Goal: Task Accomplishment & Management: Manage account settings

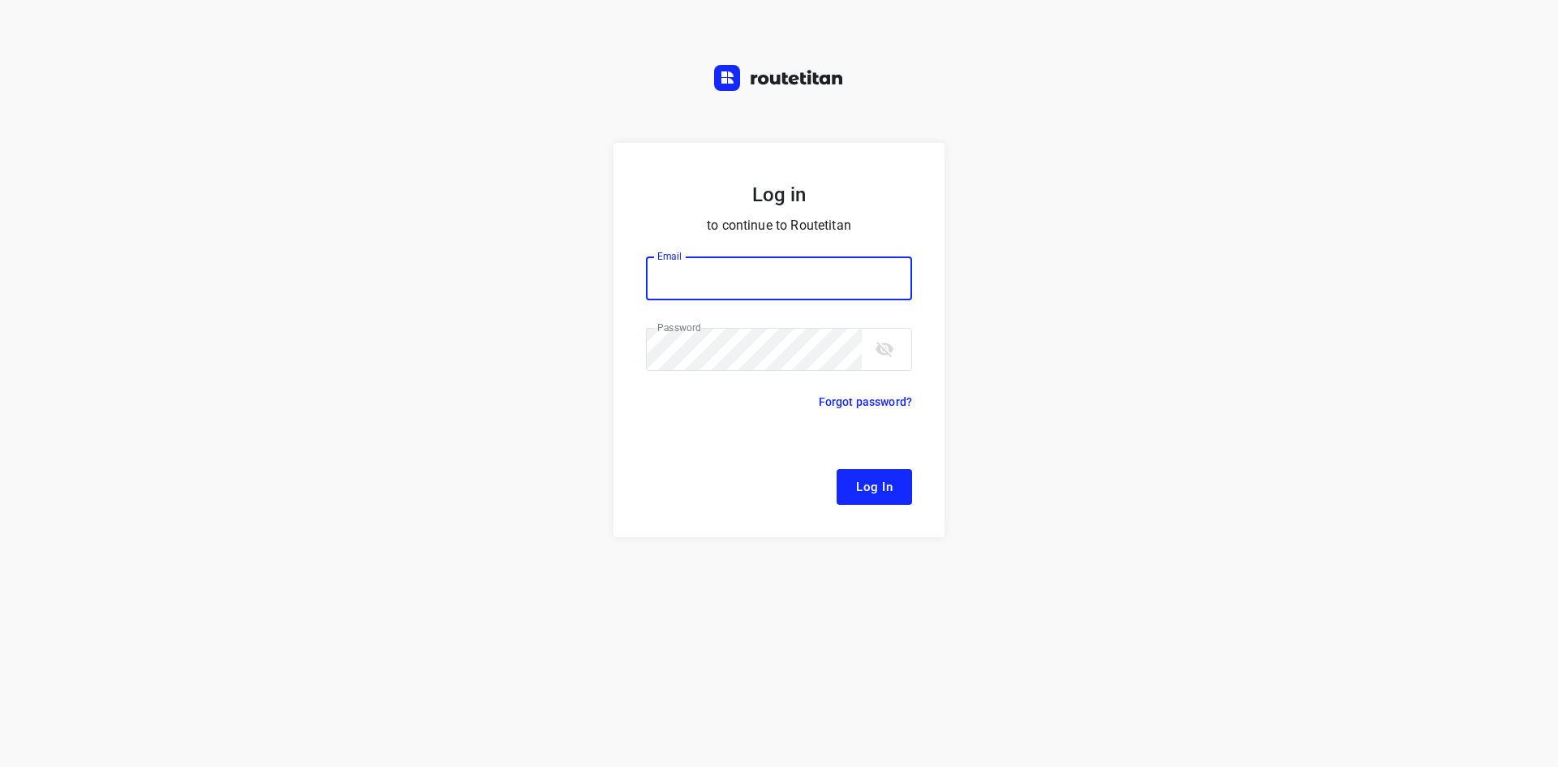
type input "[EMAIL_ADDRESS][DOMAIN_NAME]"
click at [862, 490] on span "Log In" at bounding box center [874, 486] width 37 height 21
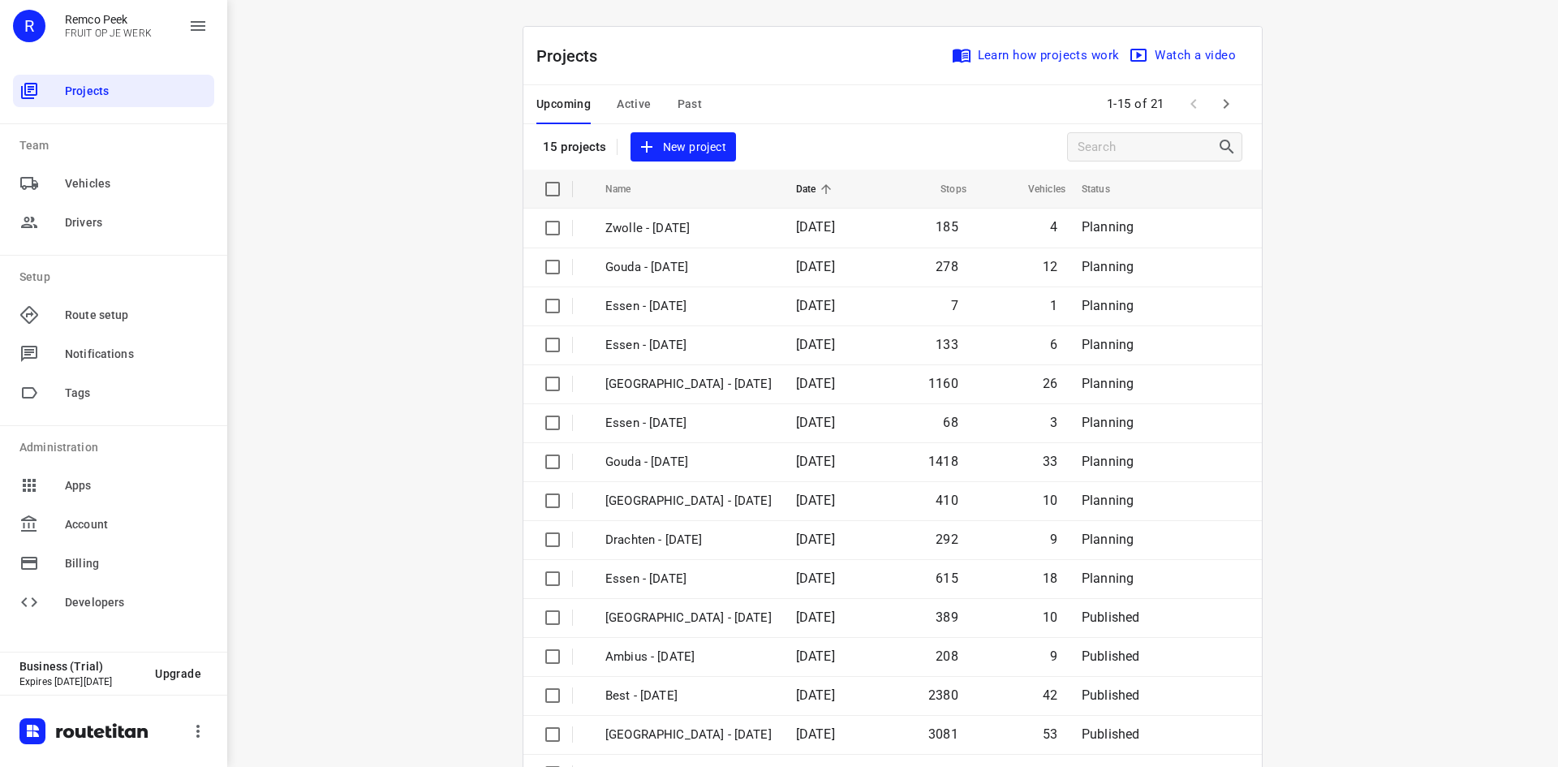
click at [320, 311] on div "i © 2025 Routetitan , © Stadia Maps , © OpenMapTiles © OpenStreetMap contributo…" at bounding box center [892, 383] width 1331 height 767
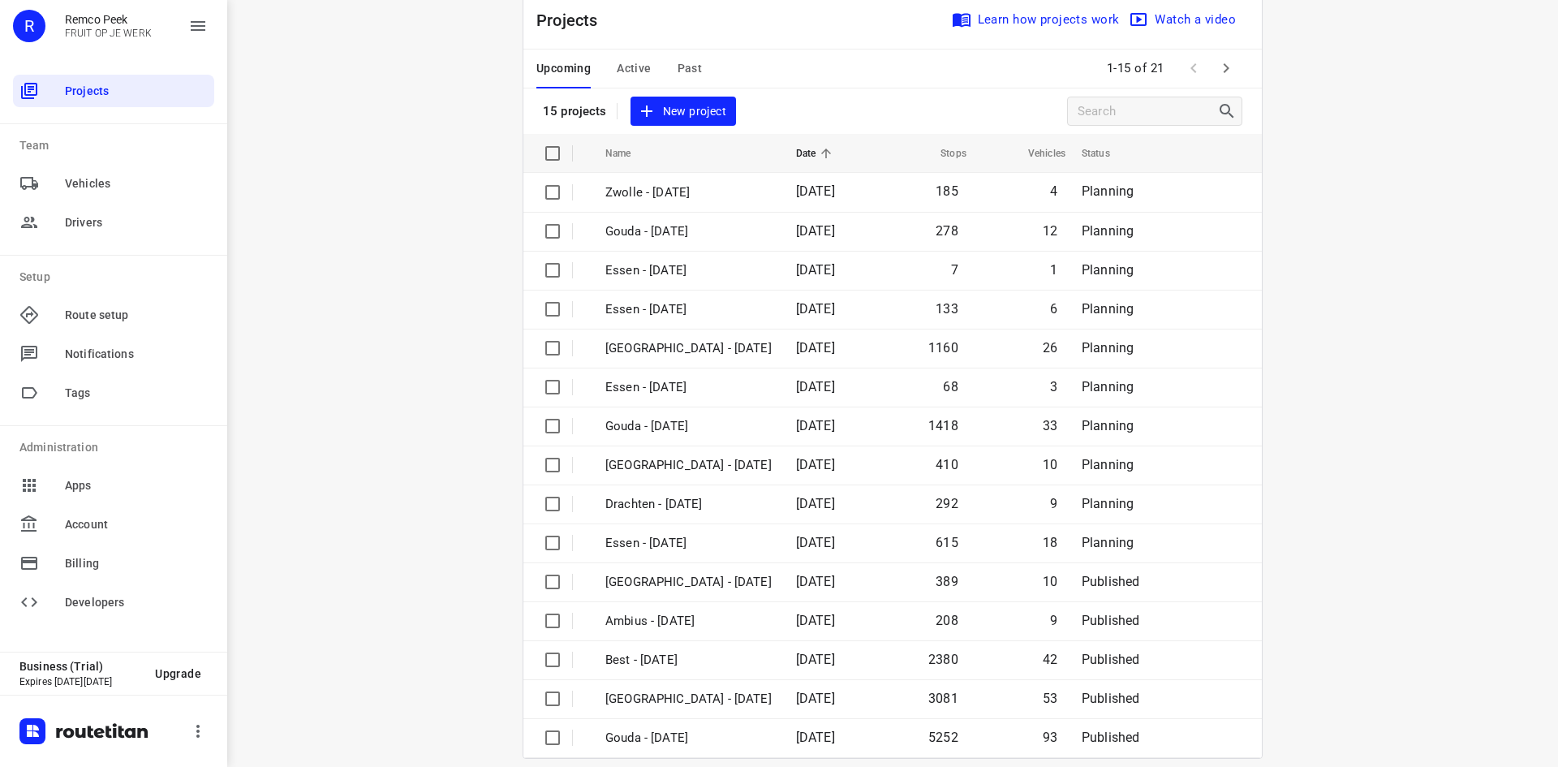
scroll to position [54, 0]
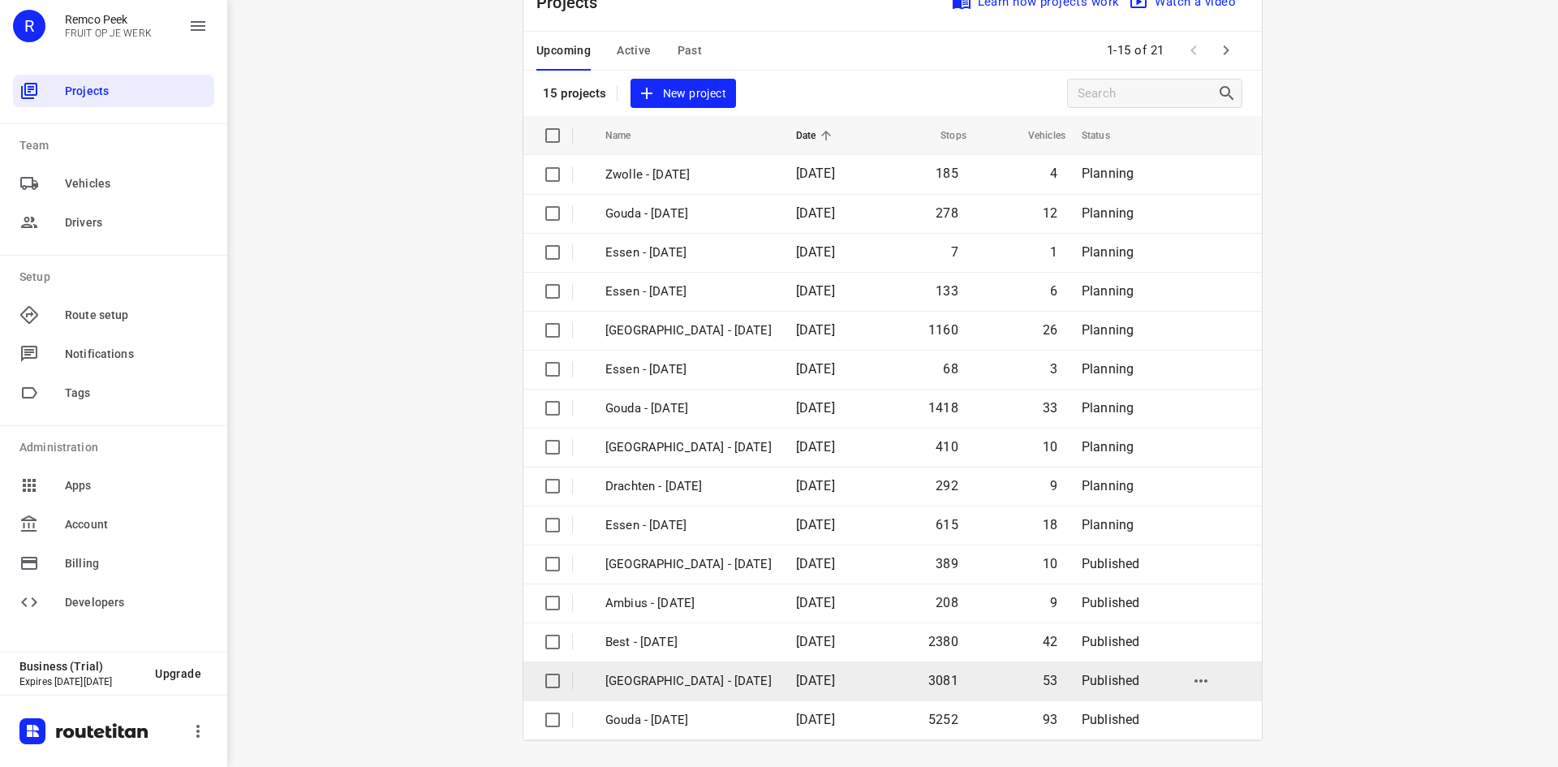
click at [646, 677] on p "[GEOGRAPHIC_DATA] - [DATE]" at bounding box center [688, 681] width 166 height 19
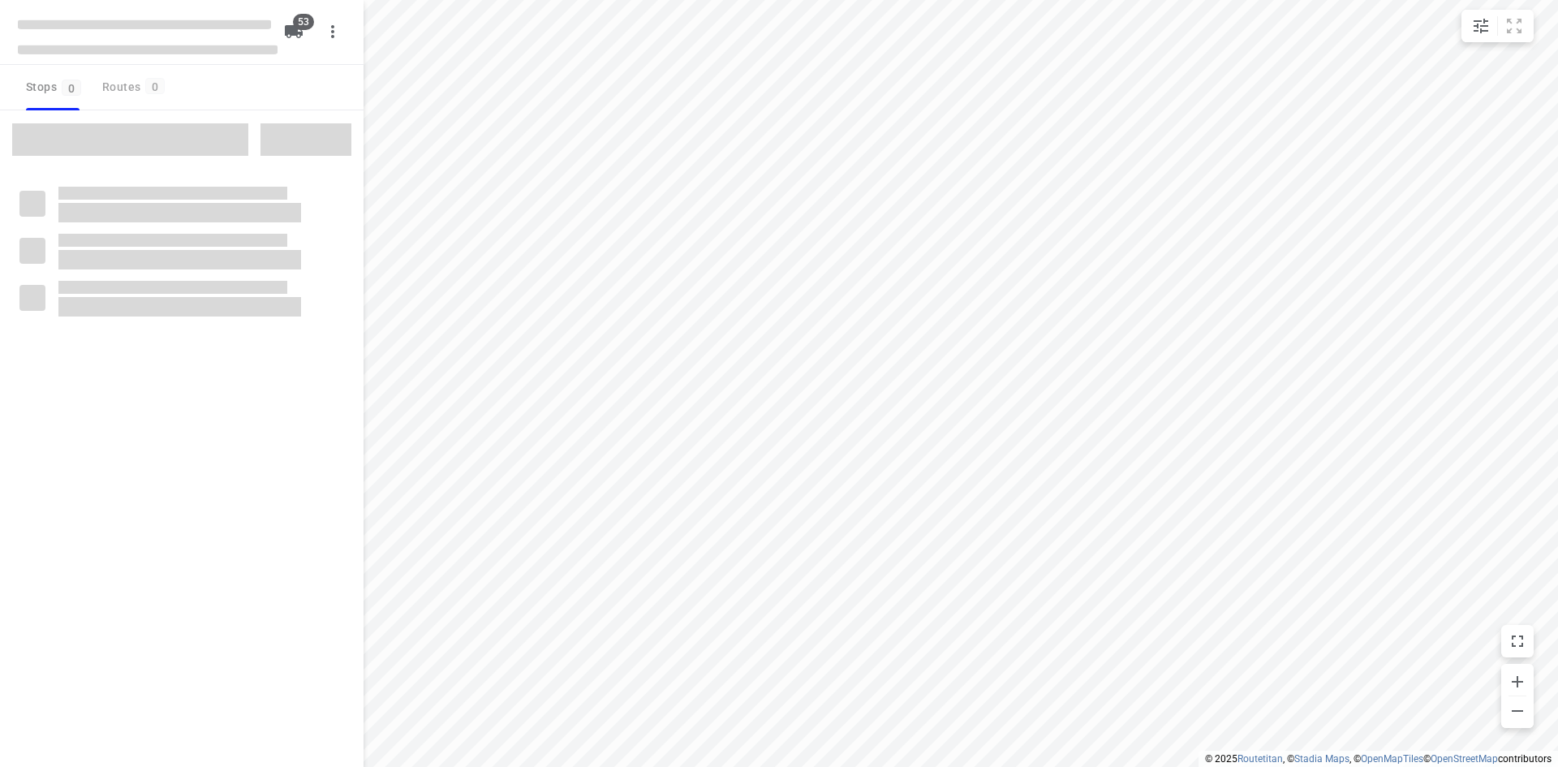
checkbox input "true"
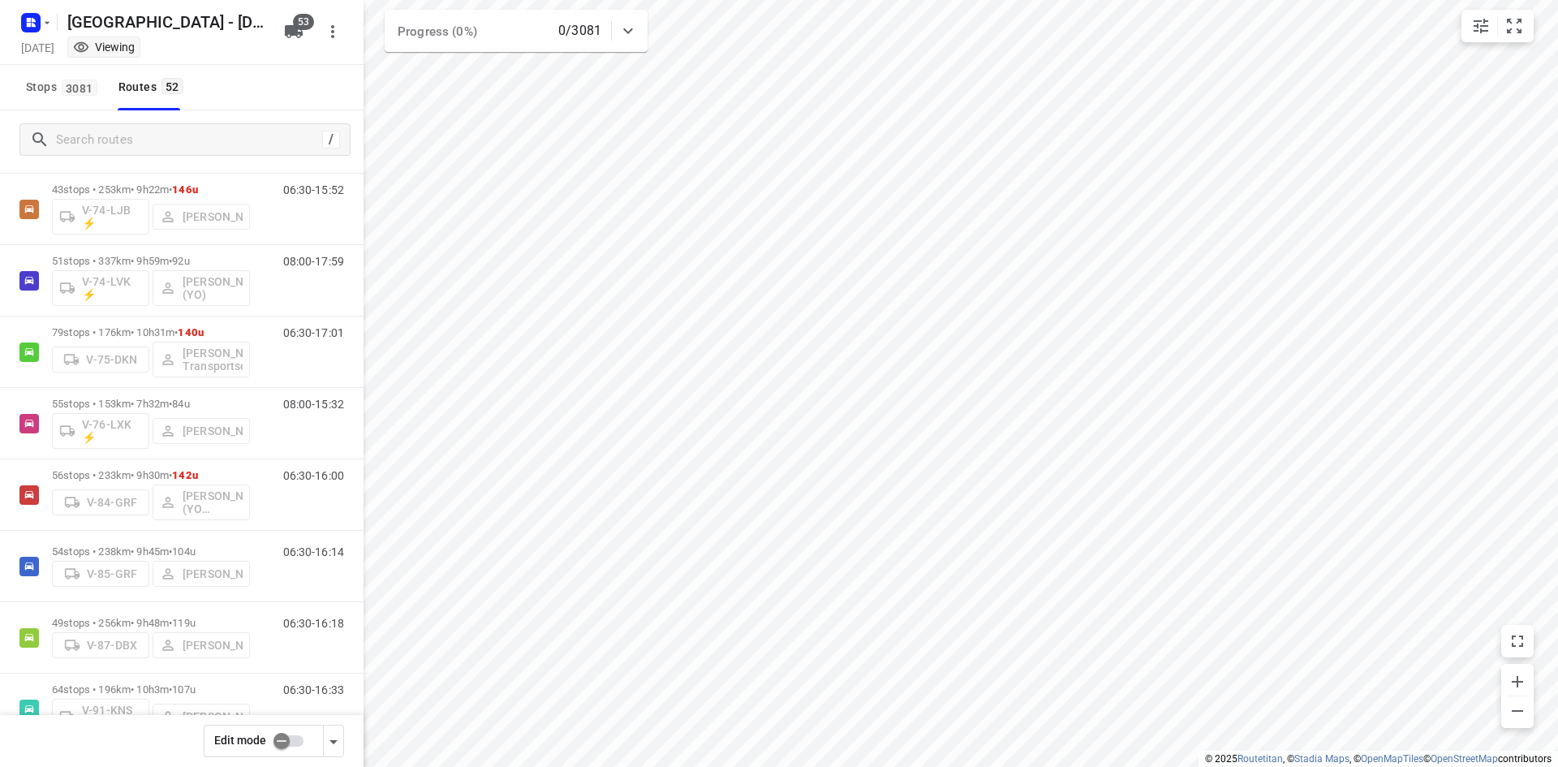
scroll to position [1684, 0]
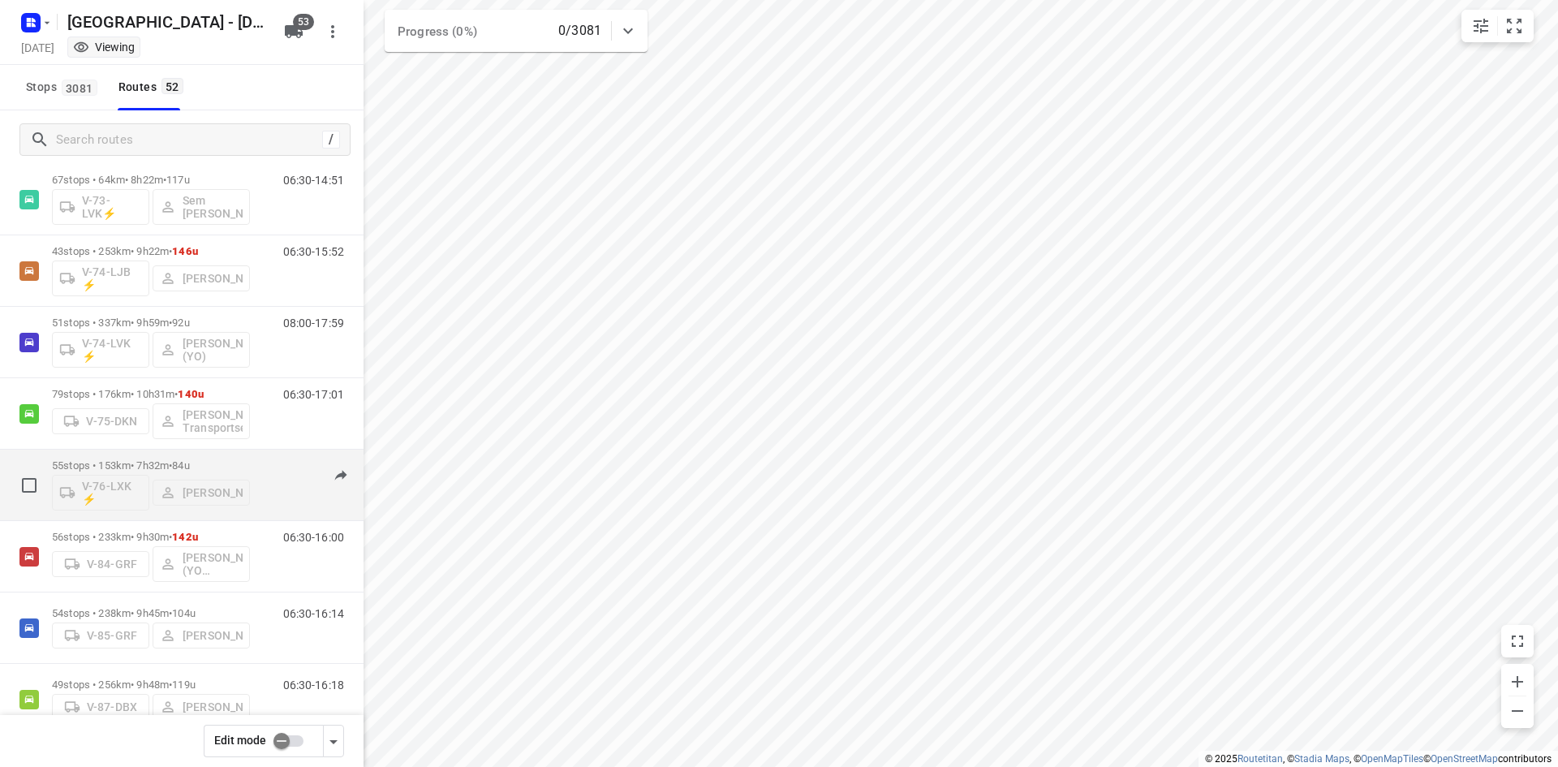
click at [275, 496] on div "08:00-15:32" at bounding box center [303, 488] width 81 height 59
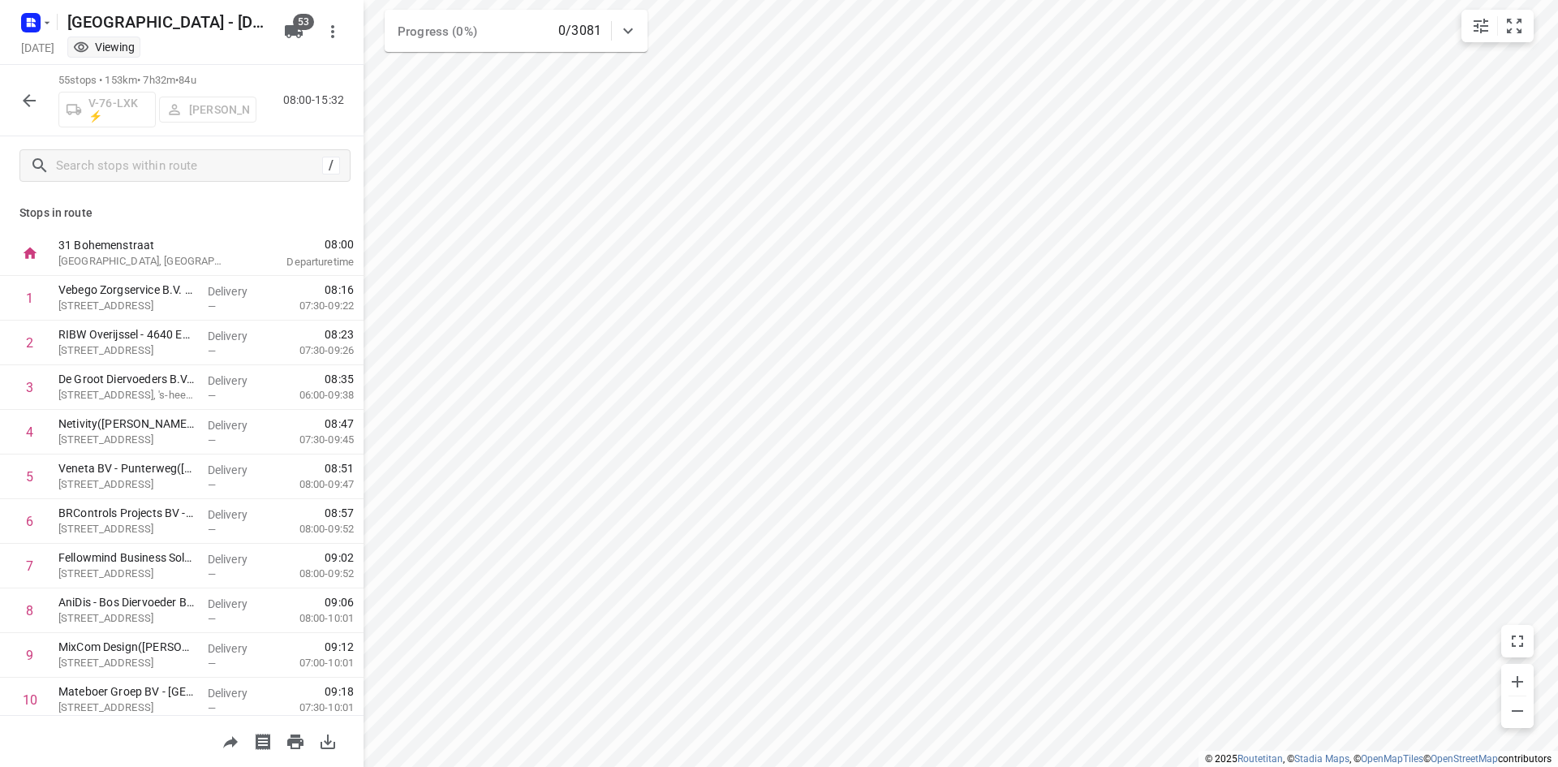
click at [28, 103] on icon "button" at bounding box center [28, 100] width 19 height 19
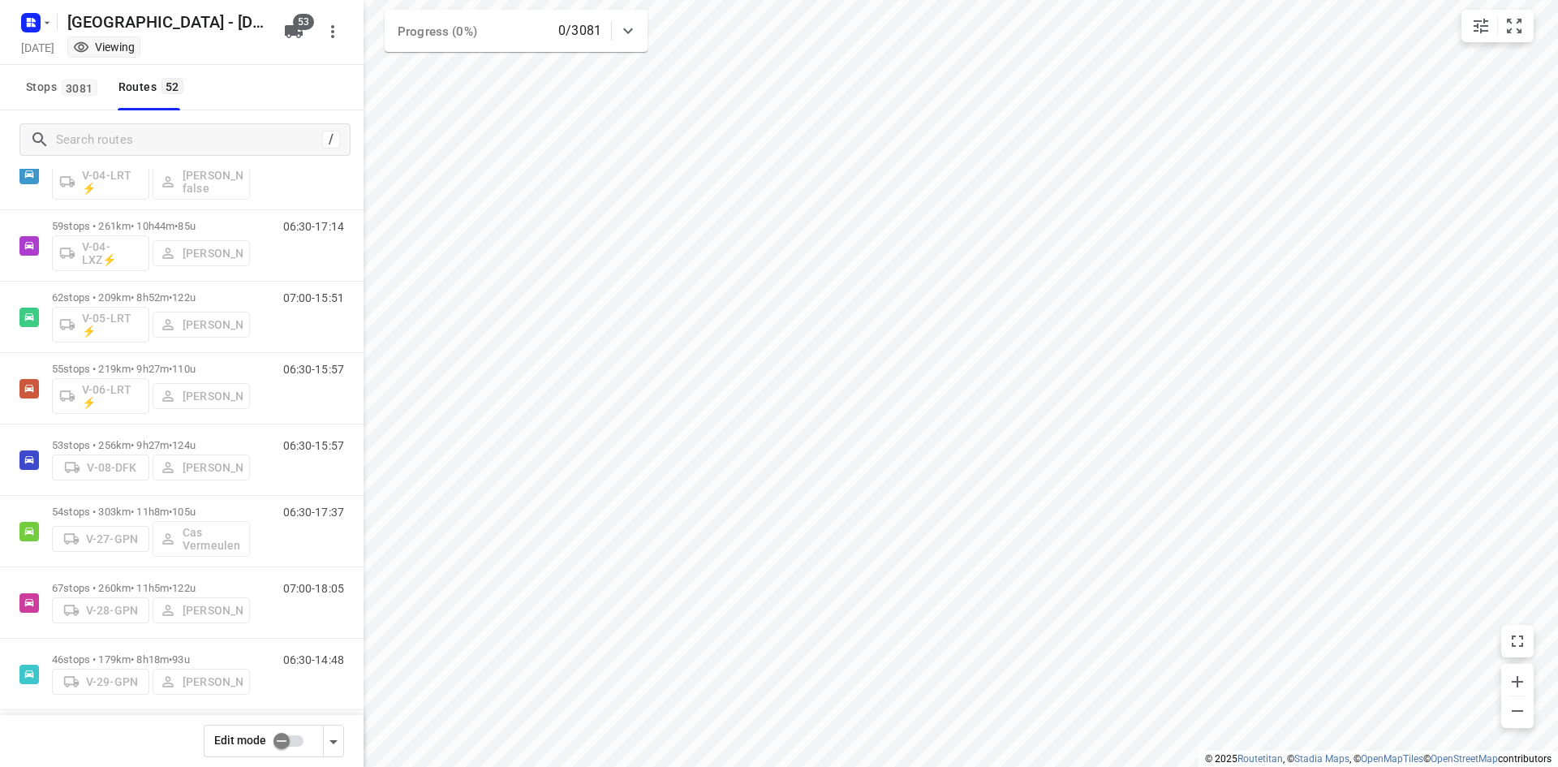
scroll to position [740, 0]
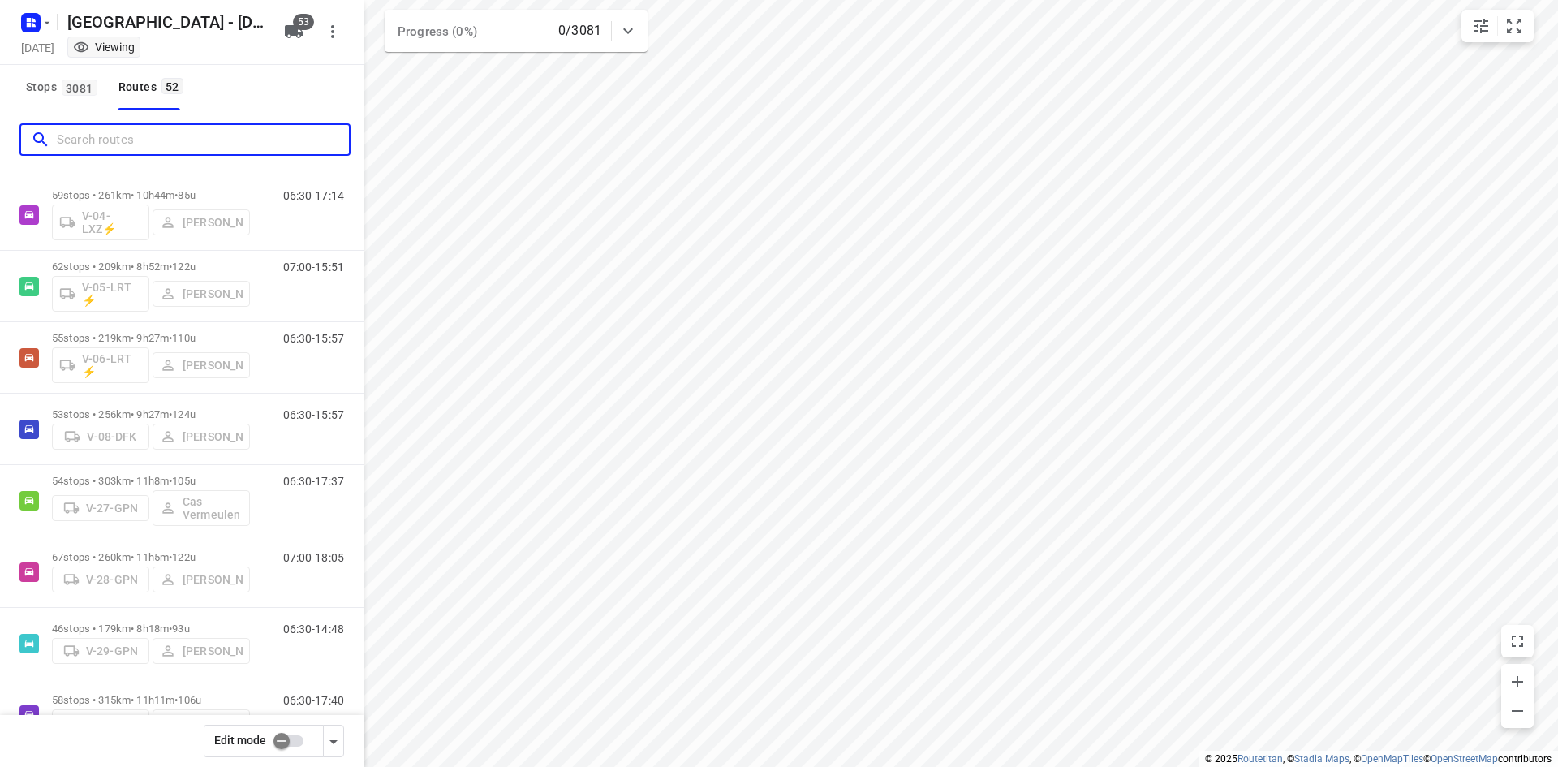
click at [249, 143] on input "Search routes" at bounding box center [203, 139] width 292 height 25
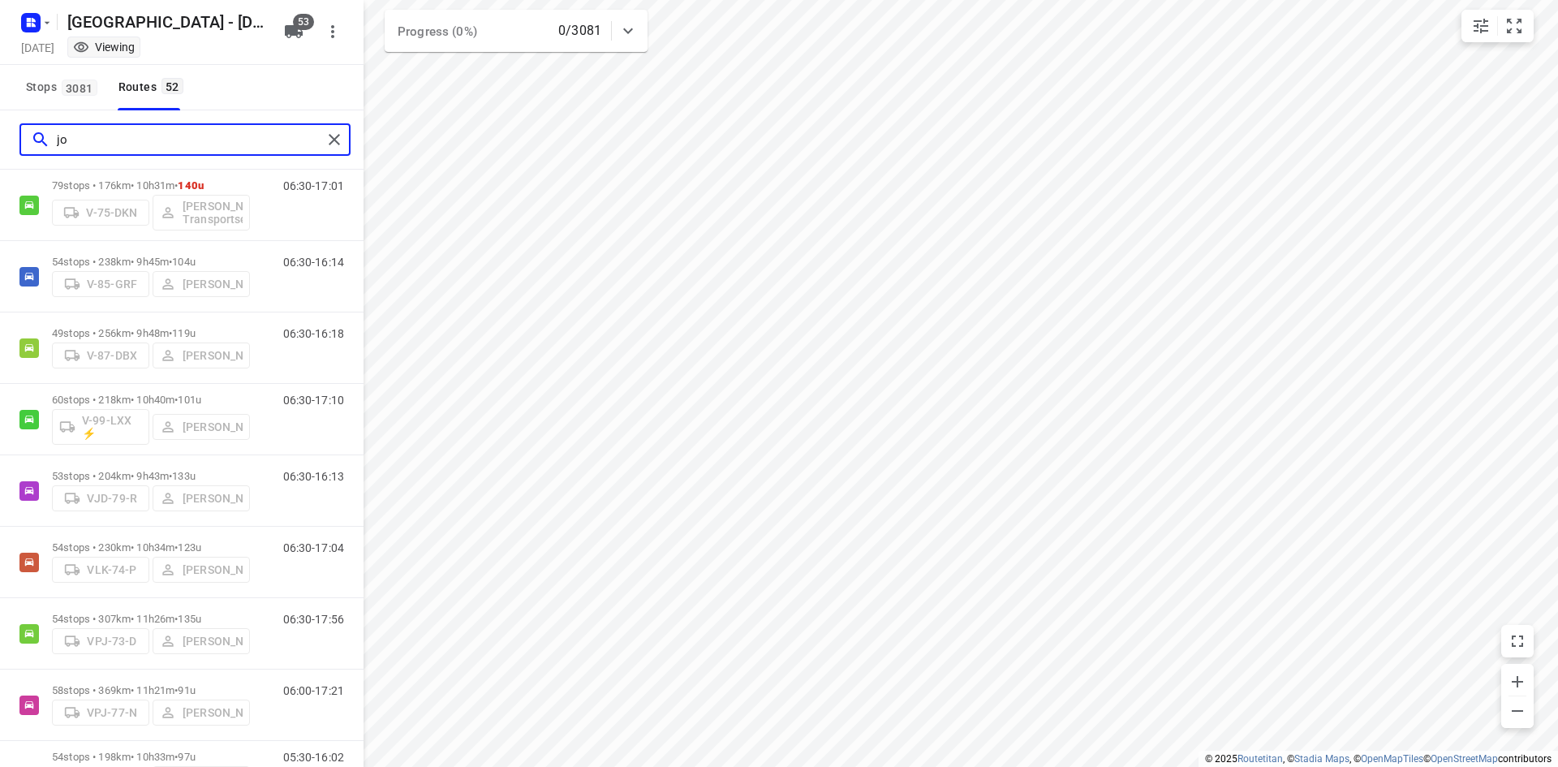
scroll to position [0, 0]
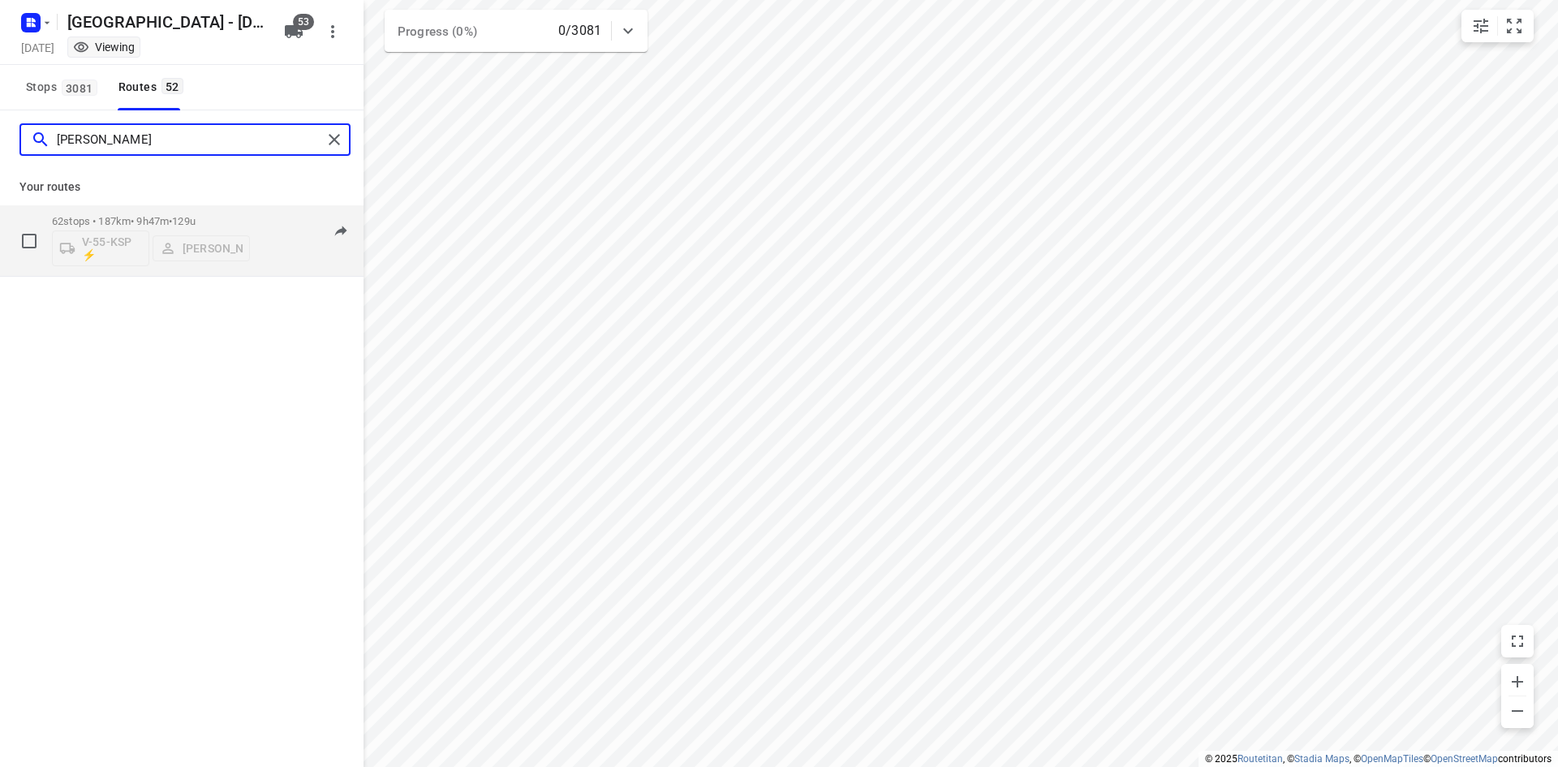
type input "[PERSON_NAME]"
click at [278, 255] on div "06:30-16:17" at bounding box center [303, 244] width 81 height 59
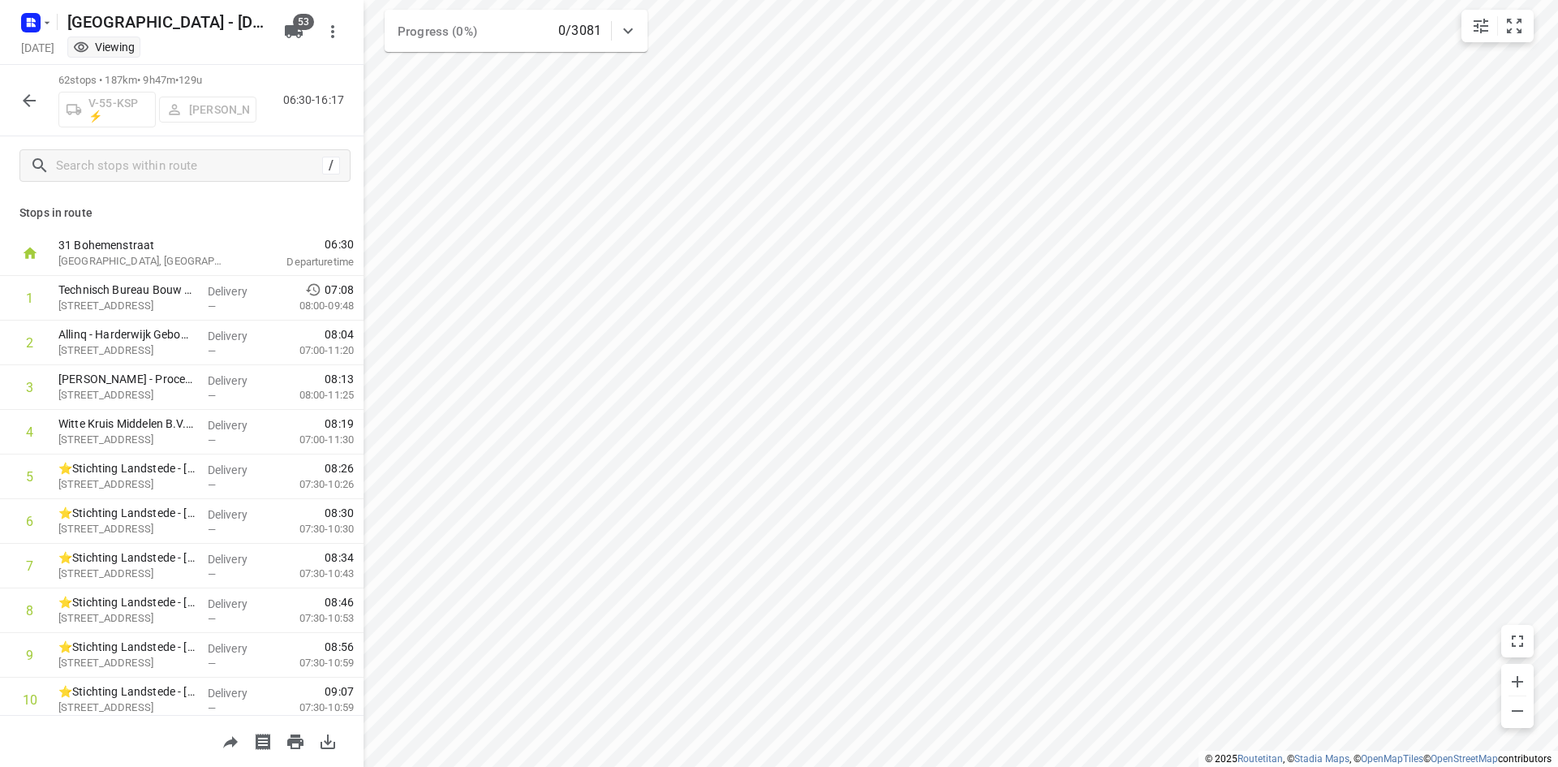
click at [26, 103] on icon "button" at bounding box center [29, 100] width 13 height 13
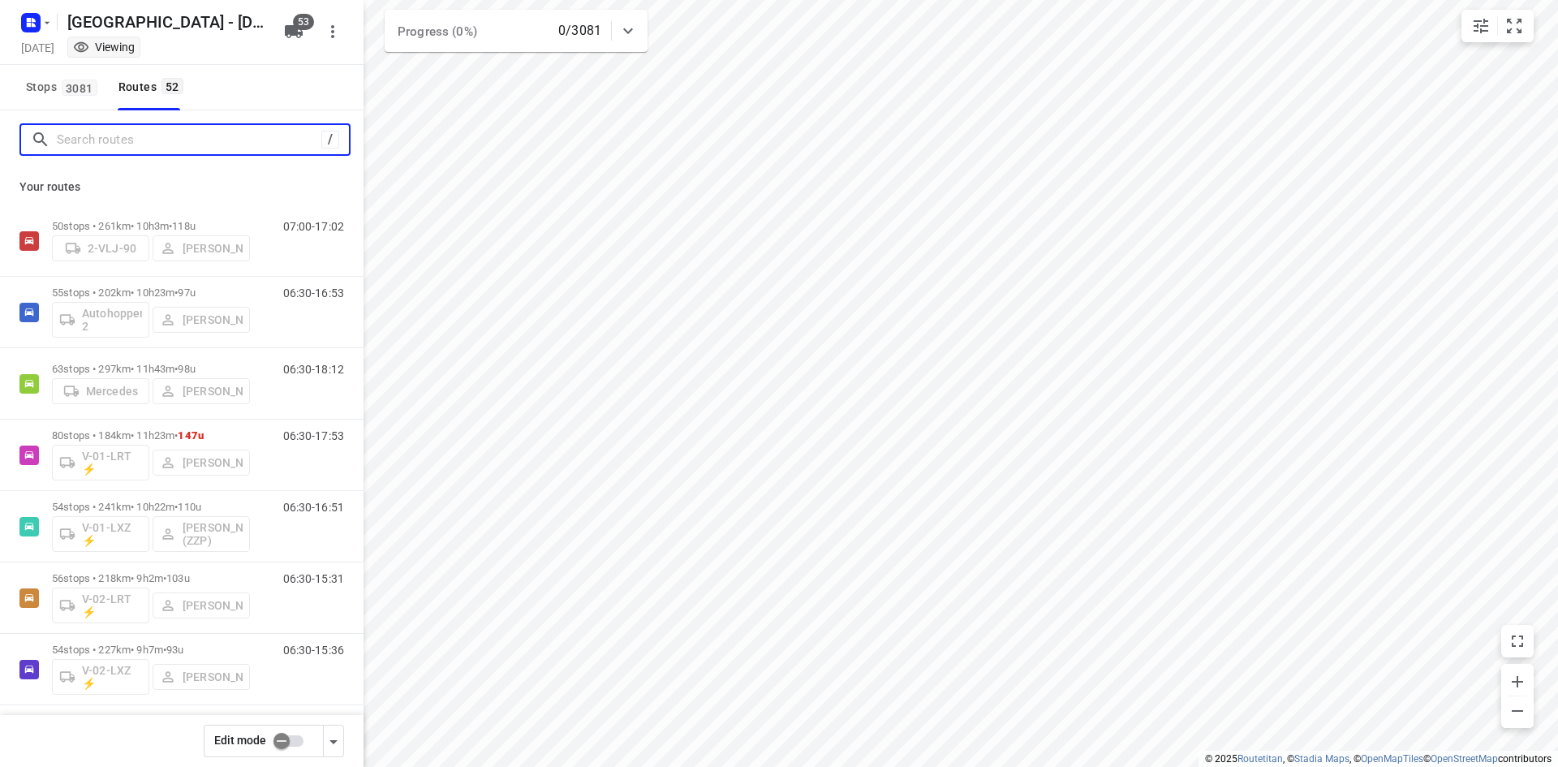
click at [152, 138] on input "Search routes" at bounding box center [189, 139] width 265 height 25
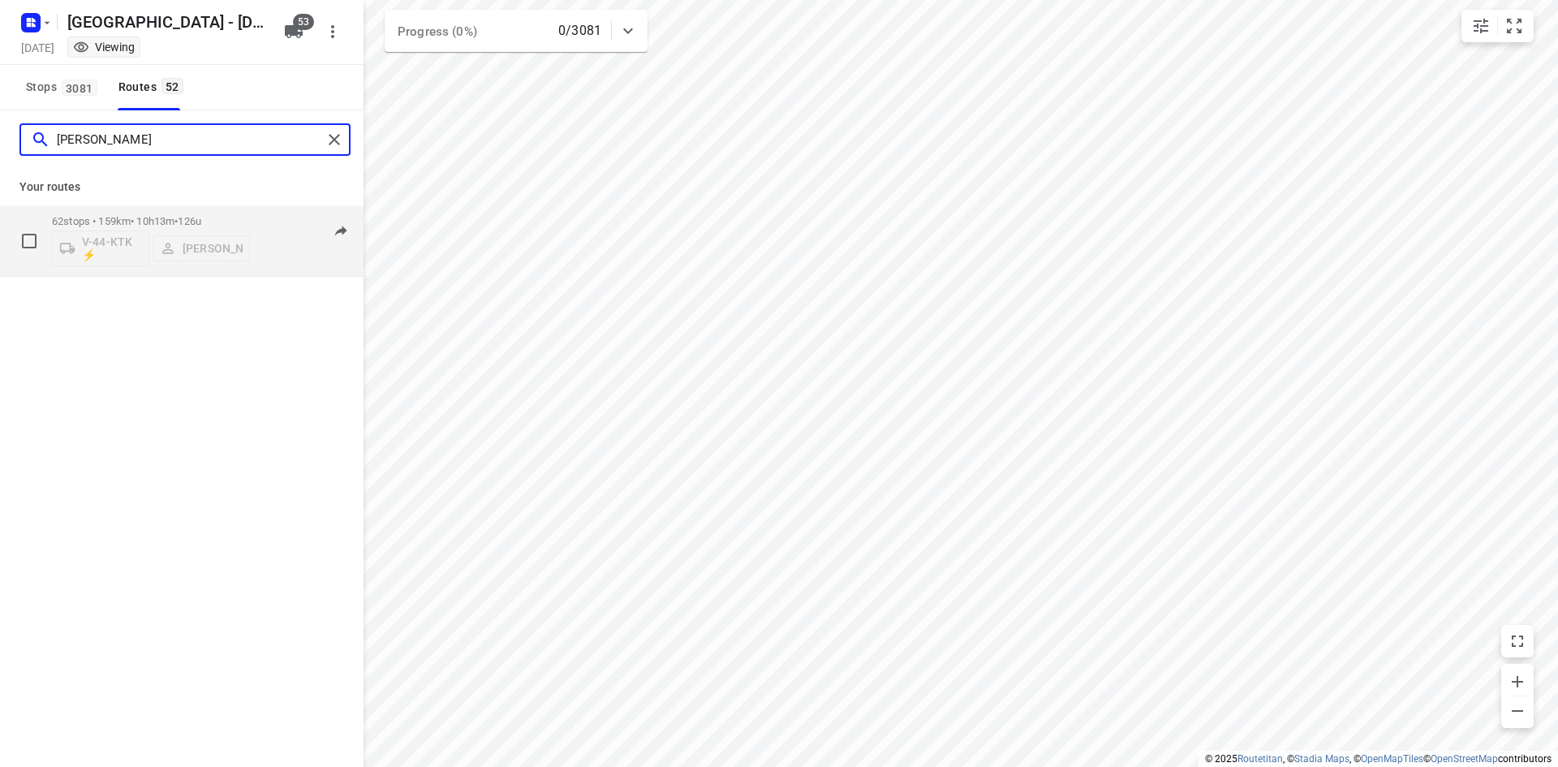
type input "[PERSON_NAME]"
click at [269, 248] on div "06:30-16:43" at bounding box center [303, 244] width 81 height 59
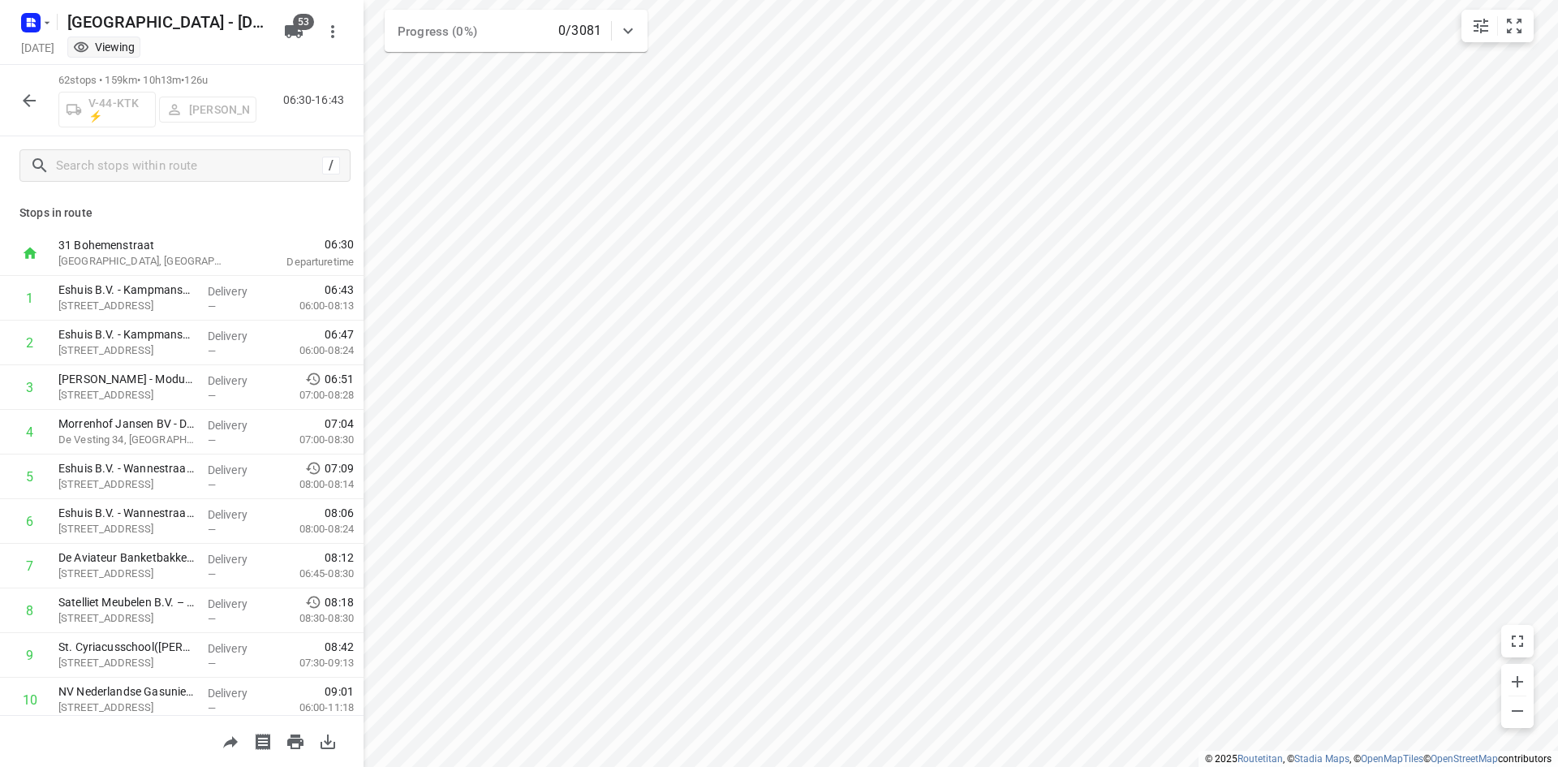
click at [186, 207] on p "Stops in route" at bounding box center [181, 212] width 325 height 17
click at [25, 103] on icon "button" at bounding box center [28, 100] width 19 height 19
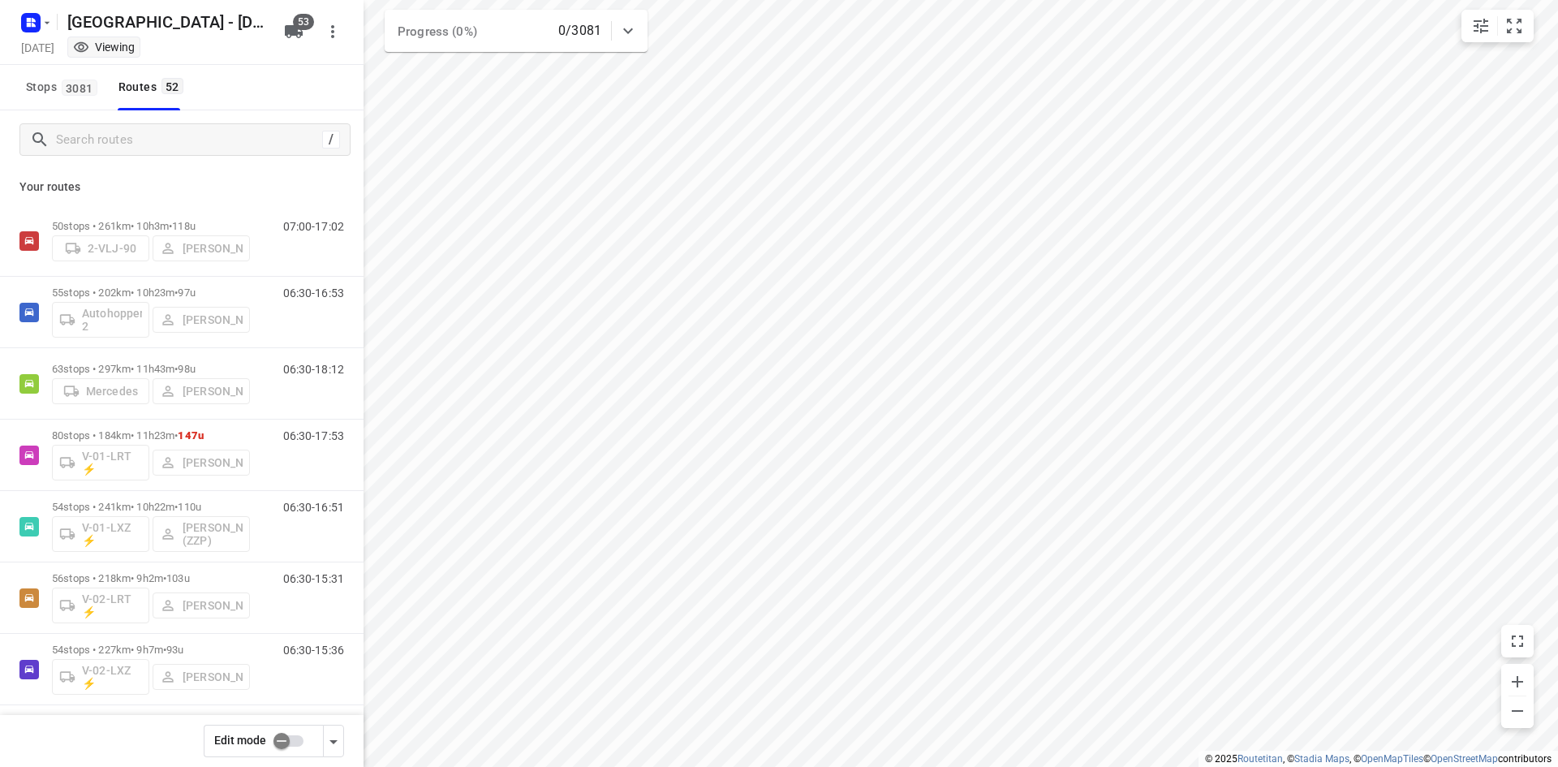
click at [277, 175] on div "Your routes 50 stops • 261km • 10h3m • 118u 2-VLJ-90 [PERSON_NAME] 07:00-17:02 …" at bounding box center [181, 490] width 363 height 643
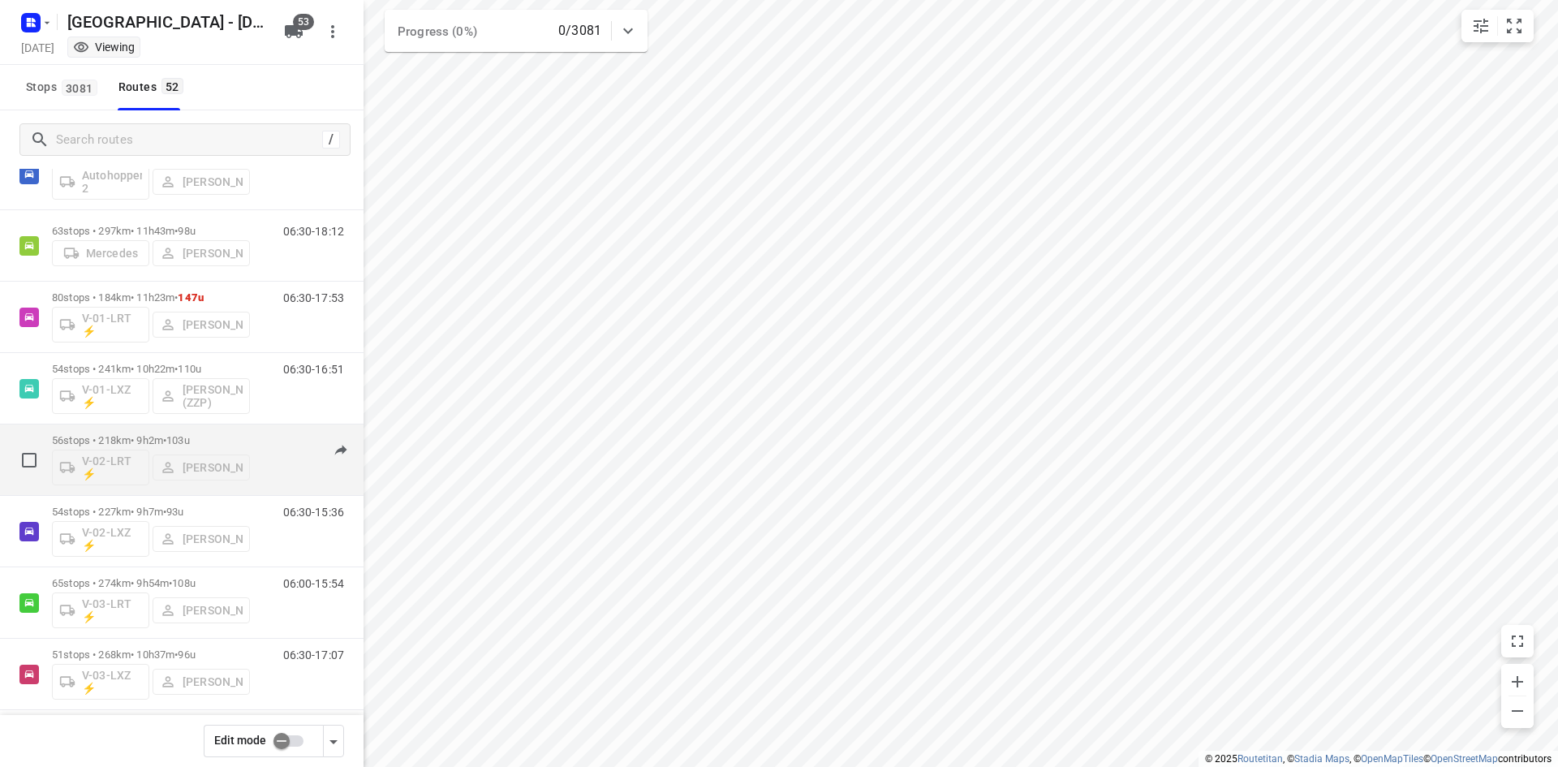
scroll to position [243, 0]
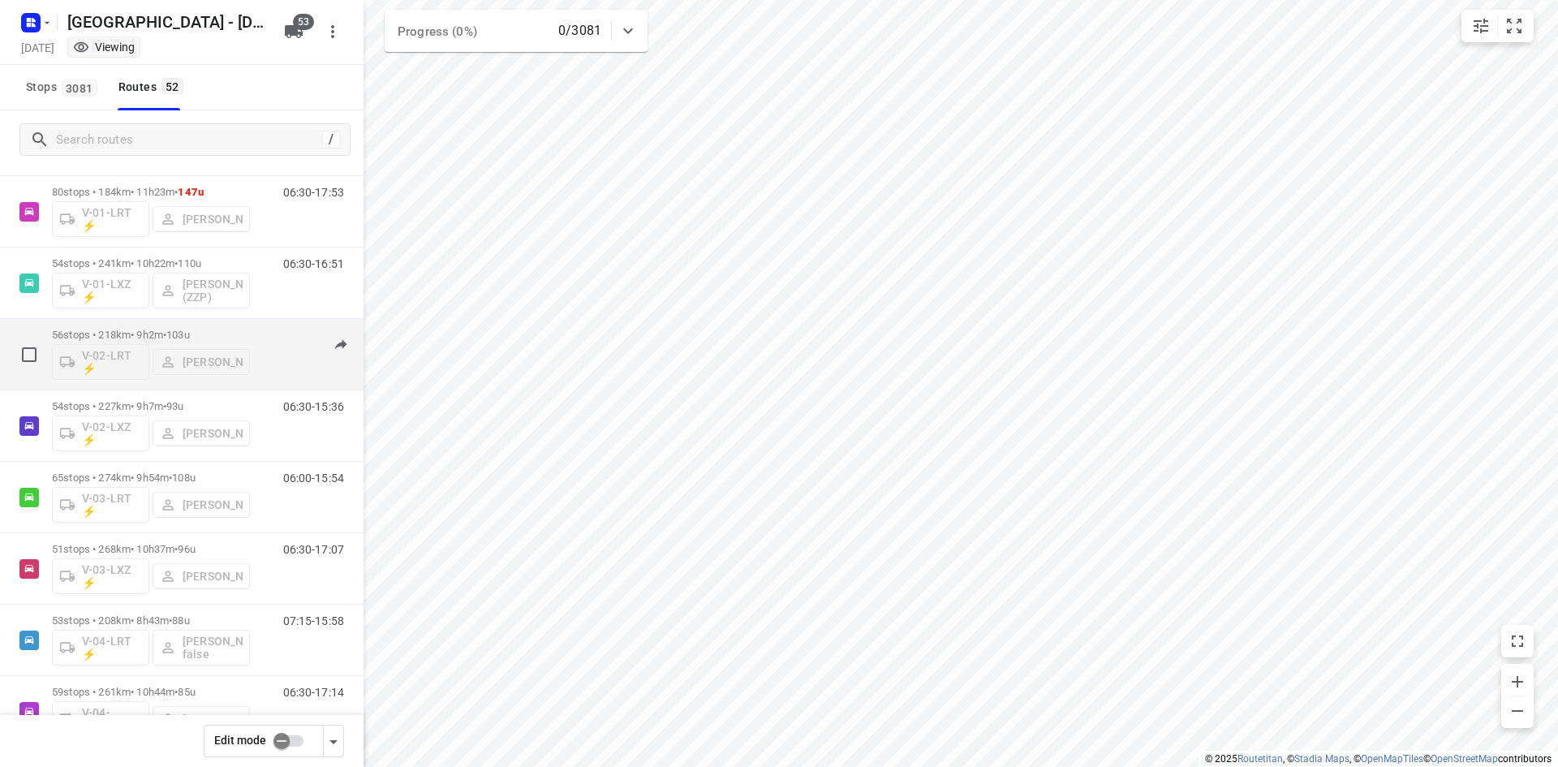
click at [269, 365] on div "06:30-15:31" at bounding box center [303, 358] width 81 height 59
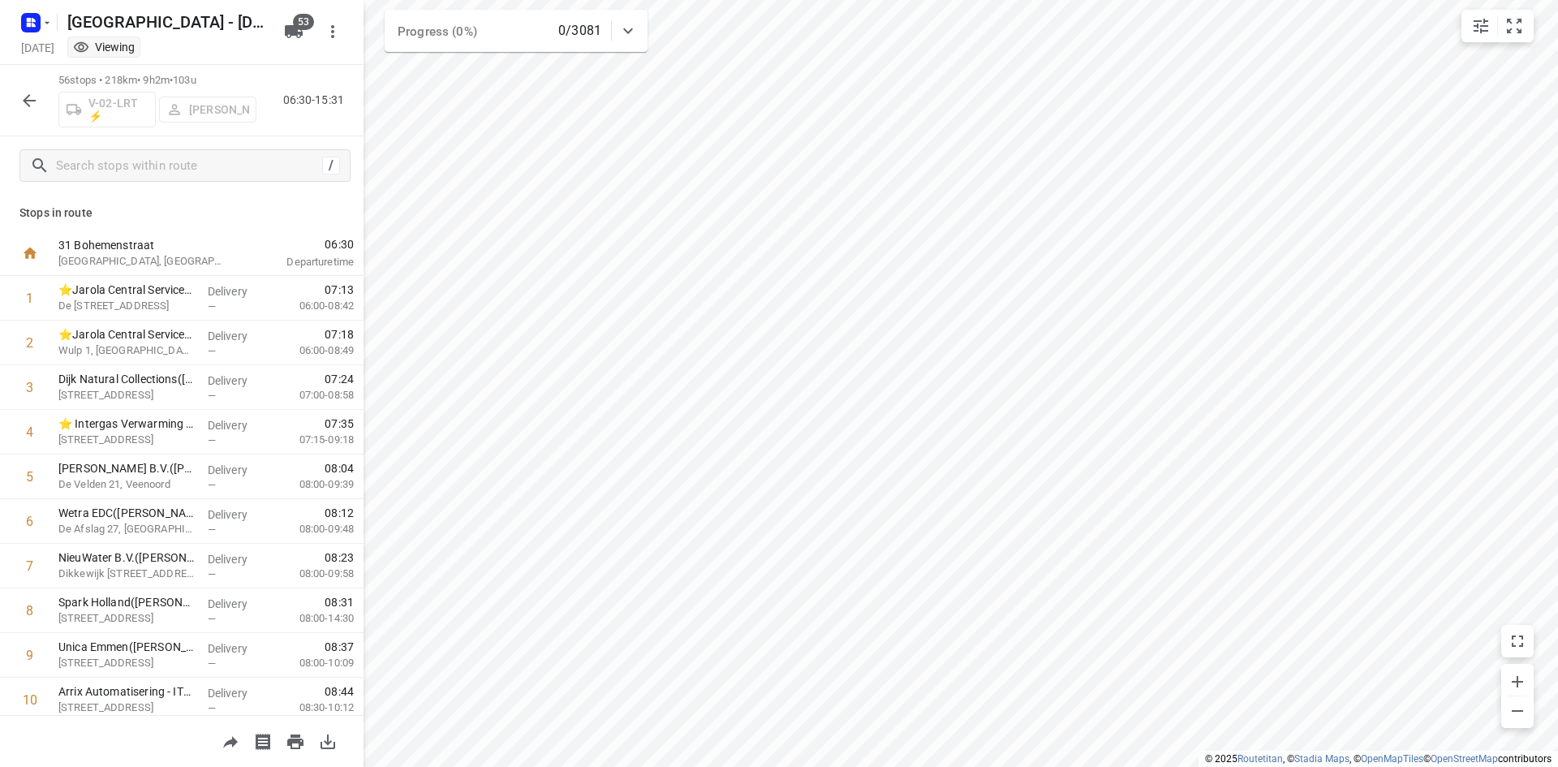
click at [25, 100] on icon "button" at bounding box center [29, 100] width 13 height 13
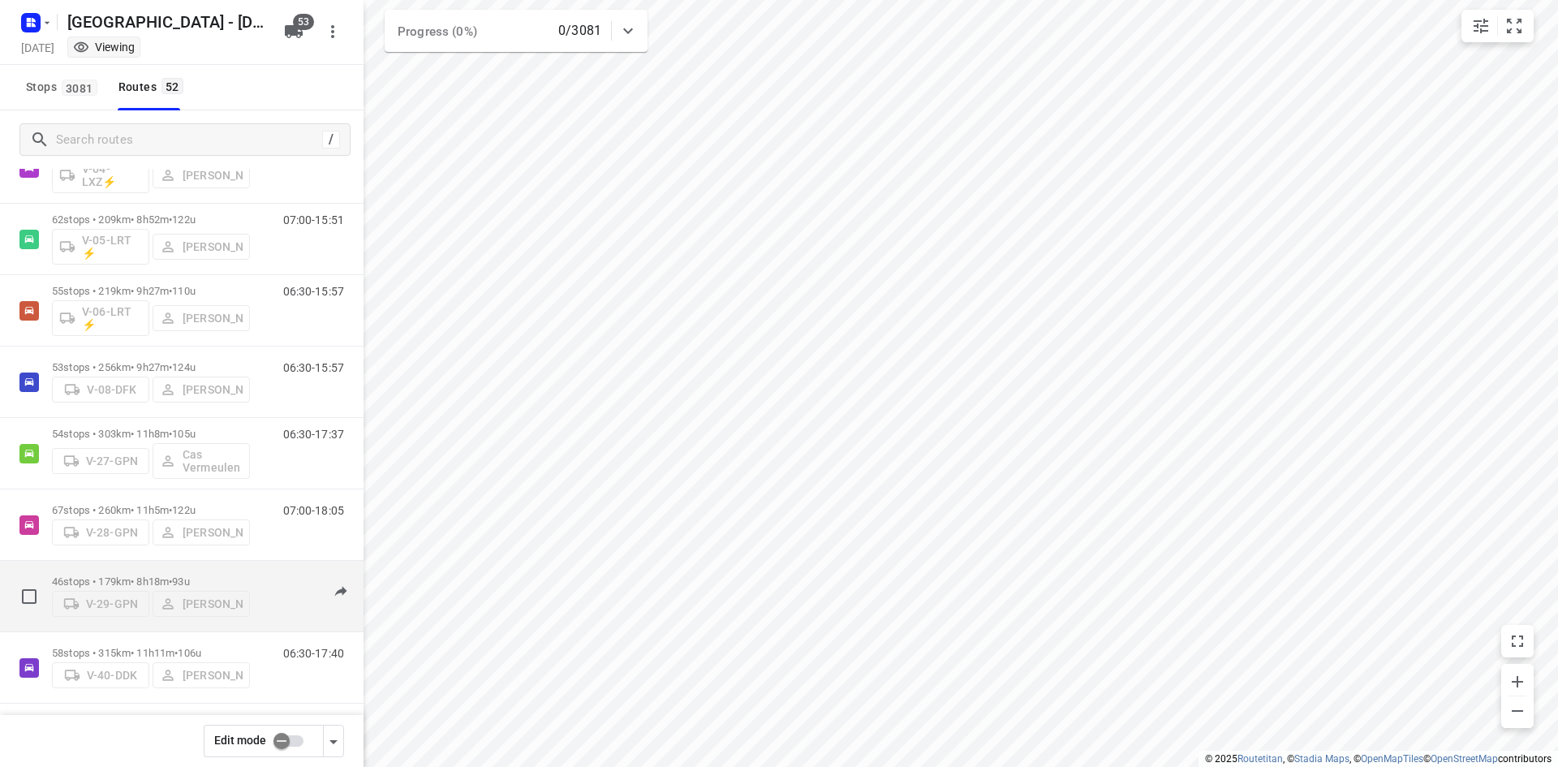
scroll to position [892, 0]
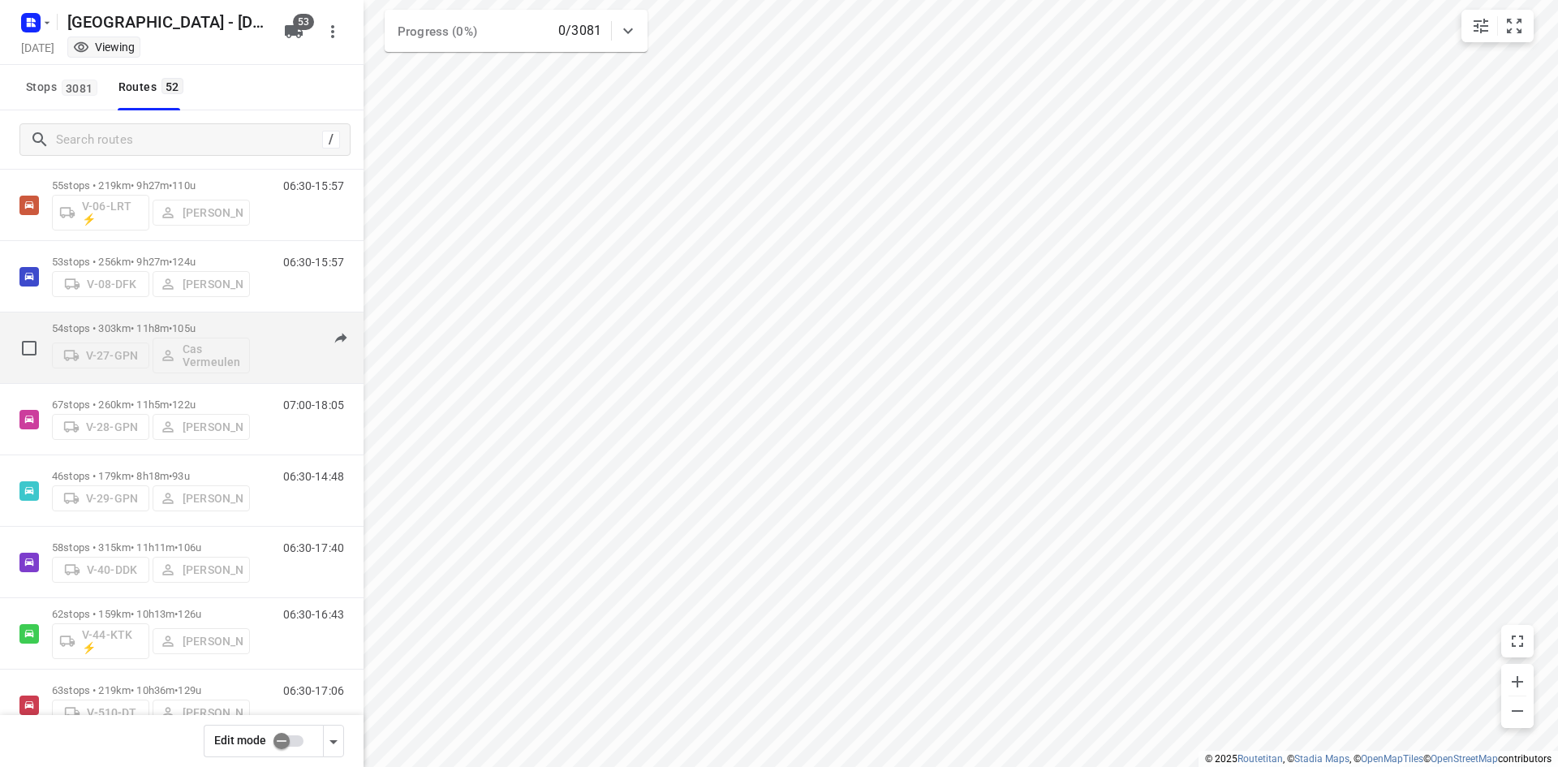
click at [276, 332] on div "06:30-17:37" at bounding box center [303, 351] width 81 height 59
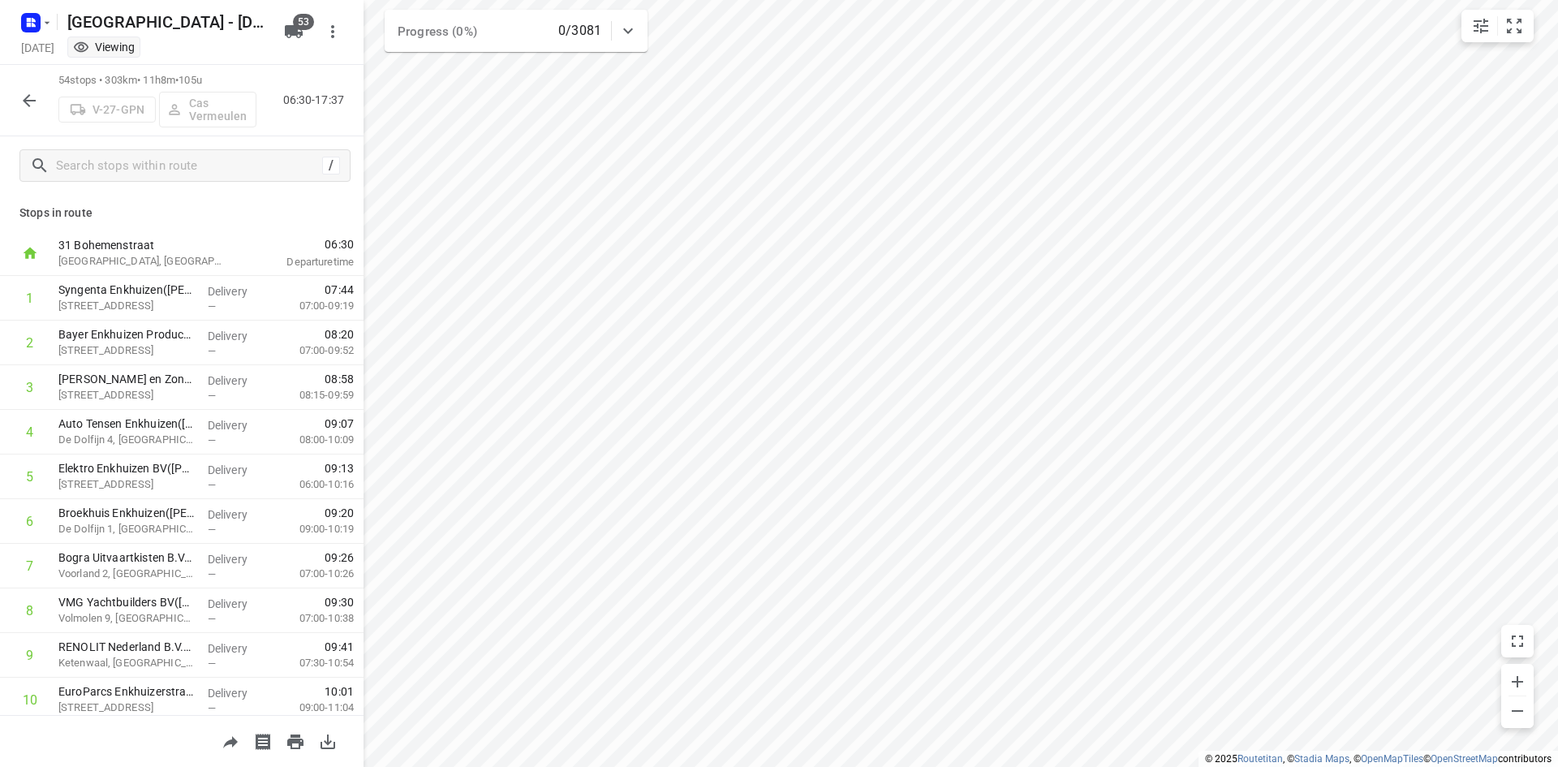
click at [24, 100] on icon "button" at bounding box center [29, 100] width 13 height 13
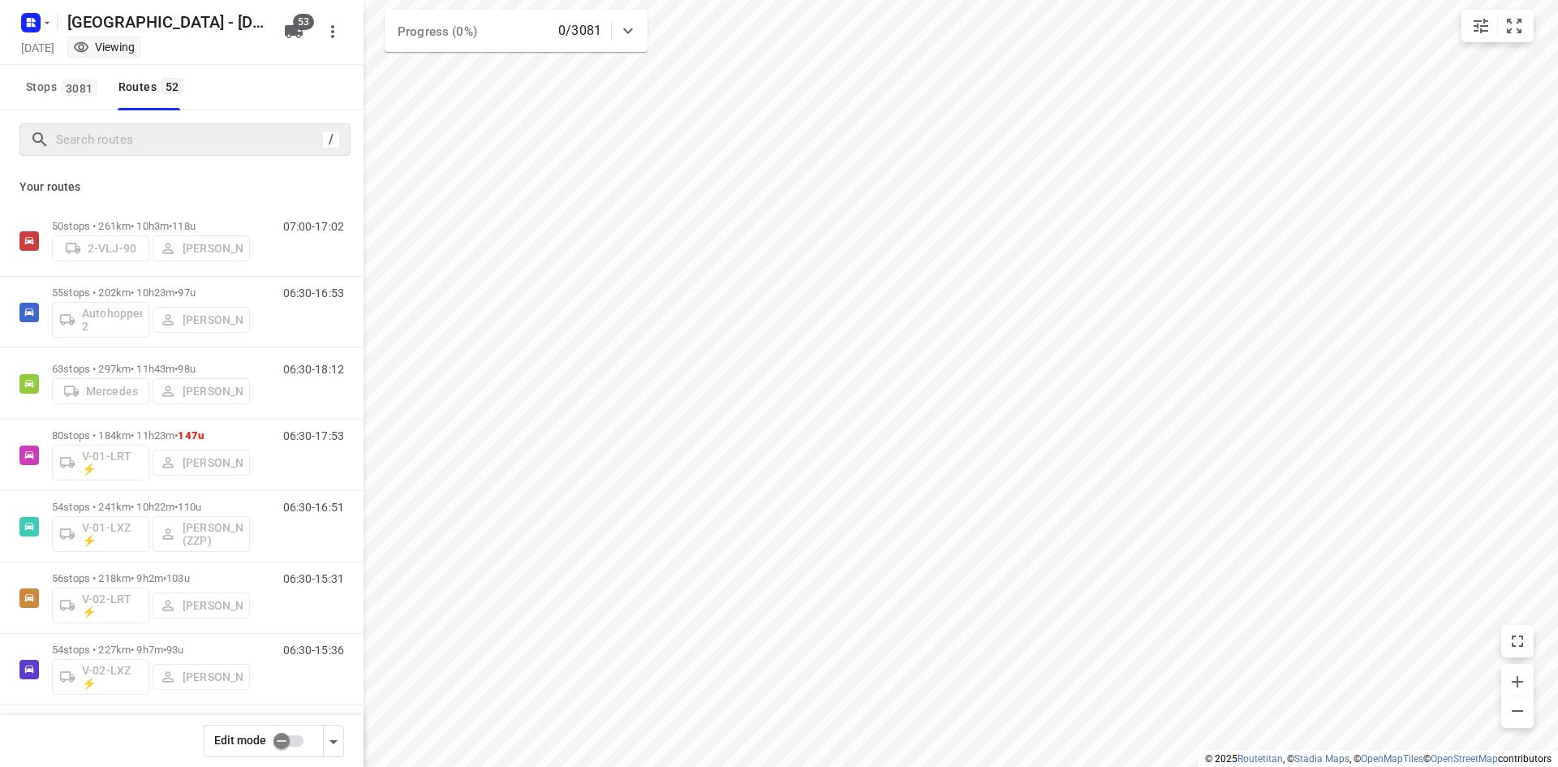
click at [107, 153] on div "/" at bounding box center [184, 139] width 331 height 32
click at [105, 145] on input "Search routes" at bounding box center [187, 139] width 260 height 25
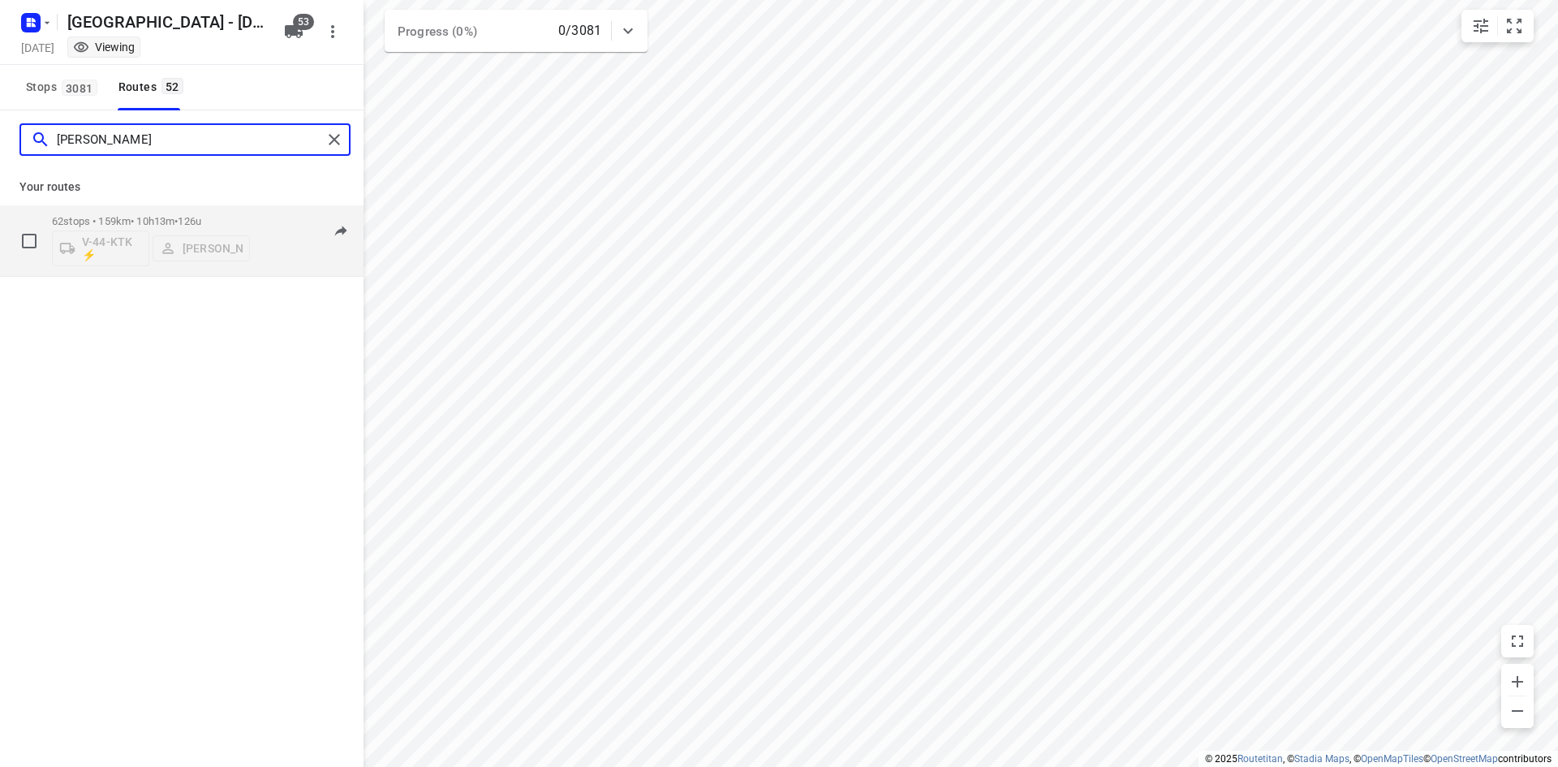
type input "[PERSON_NAME]"
click at [208, 249] on div "V-44-KTK ⚡ [PERSON_NAME]" at bounding box center [151, 246] width 198 height 39
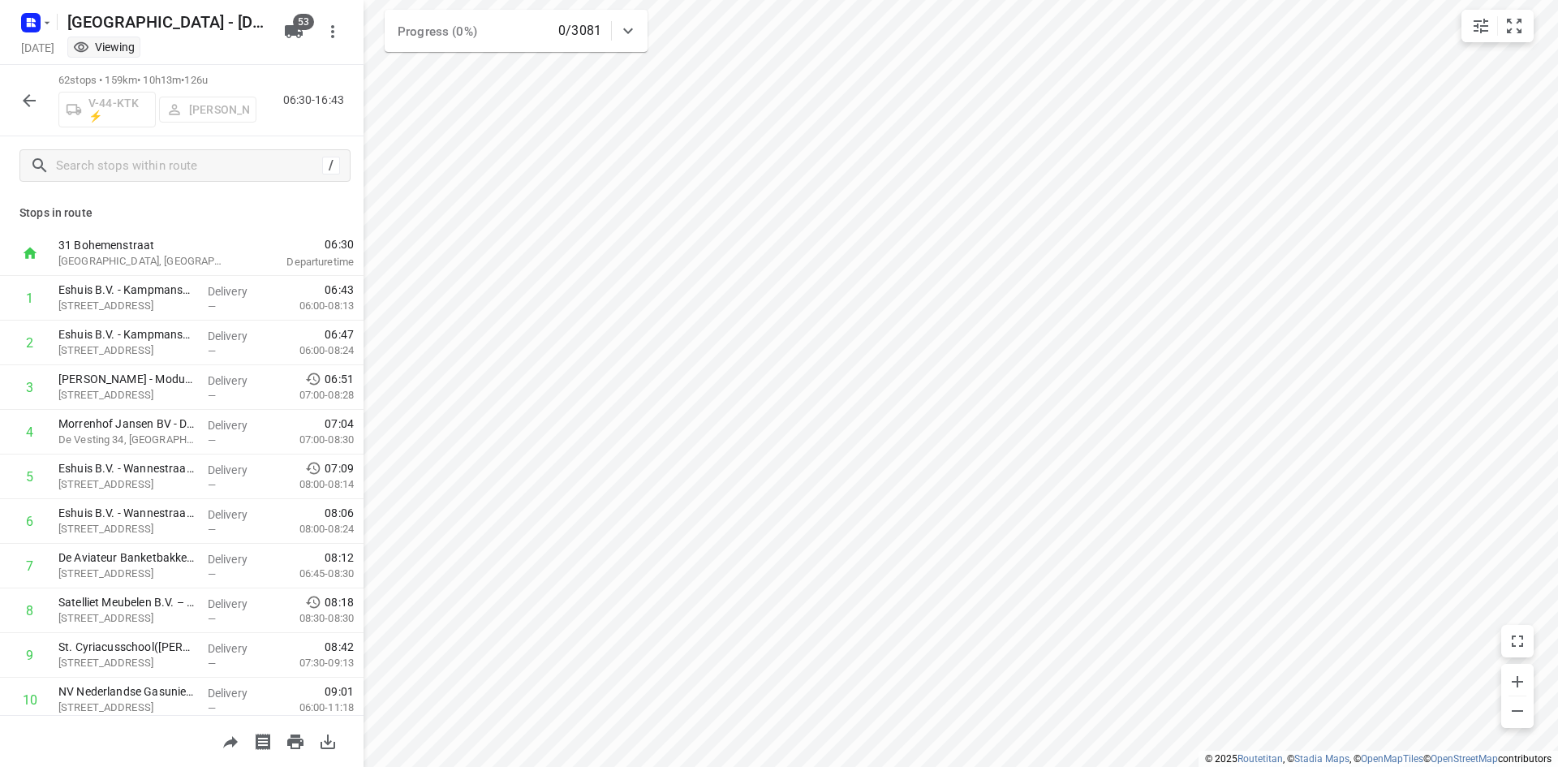
drag, startPoint x: 207, startPoint y: 114, endPoint x: 93, endPoint y: 110, distance: 113.7
click at [208, 114] on div "V-44-KTK ⚡ [PERSON_NAME]" at bounding box center [157, 107] width 198 height 39
click at [37, 101] on icon "button" at bounding box center [28, 100] width 19 height 19
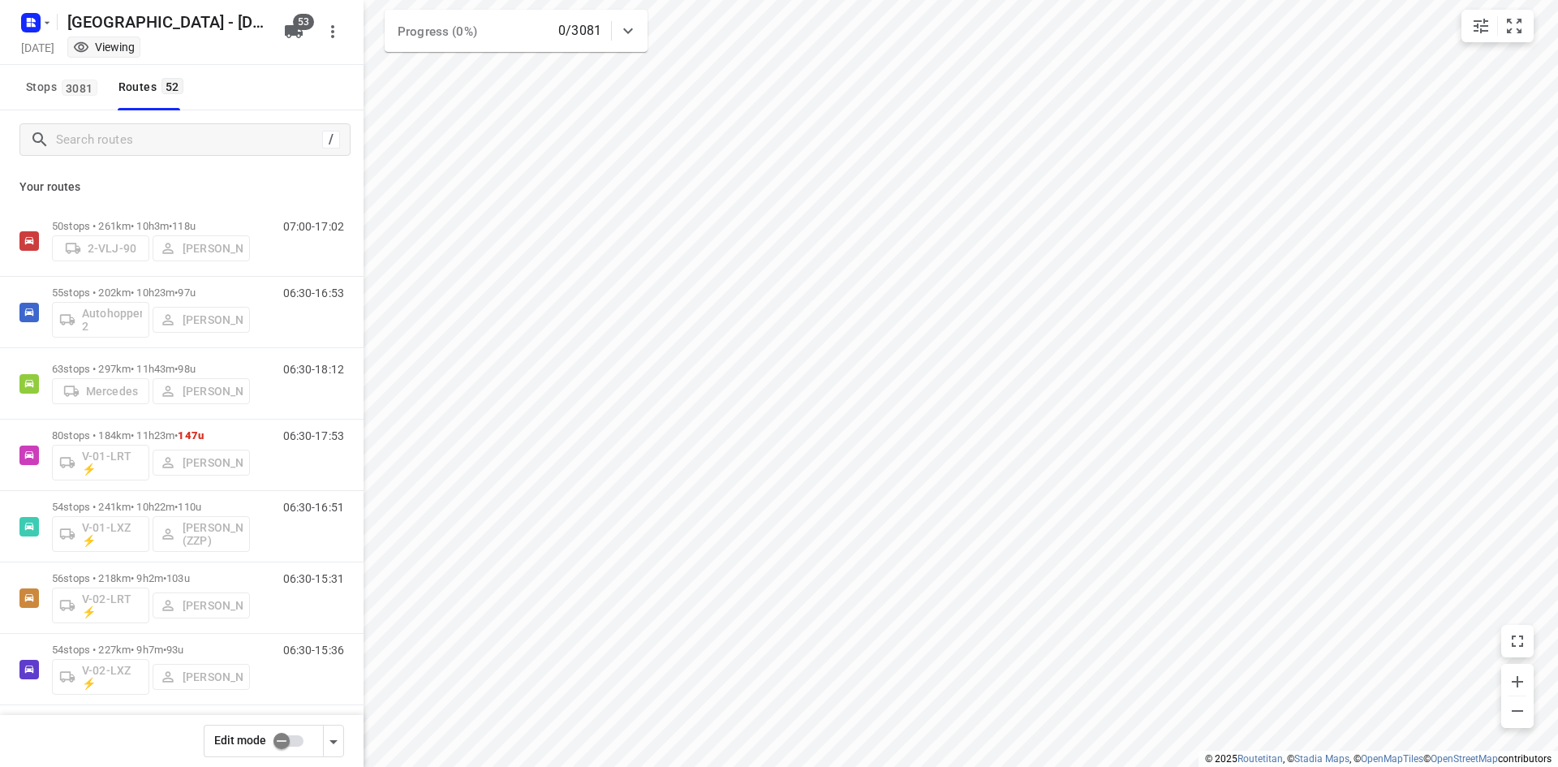
click at [285, 742] on input "checkbox" at bounding box center [281, 740] width 92 height 31
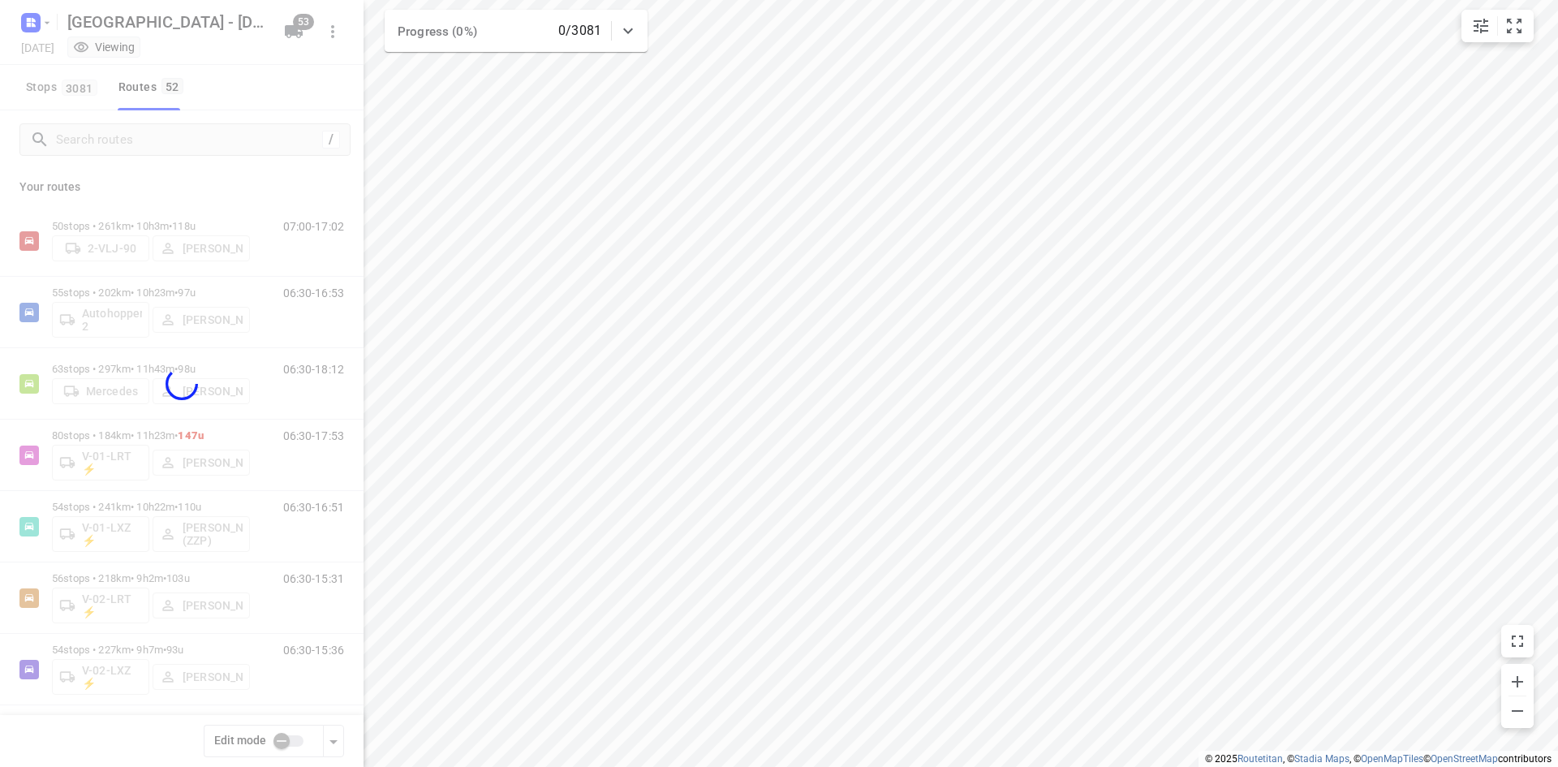
checkbox input "true"
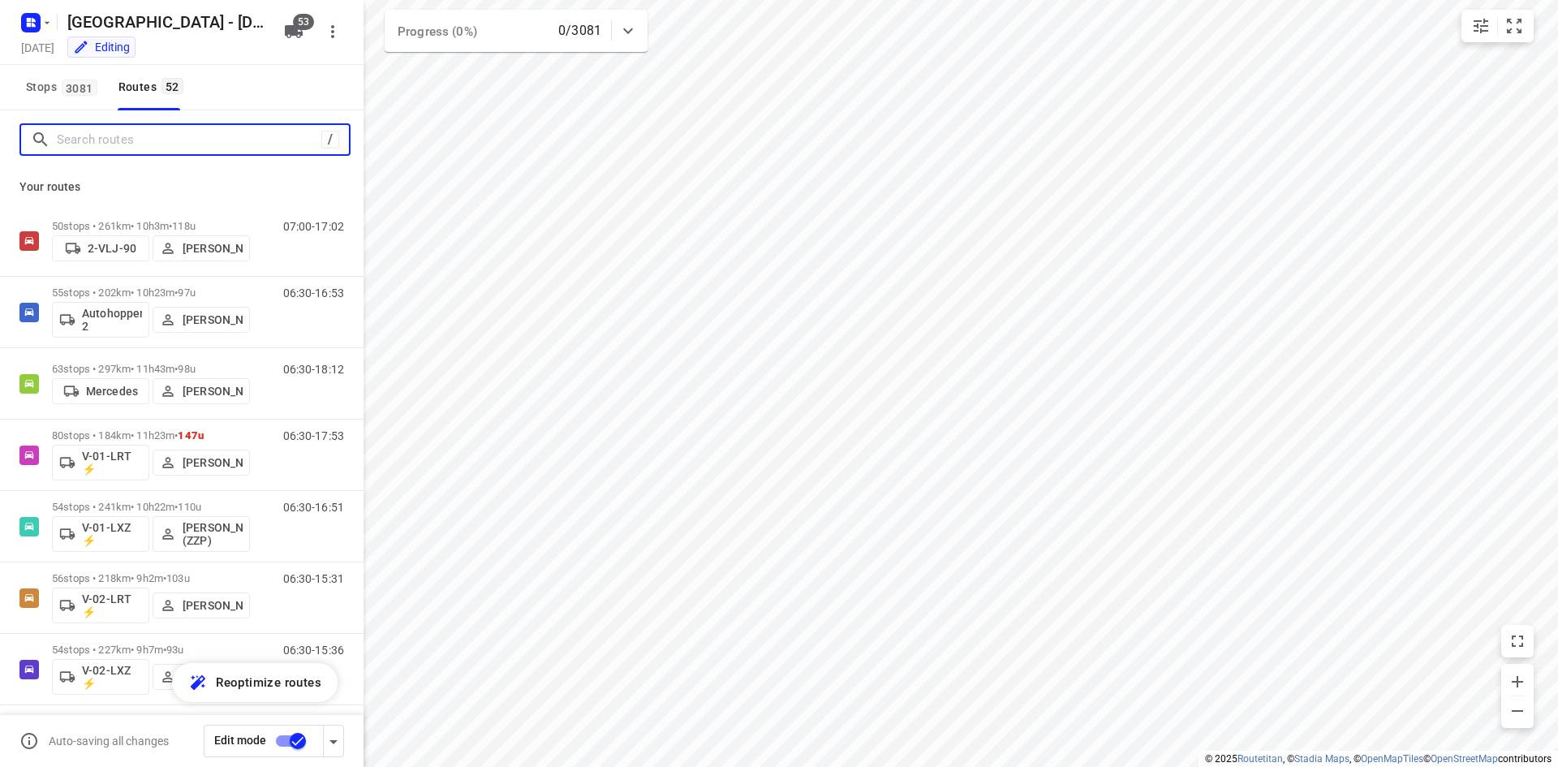
click at [131, 141] on input "Search routes" at bounding box center [189, 139] width 265 height 25
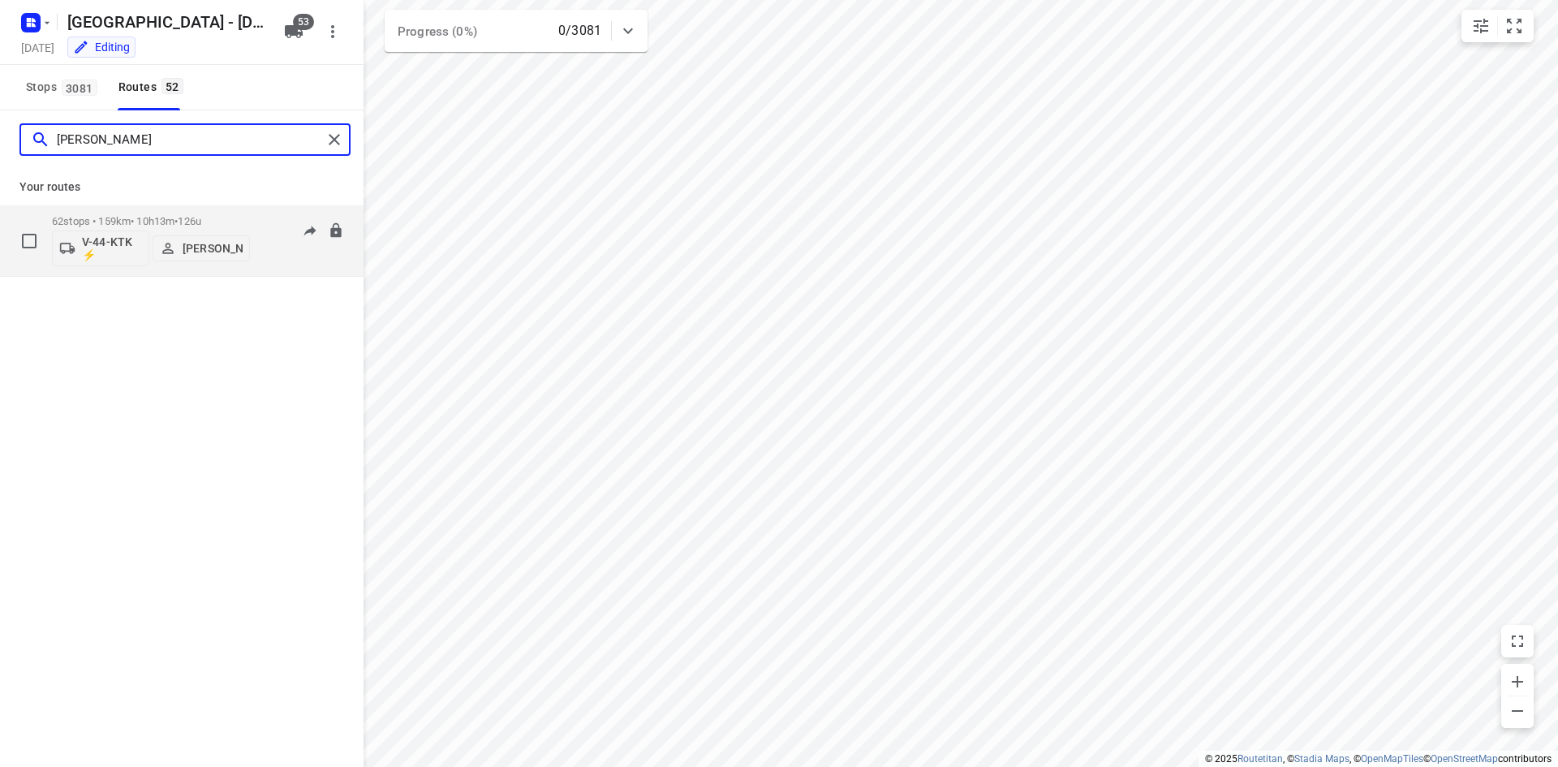
type input "[PERSON_NAME]"
click at [210, 255] on p "[PERSON_NAME]" at bounding box center [213, 248] width 60 height 13
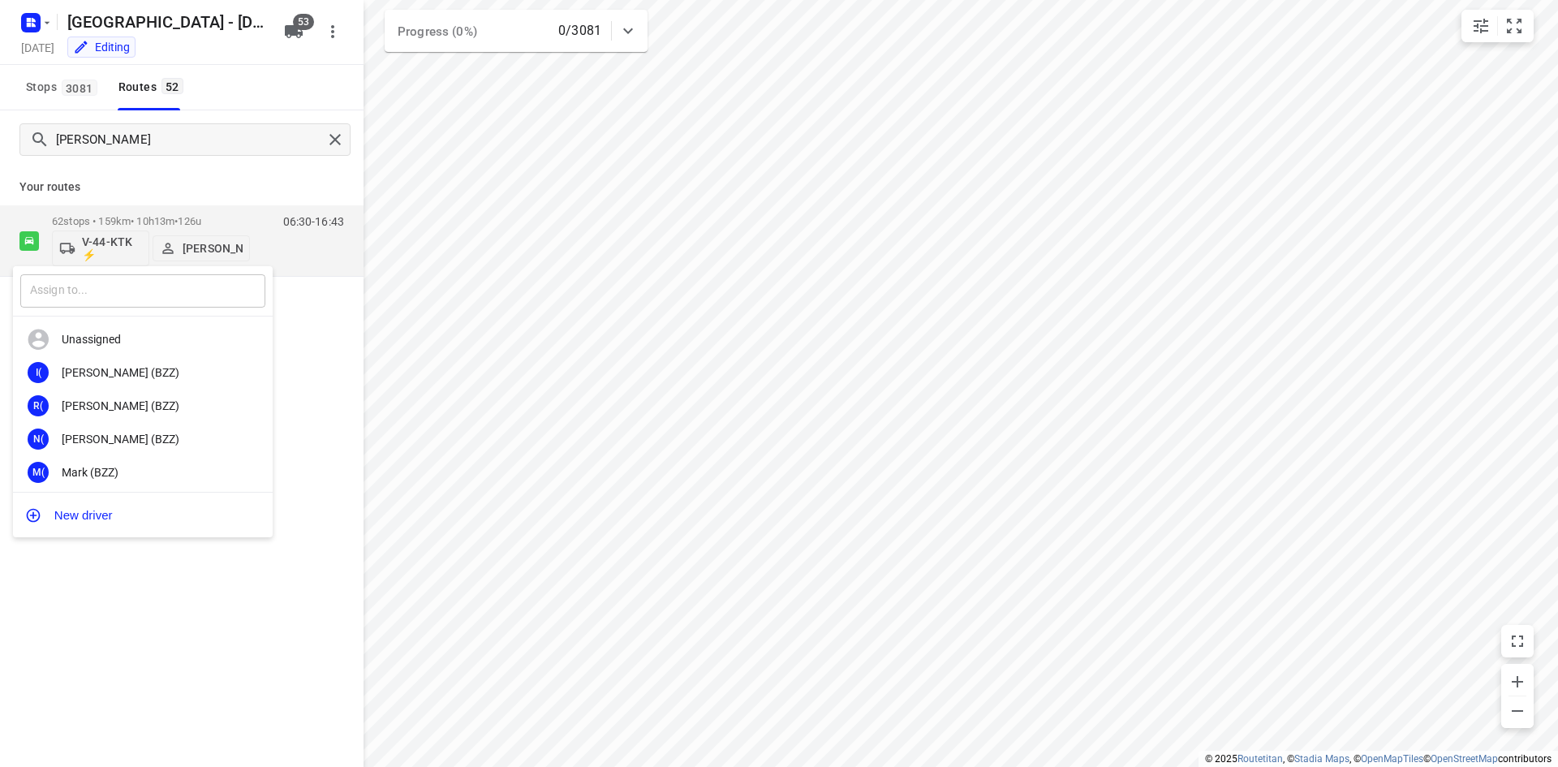
click at [113, 299] on input "text" at bounding box center [142, 290] width 245 height 33
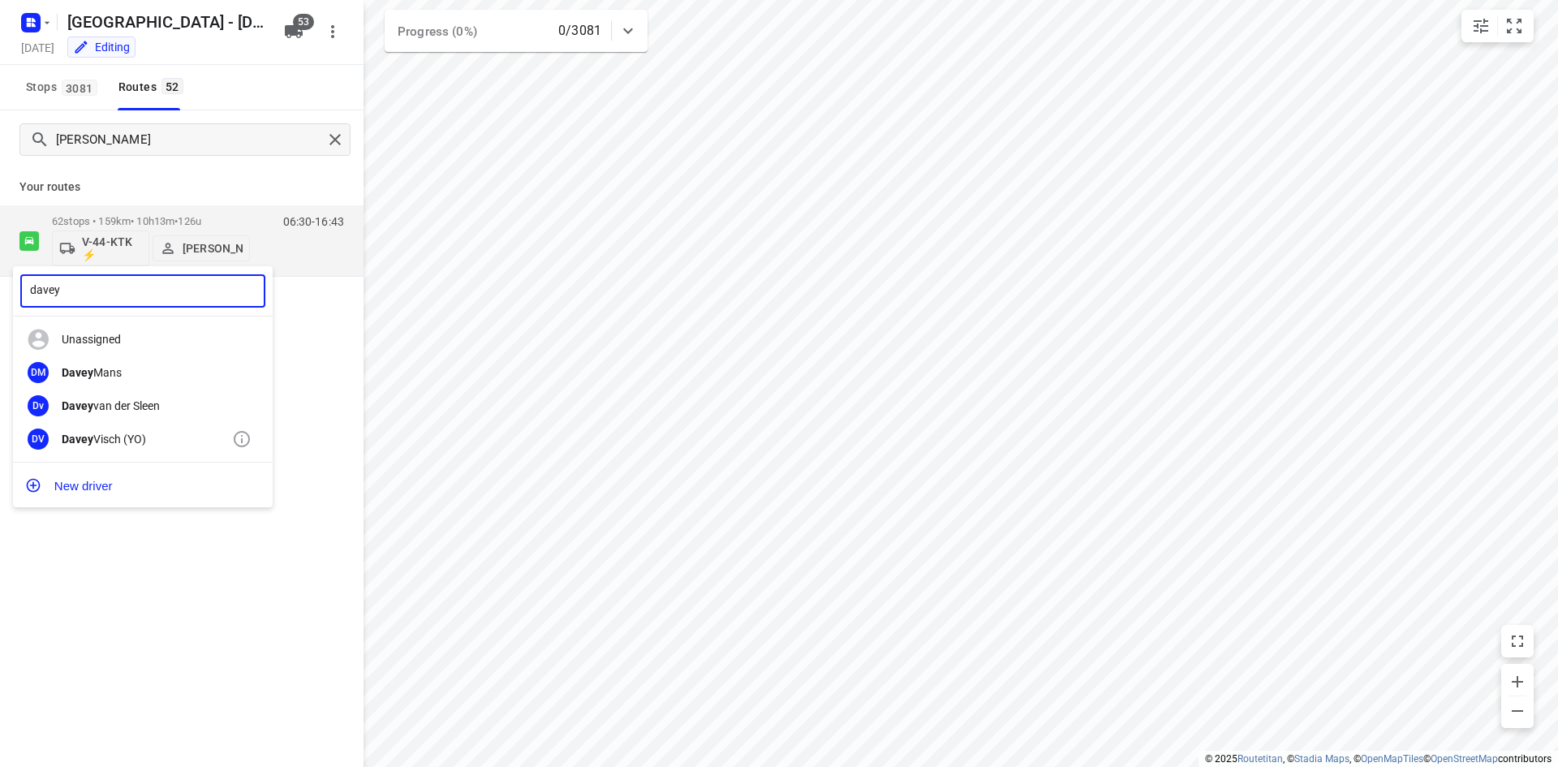
type input "davey"
click at [117, 429] on div "DV [PERSON_NAME] (YO)" at bounding box center [143, 438] width 260 height 33
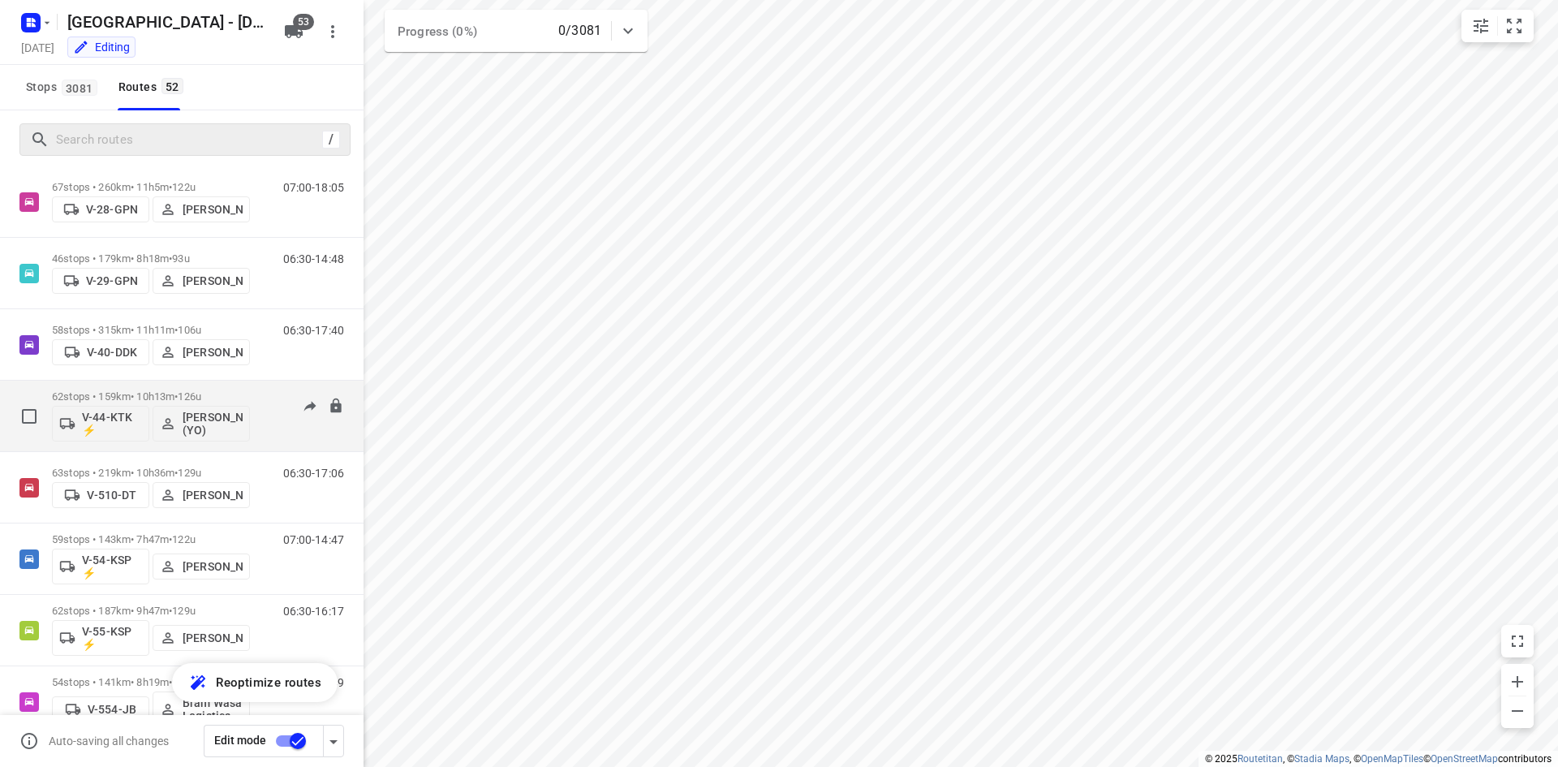
scroll to position [1136, 0]
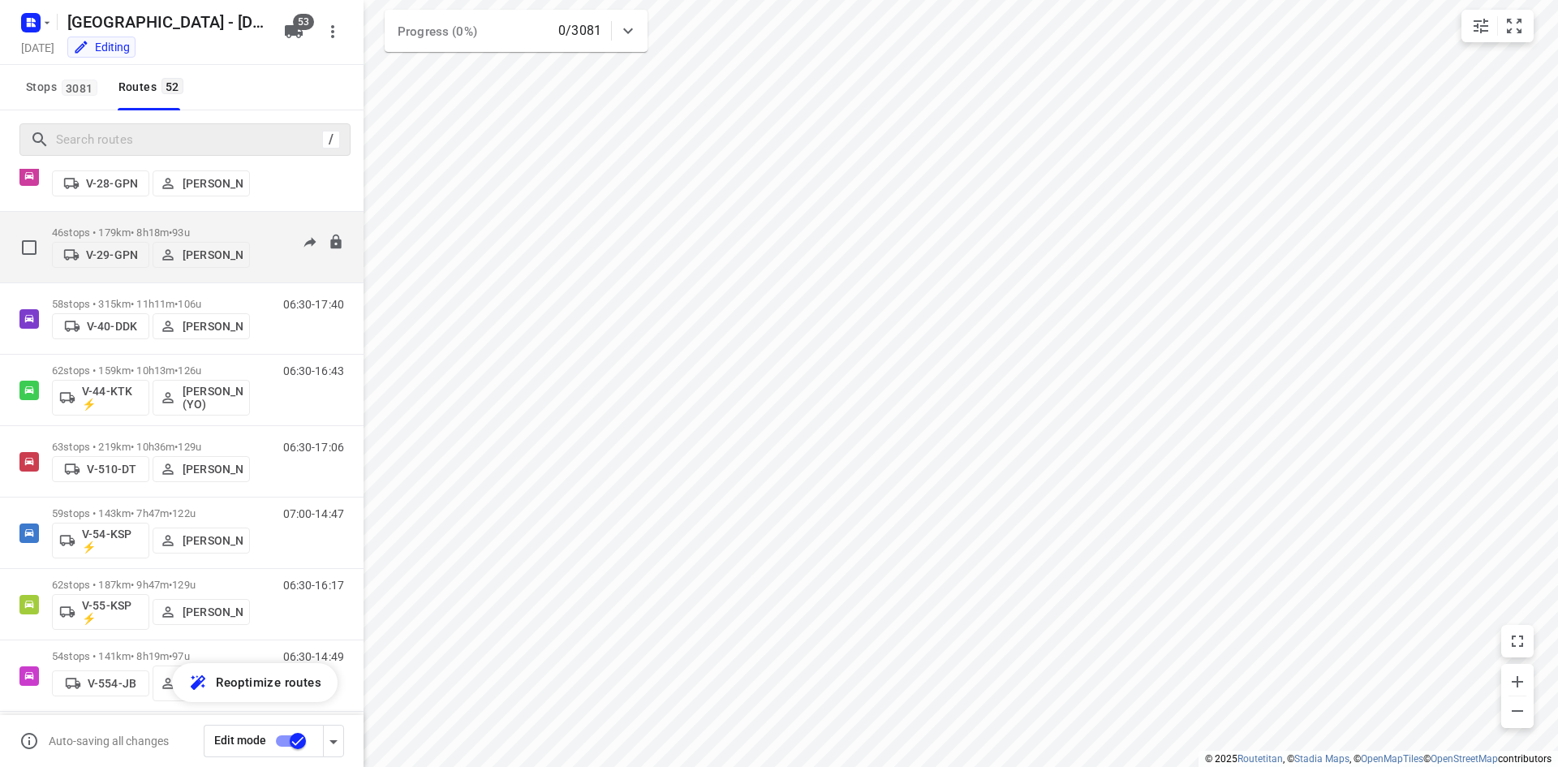
click at [267, 254] on div "06:30-14:48" at bounding box center [303, 250] width 81 height 49
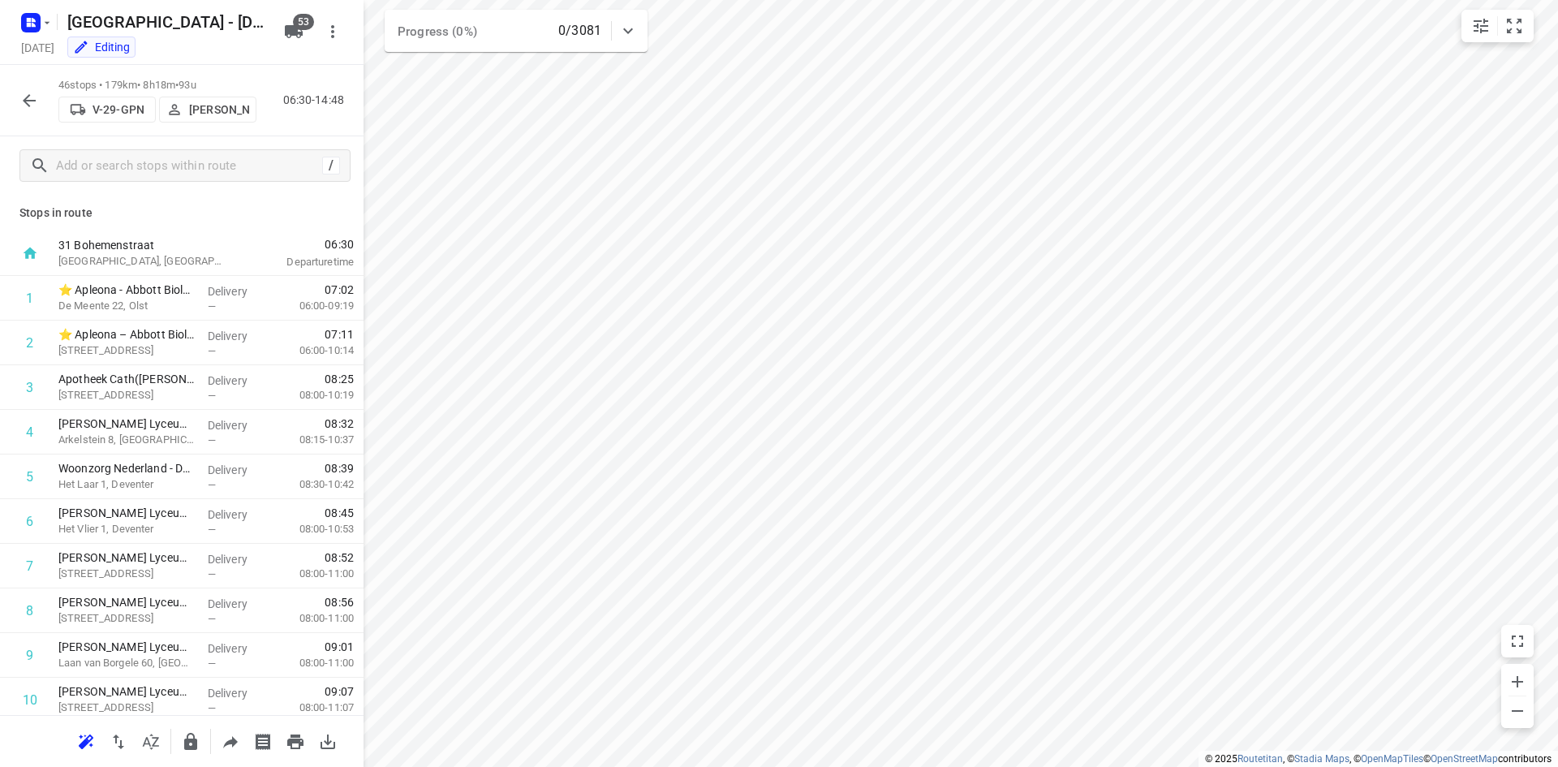
click at [32, 96] on icon "button" at bounding box center [28, 100] width 19 height 19
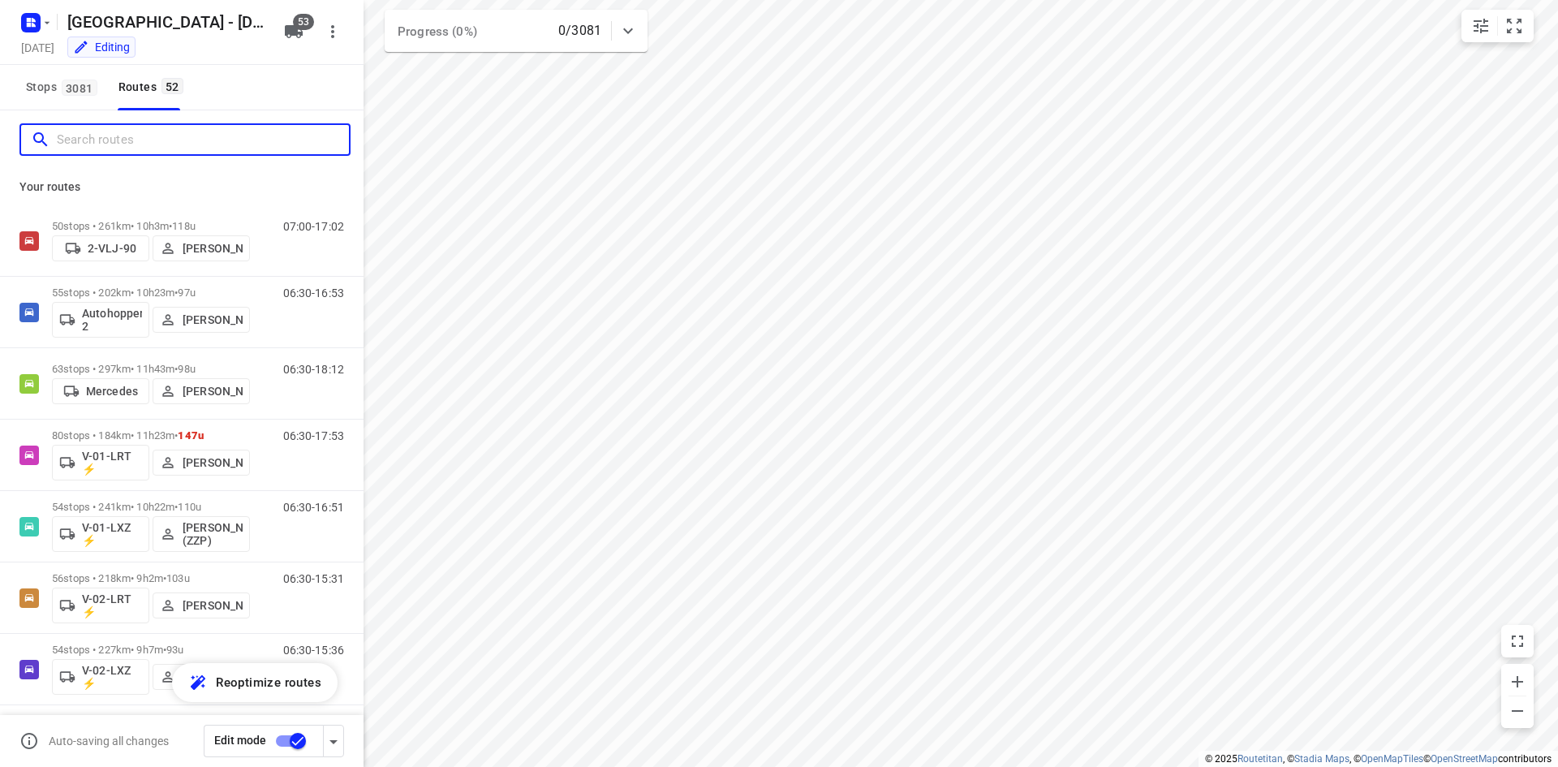
click at [157, 128] on input "Search routes" at bounding box center [203, 139] width 292 height 25
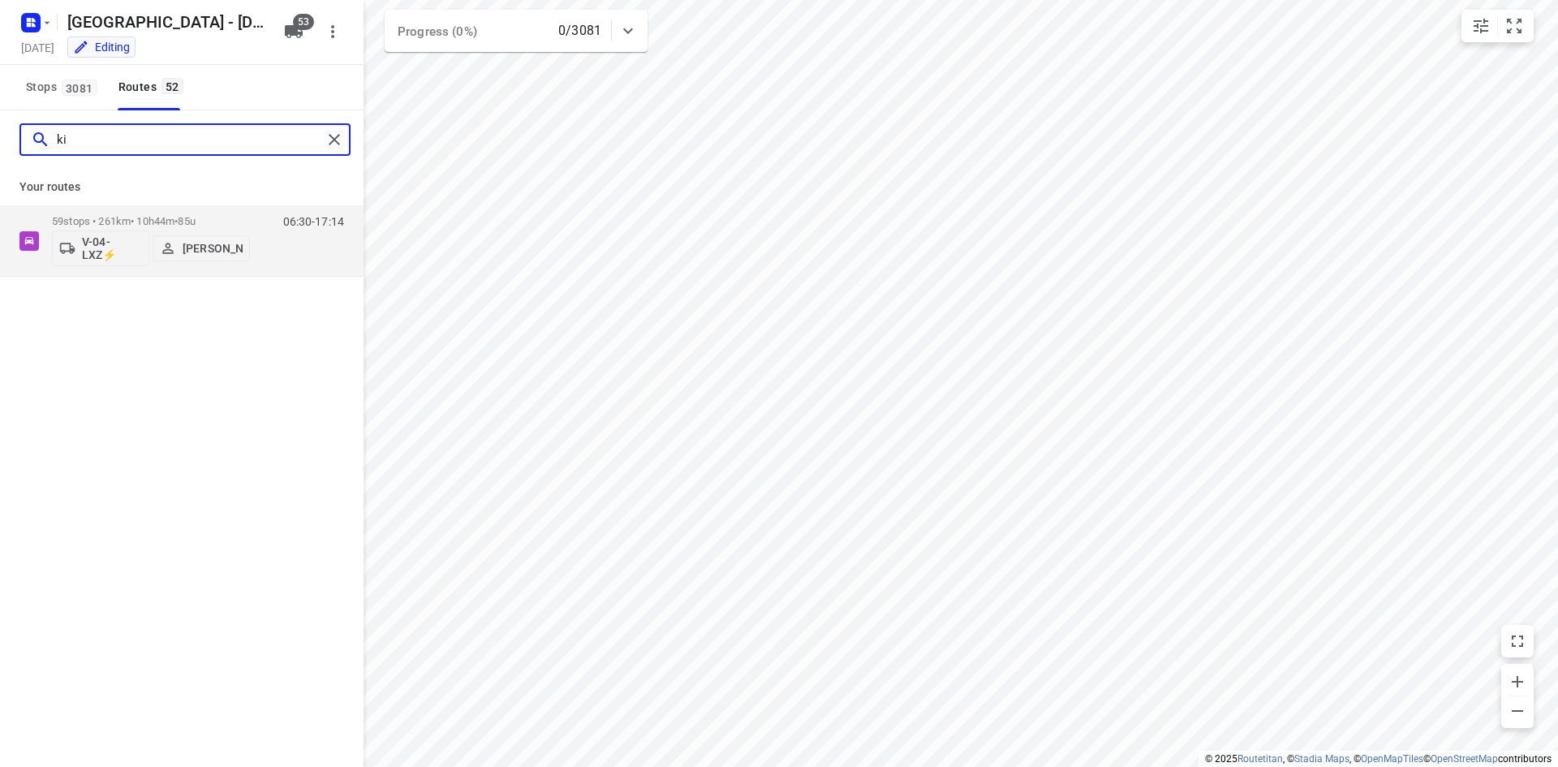
type input "[PERSON_NAME]"
drag, startPoint x: 221, startPoint y: 151, endPoint x: 0, endPoint y: 148, distance: 220.7
click at [0, 148] on div "[PERSON_NAME]" at bounding box center [181, 139] width 363 height 58
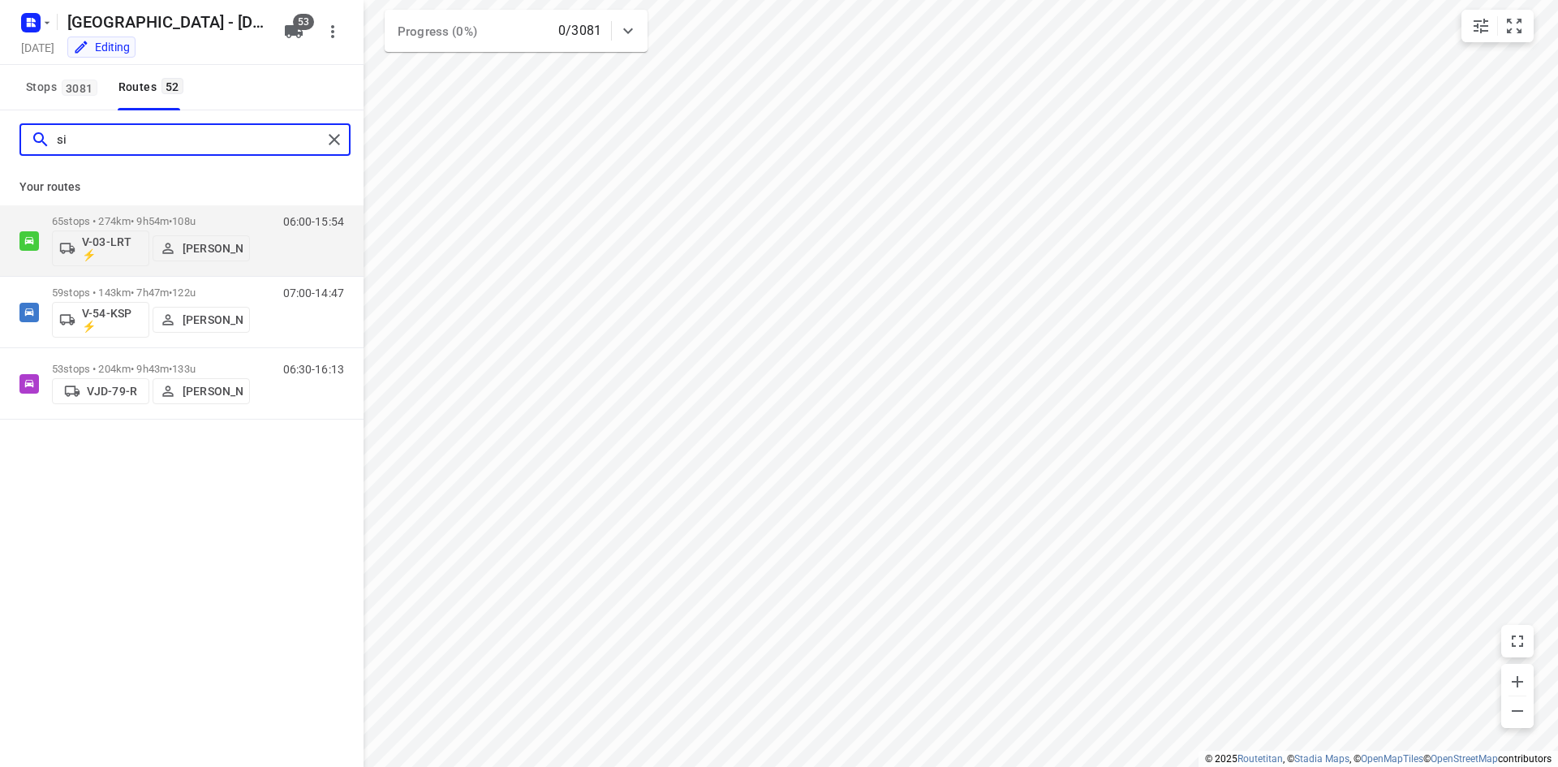
type input "s"
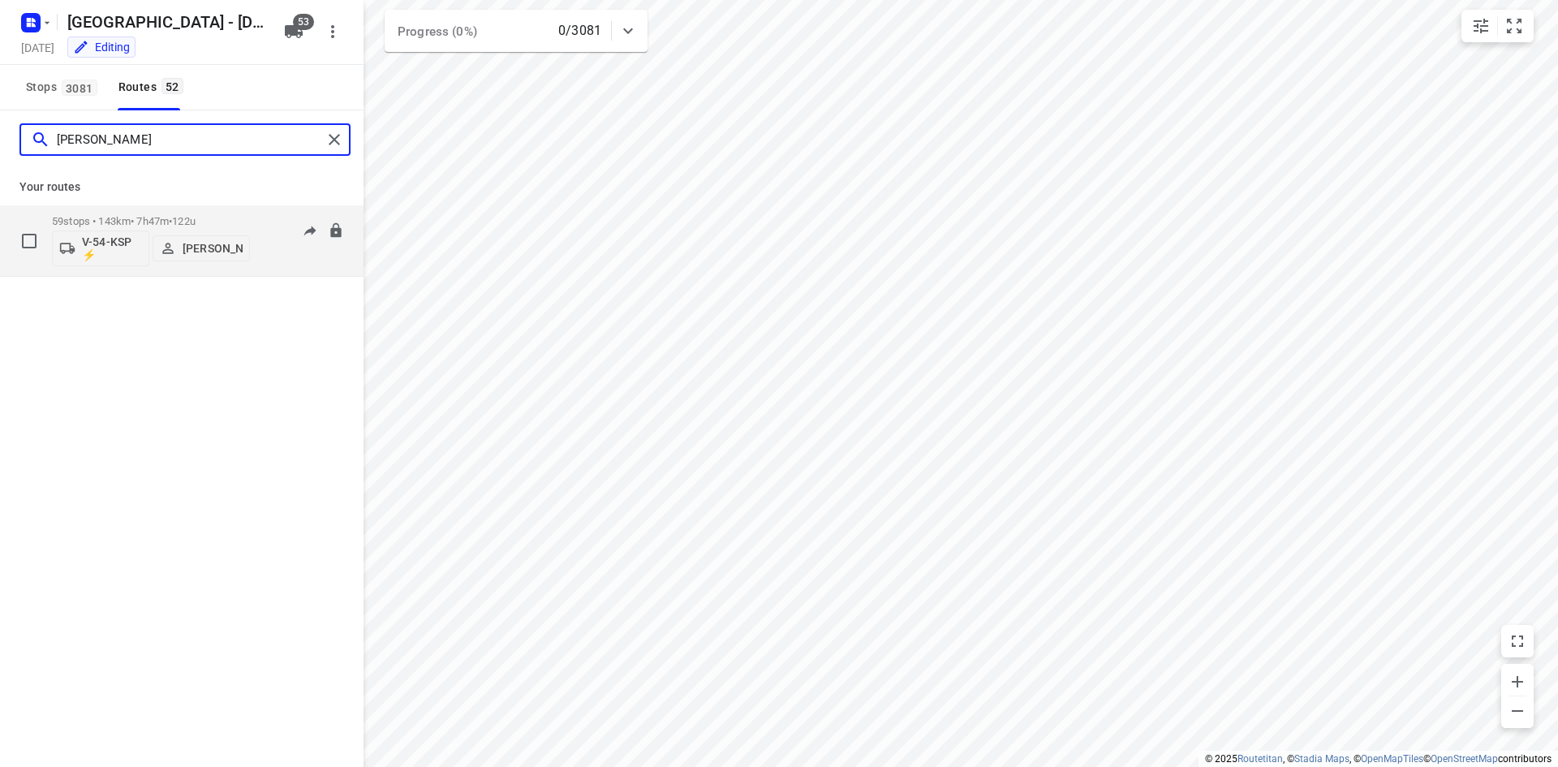
type input "[PERSON_NAME]"
click at [273, 244] on div "07:00-14:47" at bounding box center [303, 244] width 81 height 59
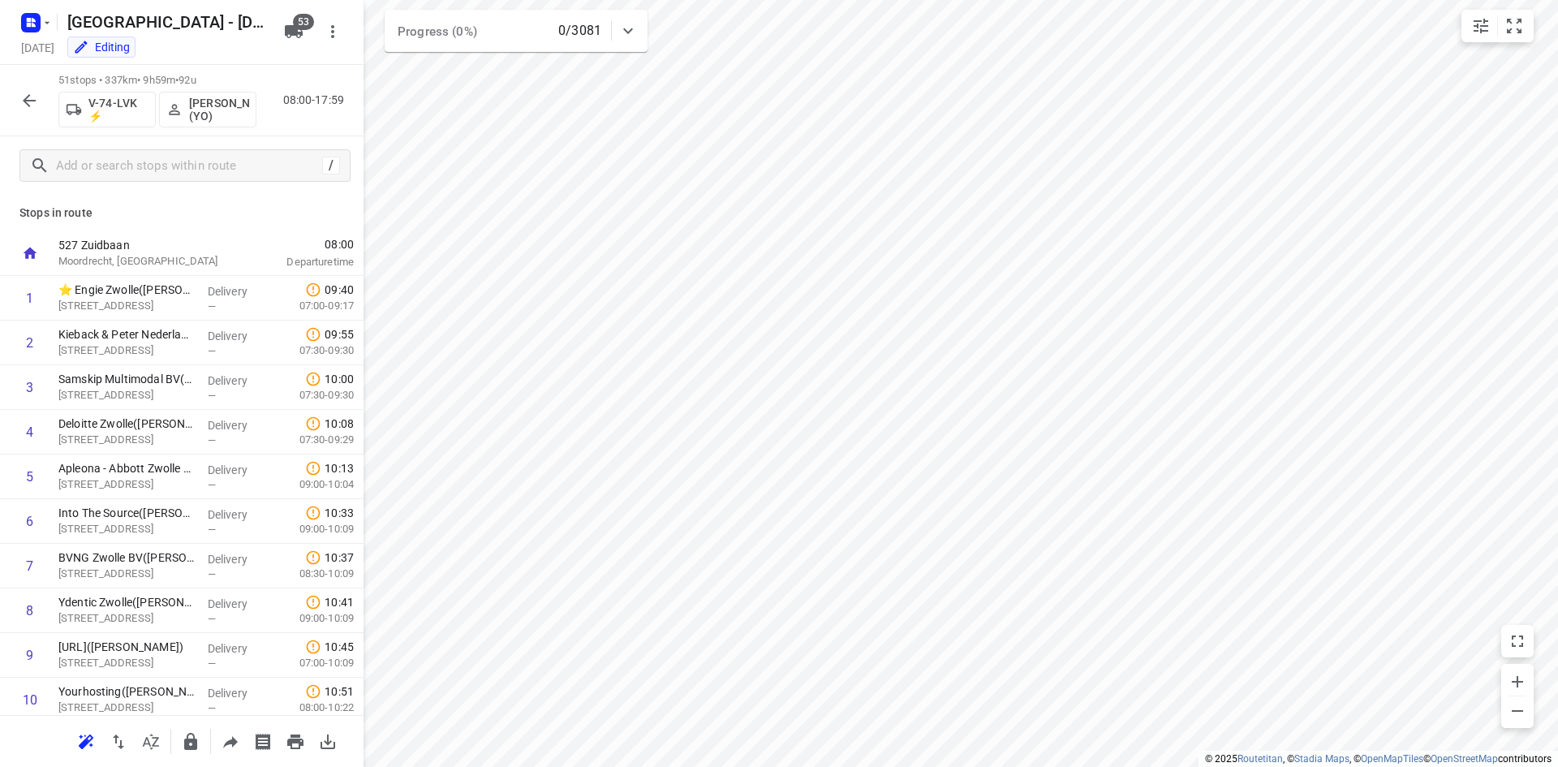
click at [209, 114] on p "[PERSON_NAME] (YO)" at bounding box center [219, 110] width 60 height 26
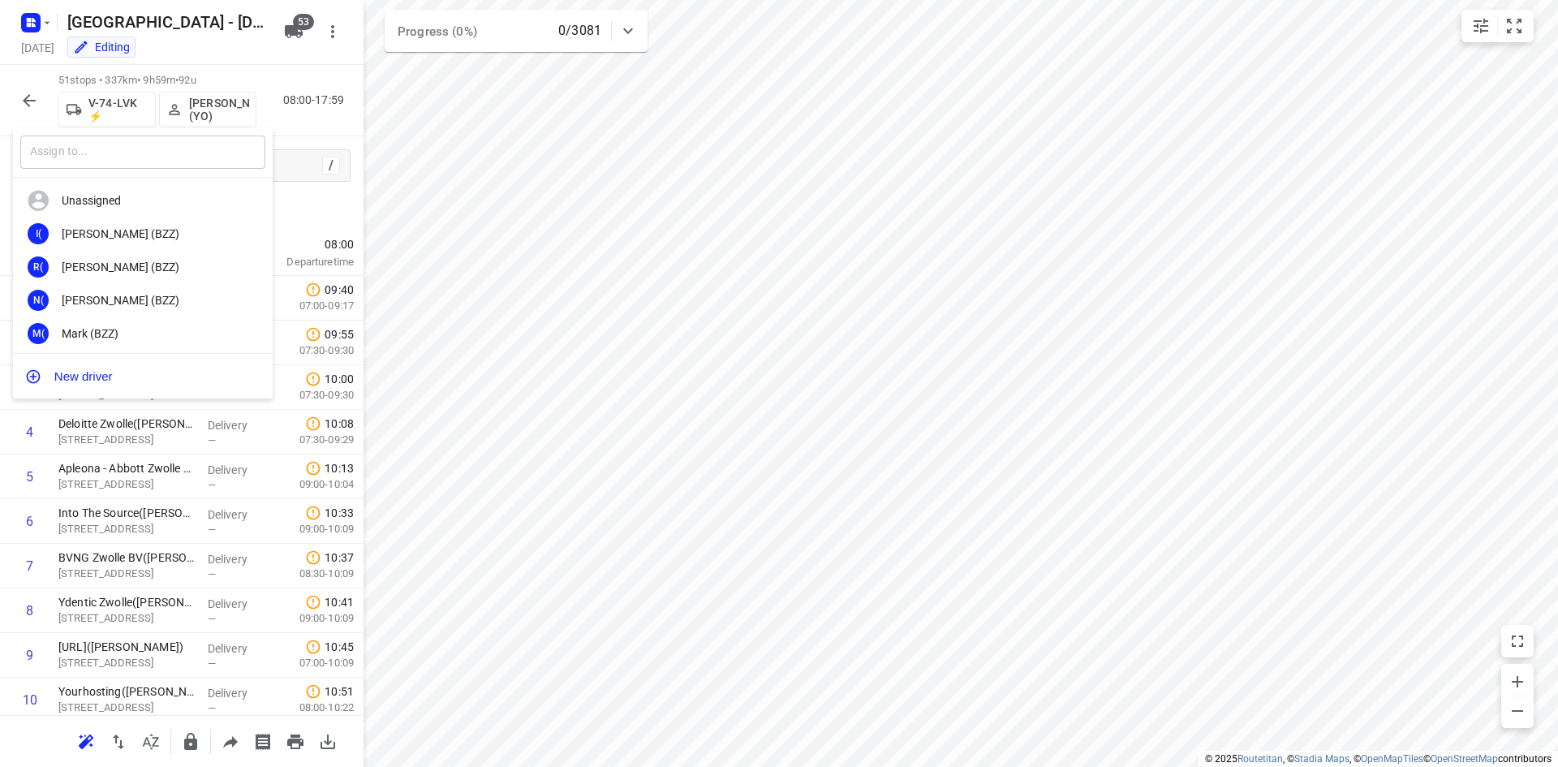
click at [209, 153] on input "text" at bounding box center [142, 151] width 245 height 33
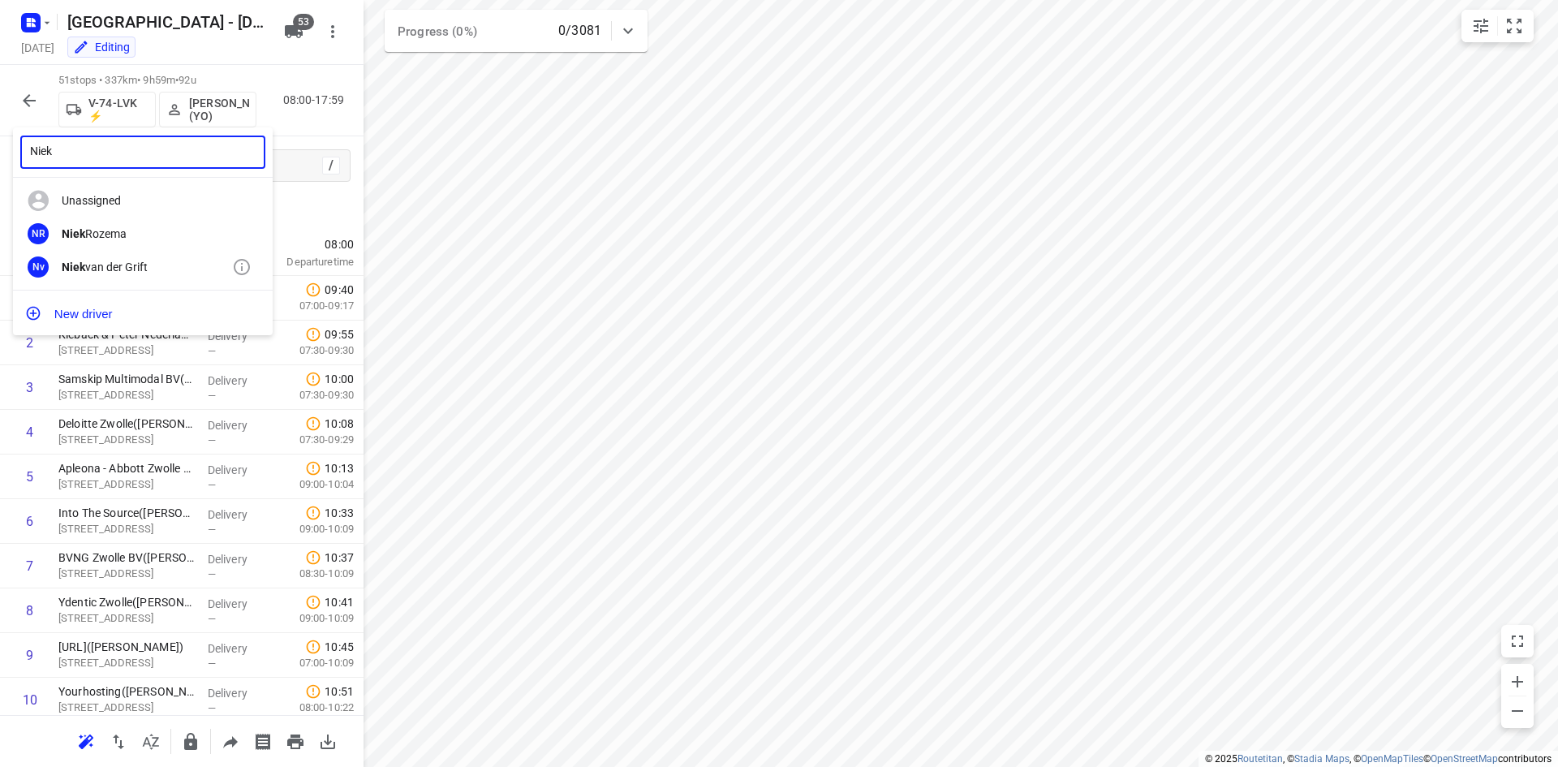
type input "Niek"
click at [104, 265] on div "[PERSON_NAME]" at bounding box center [147, 266] width 170 height 13
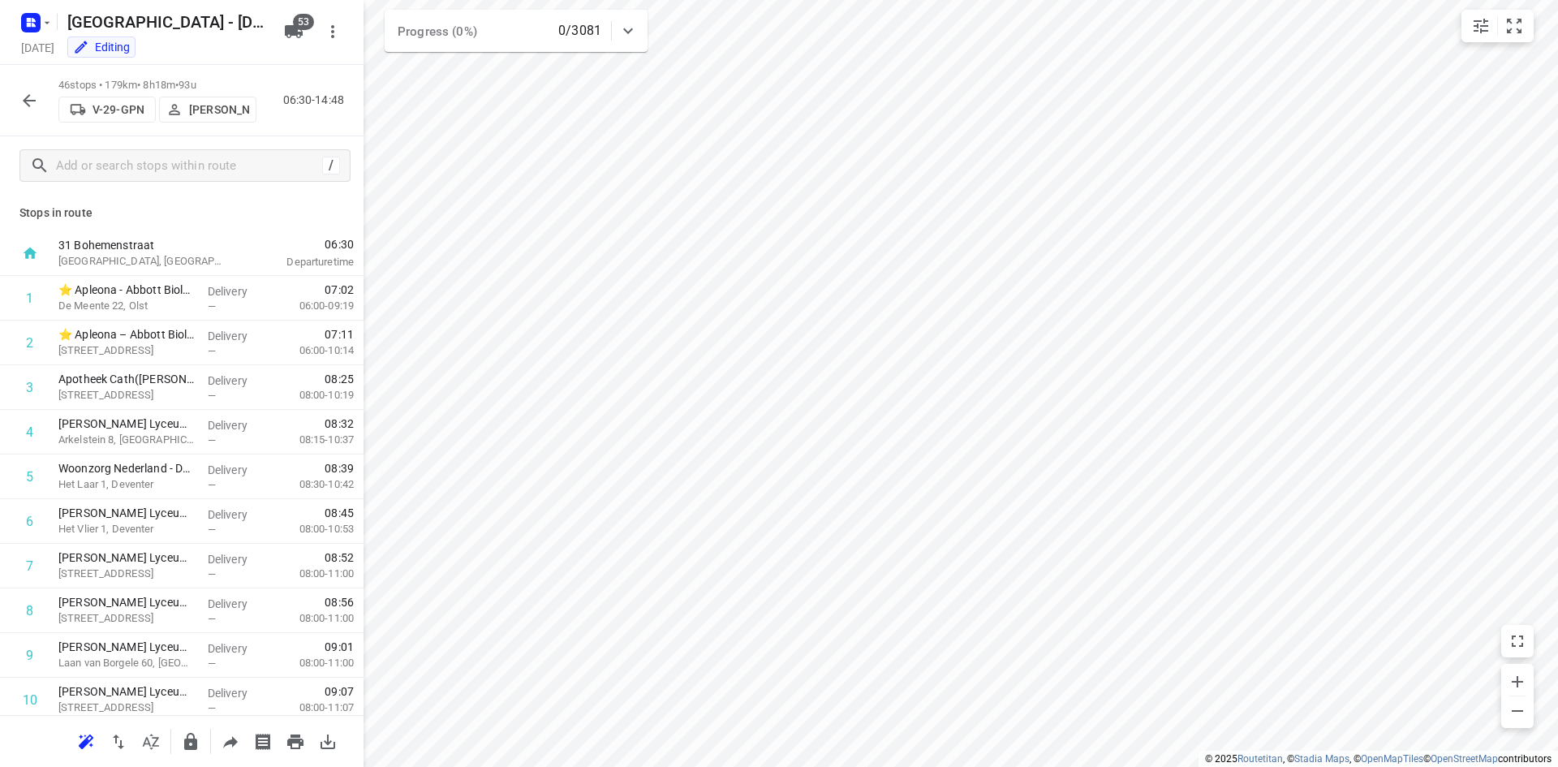
click at [31, 98] on icon "button" at bounding box center [28, 100] width 19 height 19
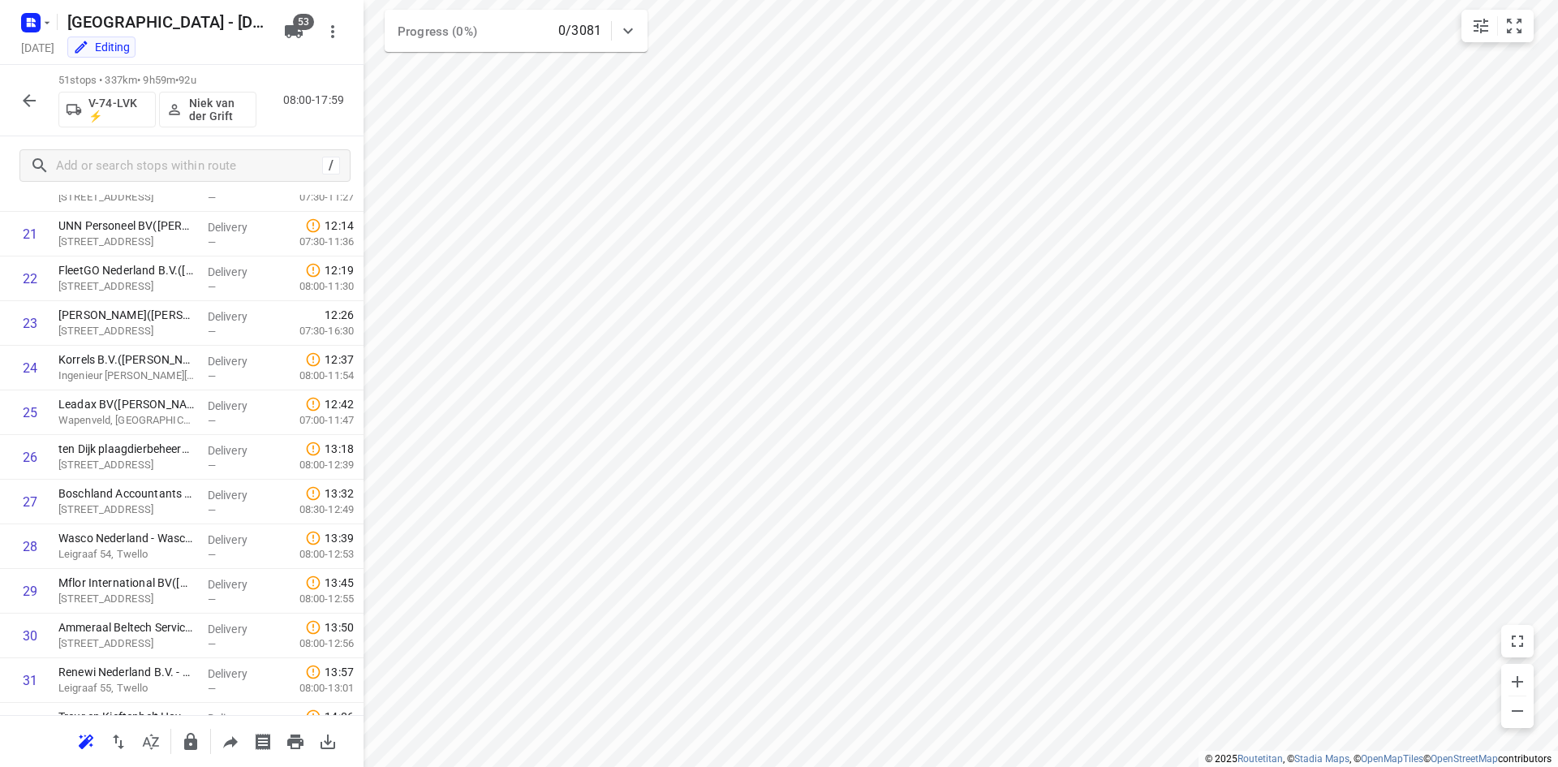
scroll to position [961, 0]
click at [288, 113] on div "51 stops • 337km • 9h59m • 92u V-74-LVK ⚡ [PERSON_NAME] 08:00-17:59" at bounding box center [181, 100] width 363 height 71
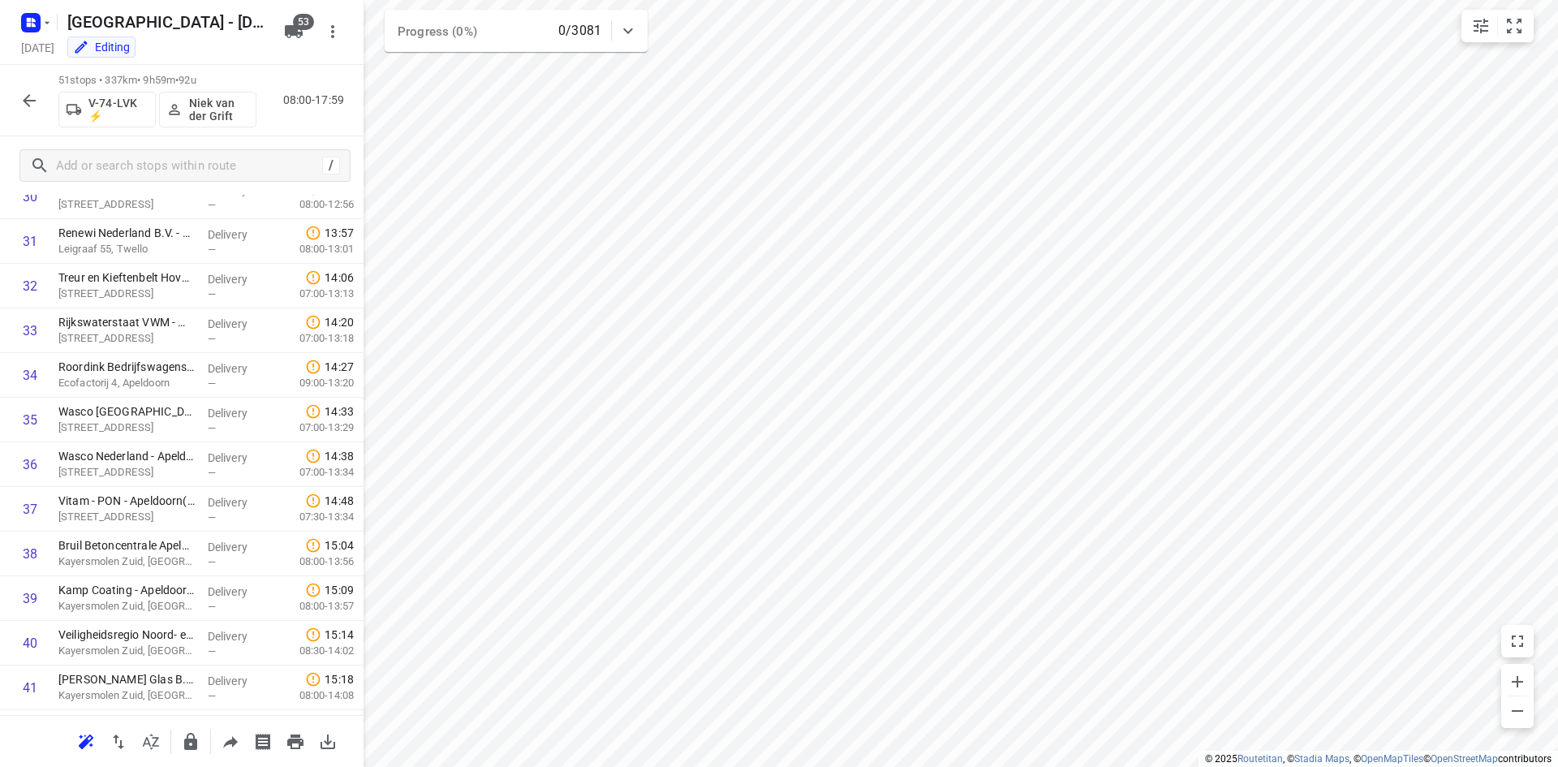
scroll to position [1395, 0]
click at [29, 105] on icon "button" at bounding box center [28, 100] width 19 height 19
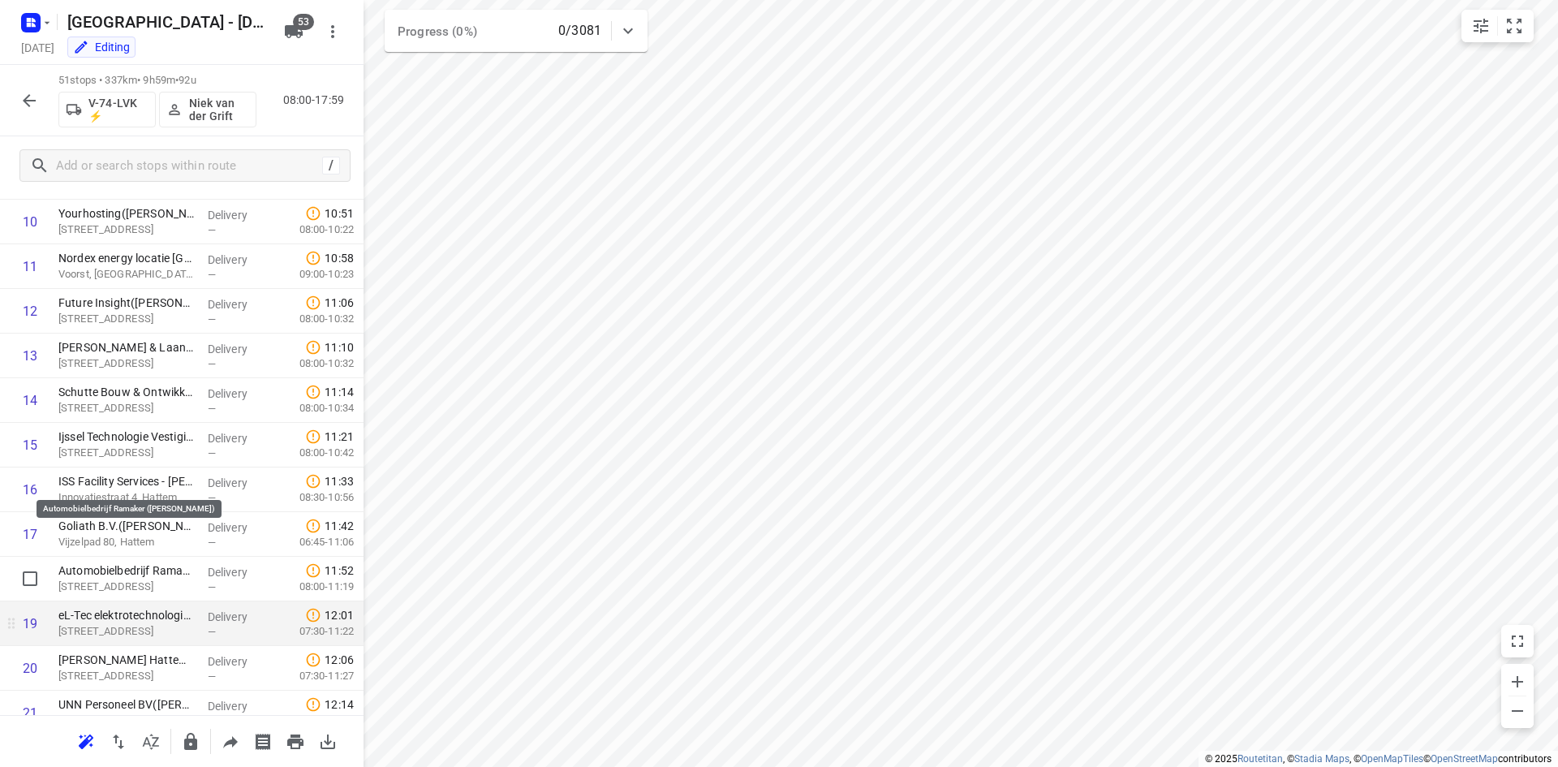
scroll to position [568, 0]
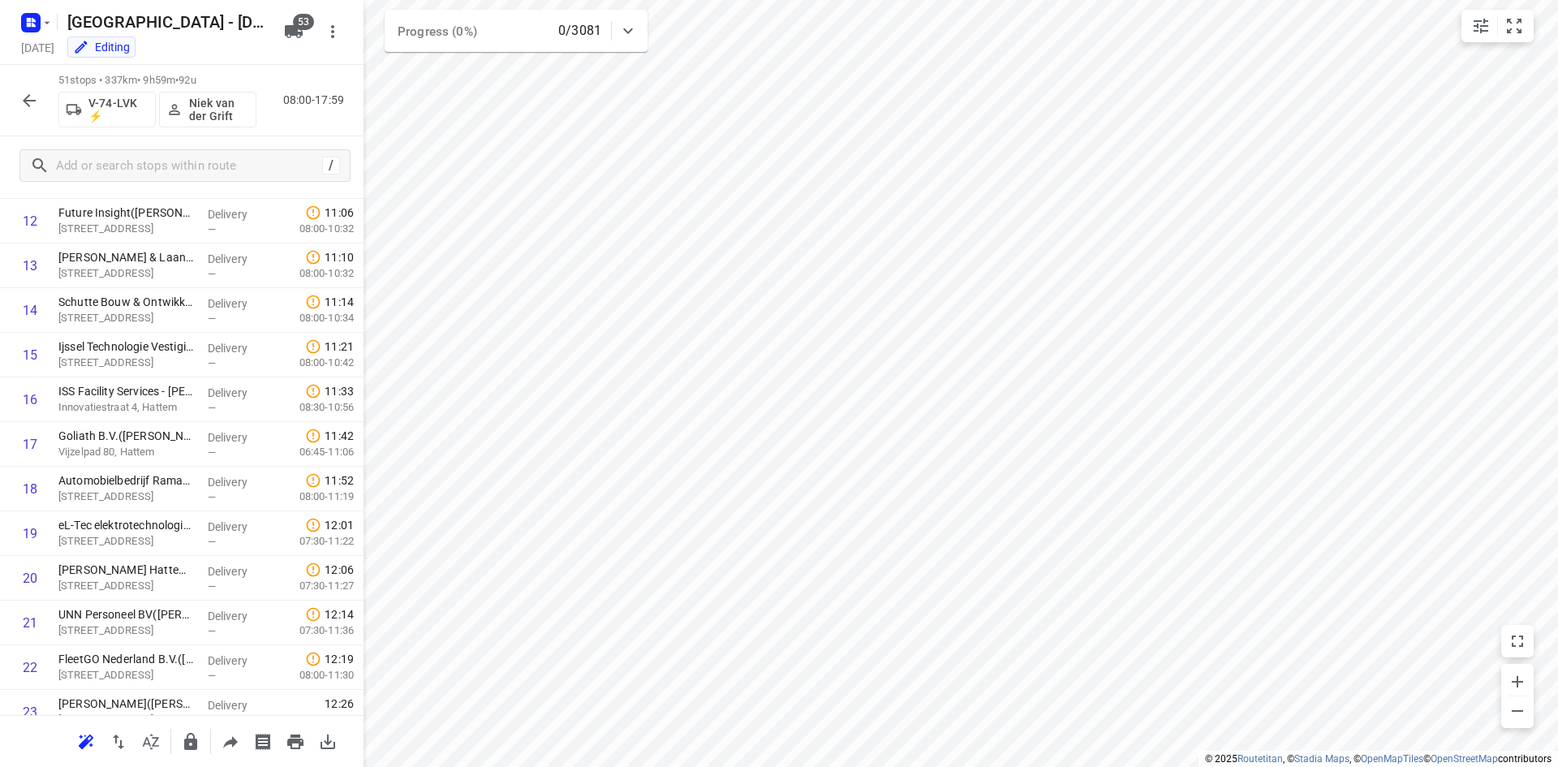
click at [306, 127] on div "51 stops • 337km • 9h59m • 92u V-74-LVK ⚡ [PERSON_NAME] 08:00-17:59" at bounding box center [181, 100] width 363 height 71
click at [25, 103] on icon "button" at bounding box center [28, 100] width 19 height 19
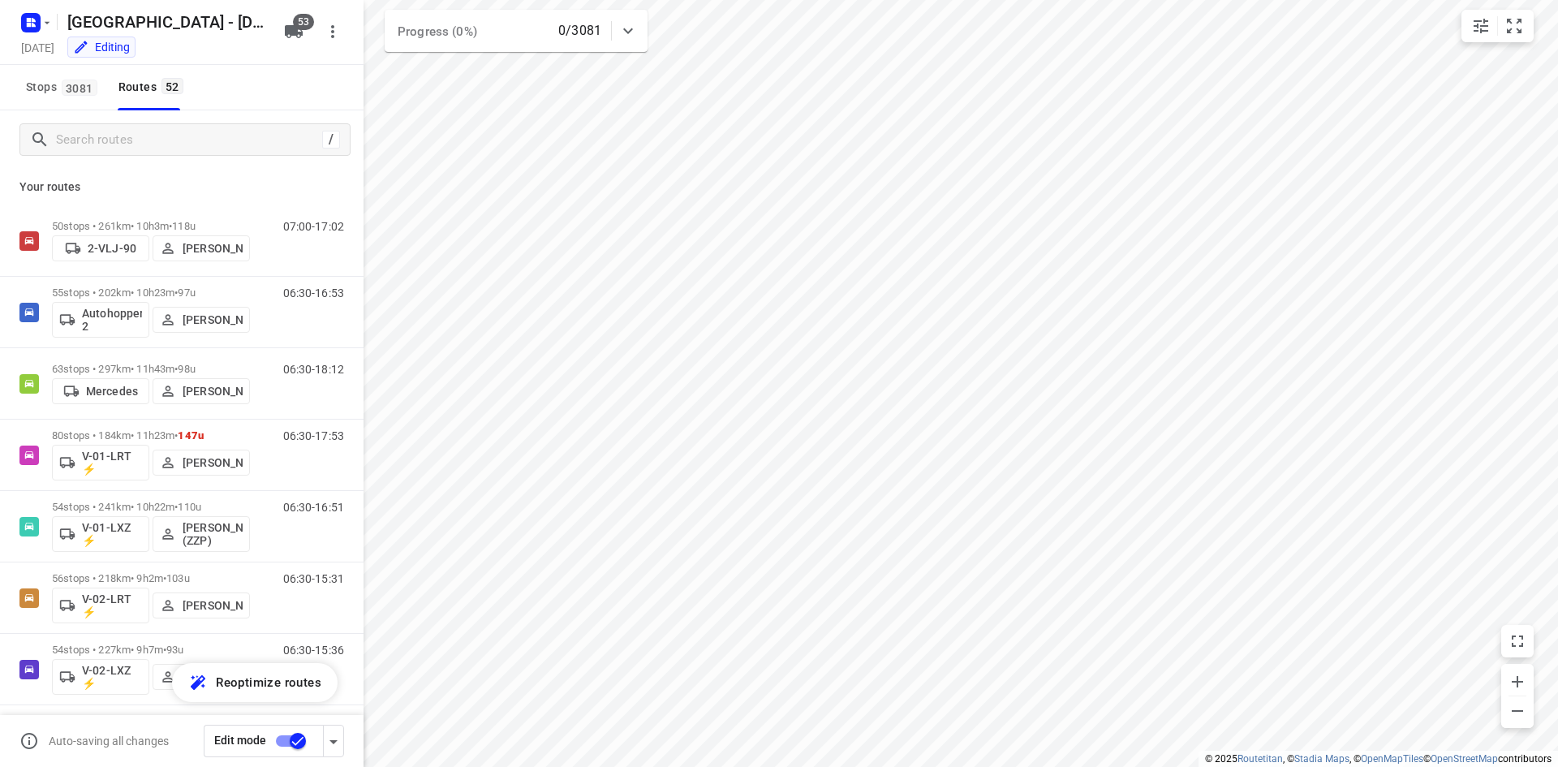
click at [257, 171] on div "Your routes 50 stops • 261km • 10h3m • 118u 2-VLJ-90 [PERSON_NAME] 07:00-17:02 …" at bounding box center [181, 490] width 363 height 643
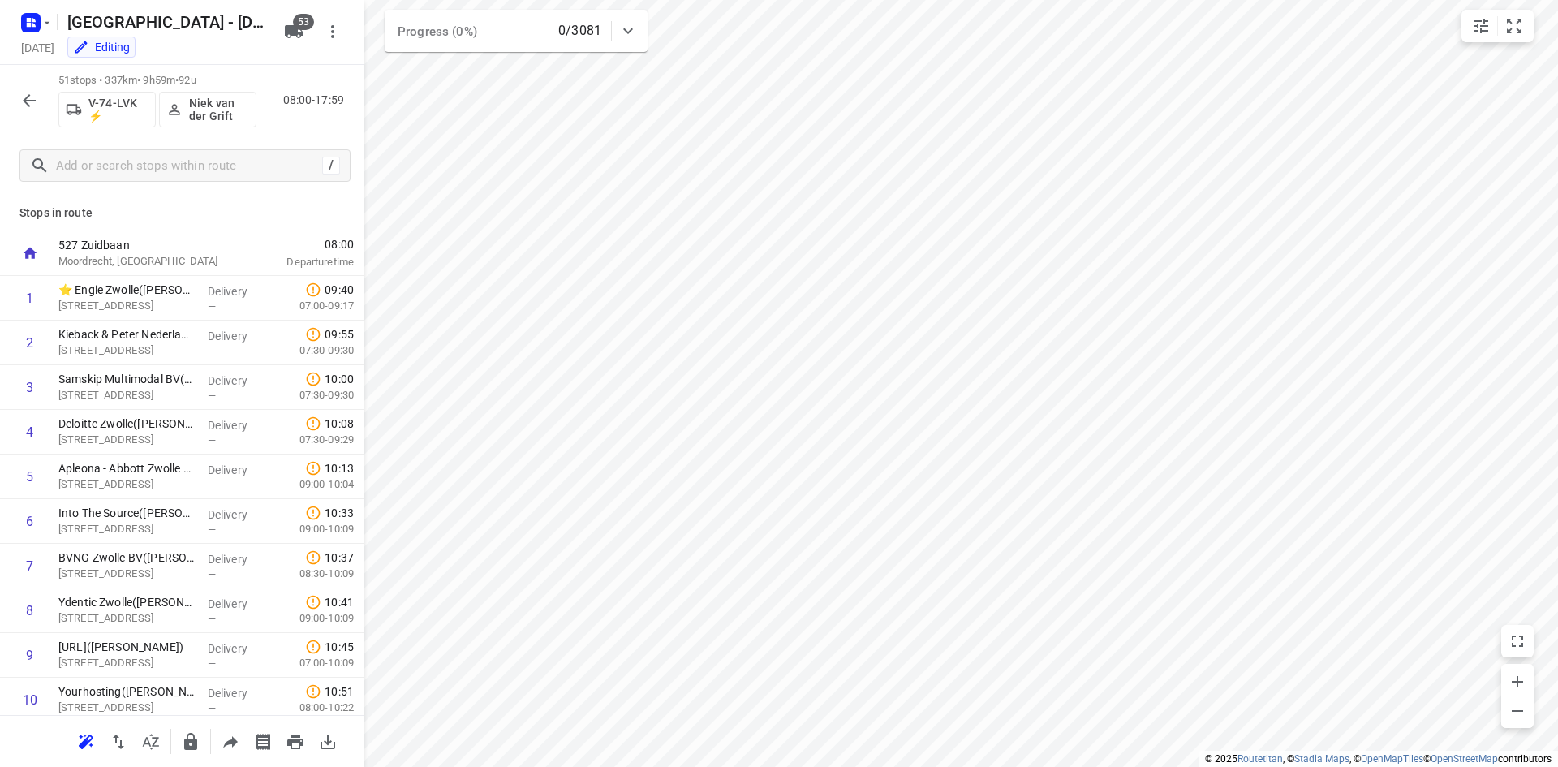
click at [20, 101] on icon "button" at bounding box center [28, 100] width 19 height 19
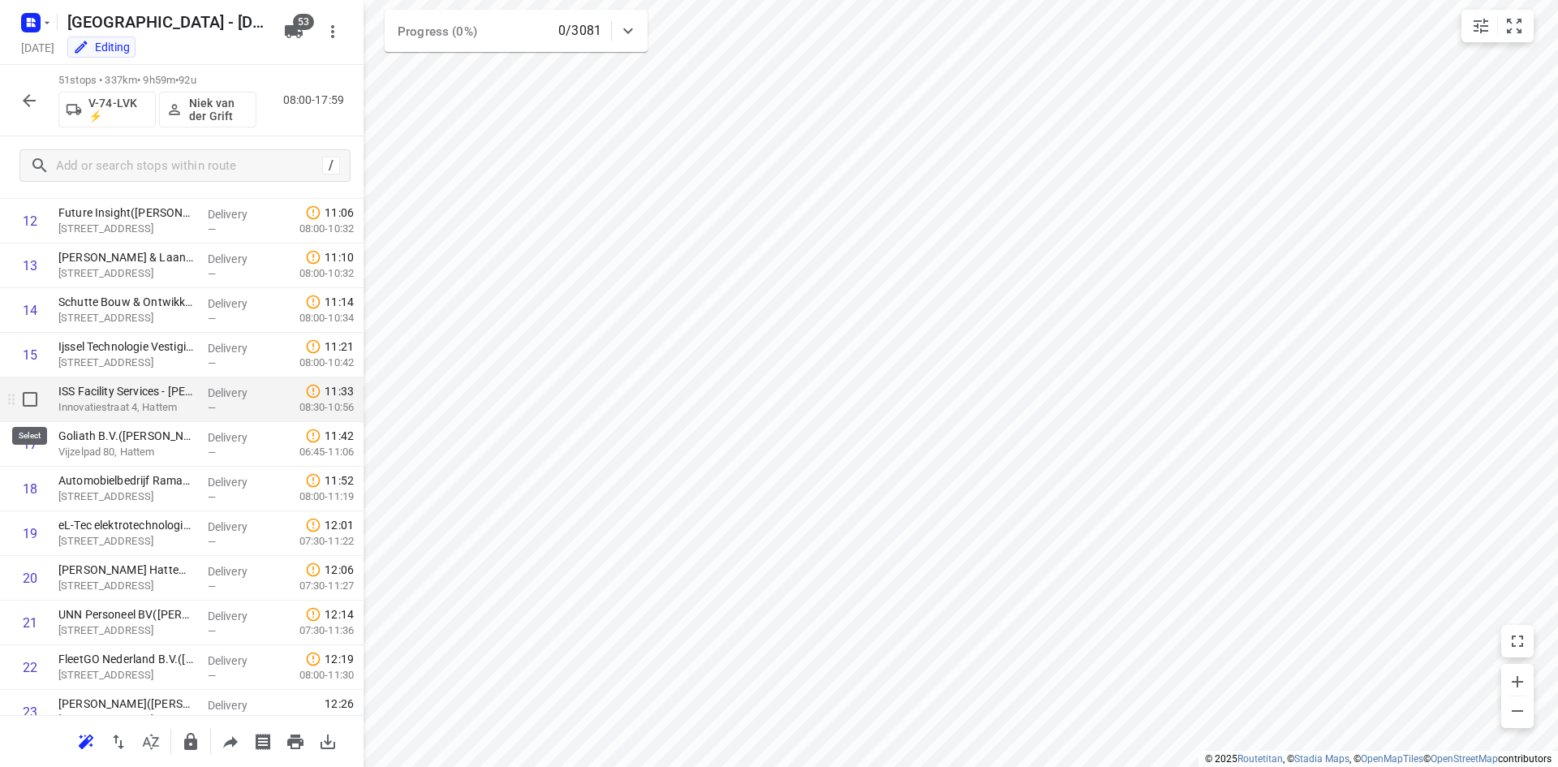
click at [32, 399] on input "checkbox" at bounding box center [30, 399] width 32 height 32
checkbox input "true"
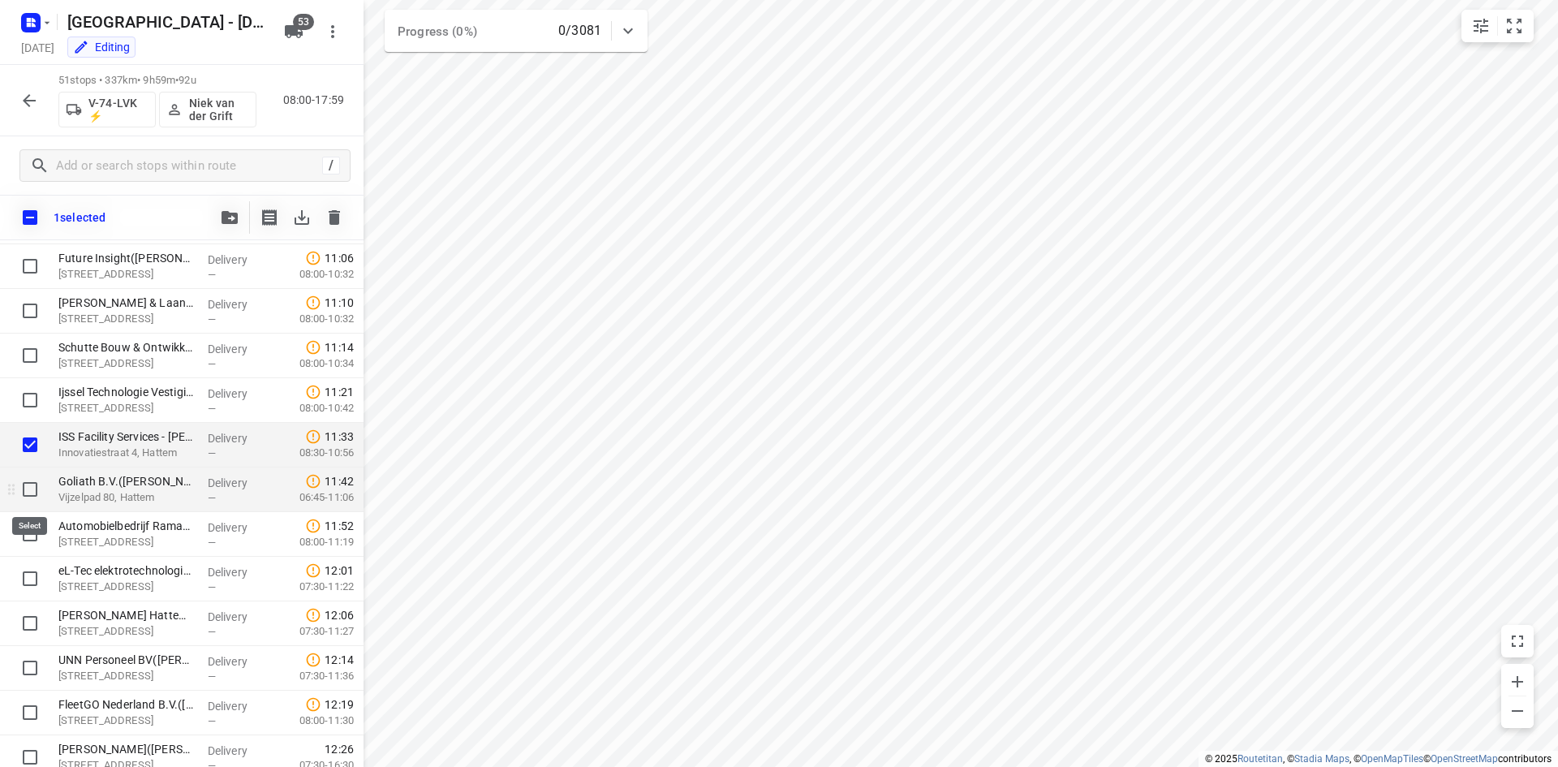
click at [32, 490] on input "checkbox" at bounding box center [30, 489] width 32 height 32
checkbox input "true"
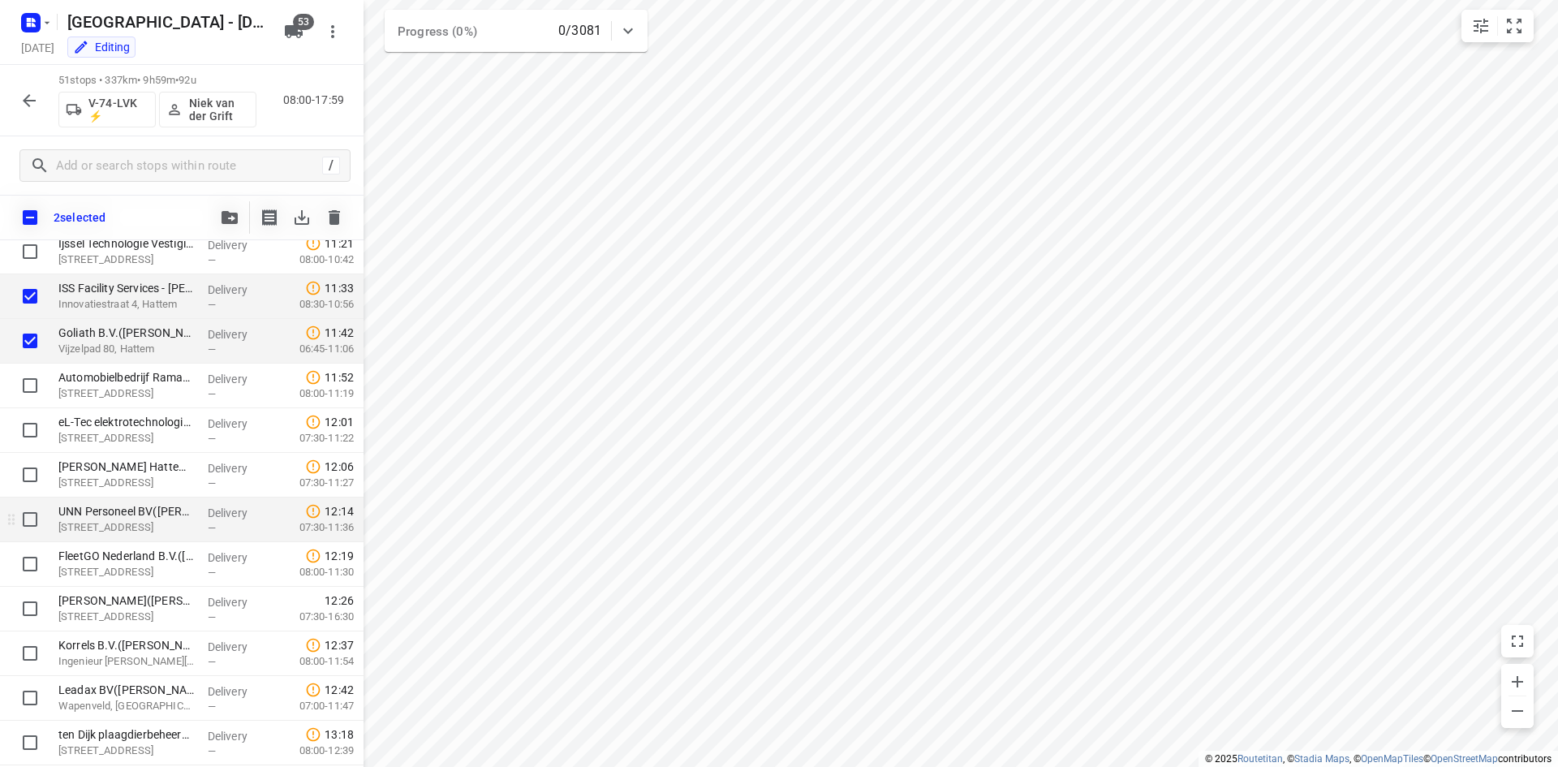
scroll to position [730, 0]
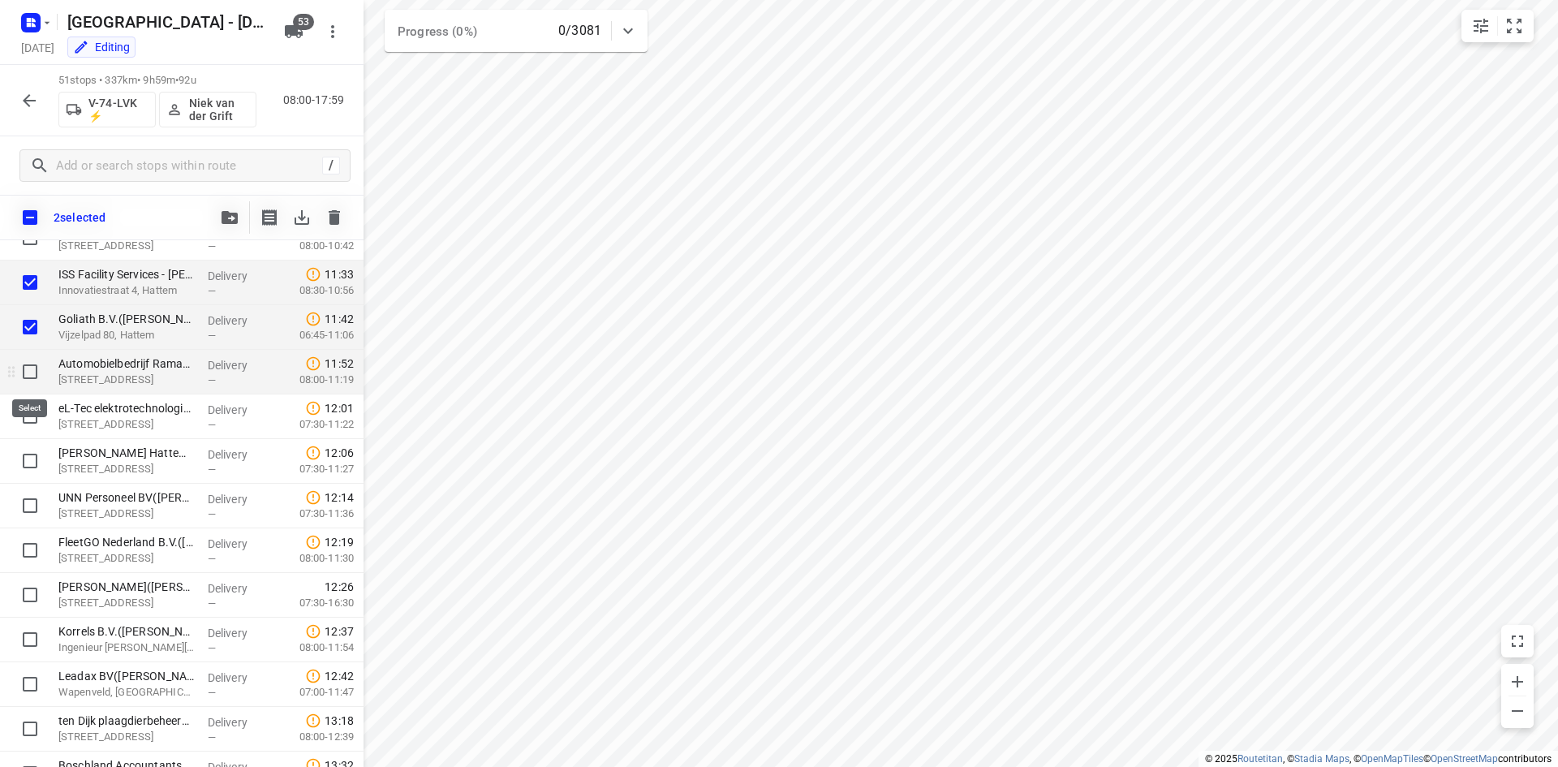
click at [34, 371] on input "checkbox" at bounding box center [30, 371] width 32 height 32
checkbox input "true"
click at [34, 422] on input "checkbox" at bounding box center [30, 416] width 32 height 32
checkbox input "true"
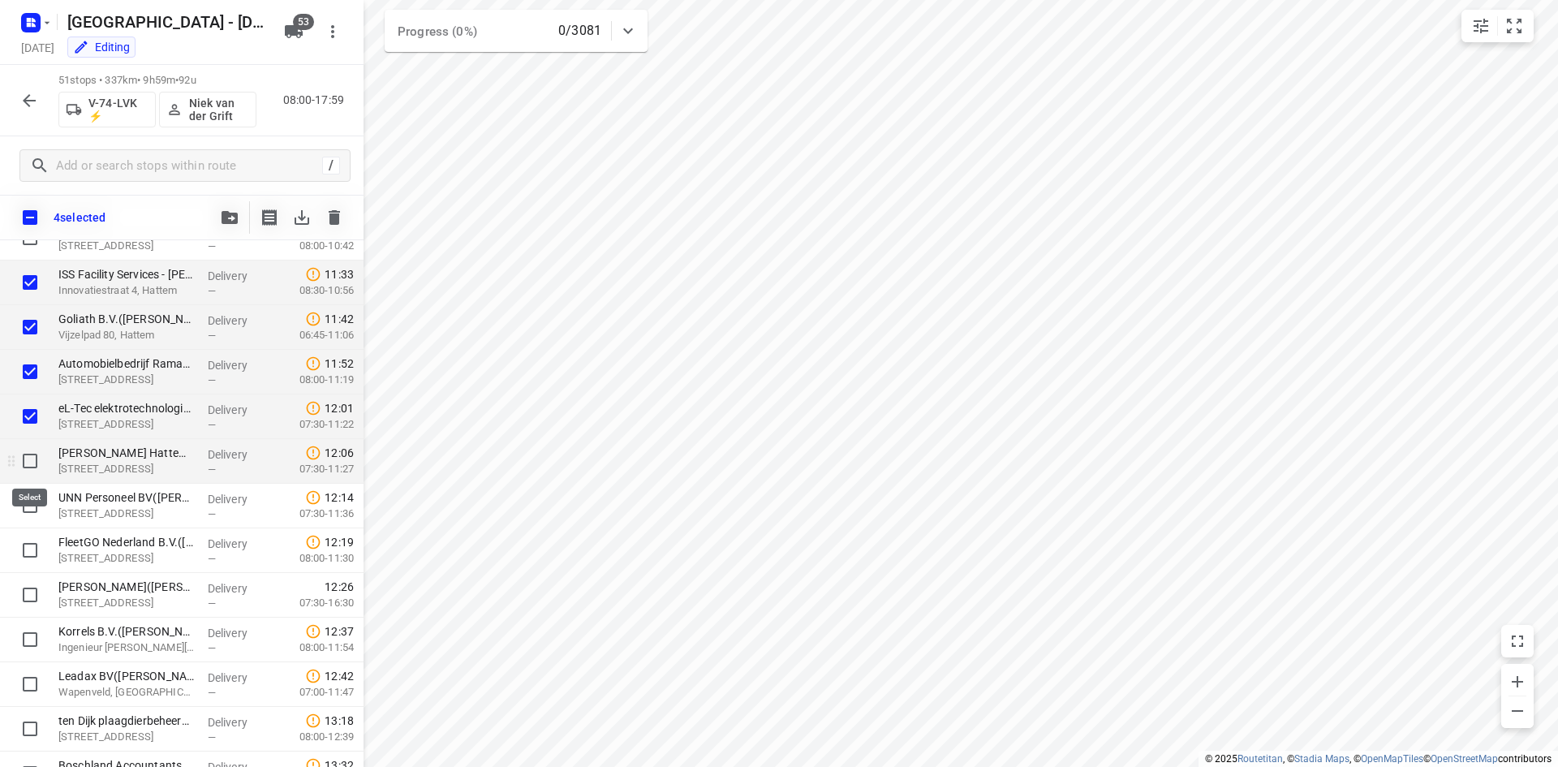
click at [32, 463] on input "checkbox" at bounding box center [30, 461] width 32 height 32
checkbox input "true"
click at [29, 499] on input "checkbox" at bounding box center [30, 505] width 32 height 32
checkbox input "true"
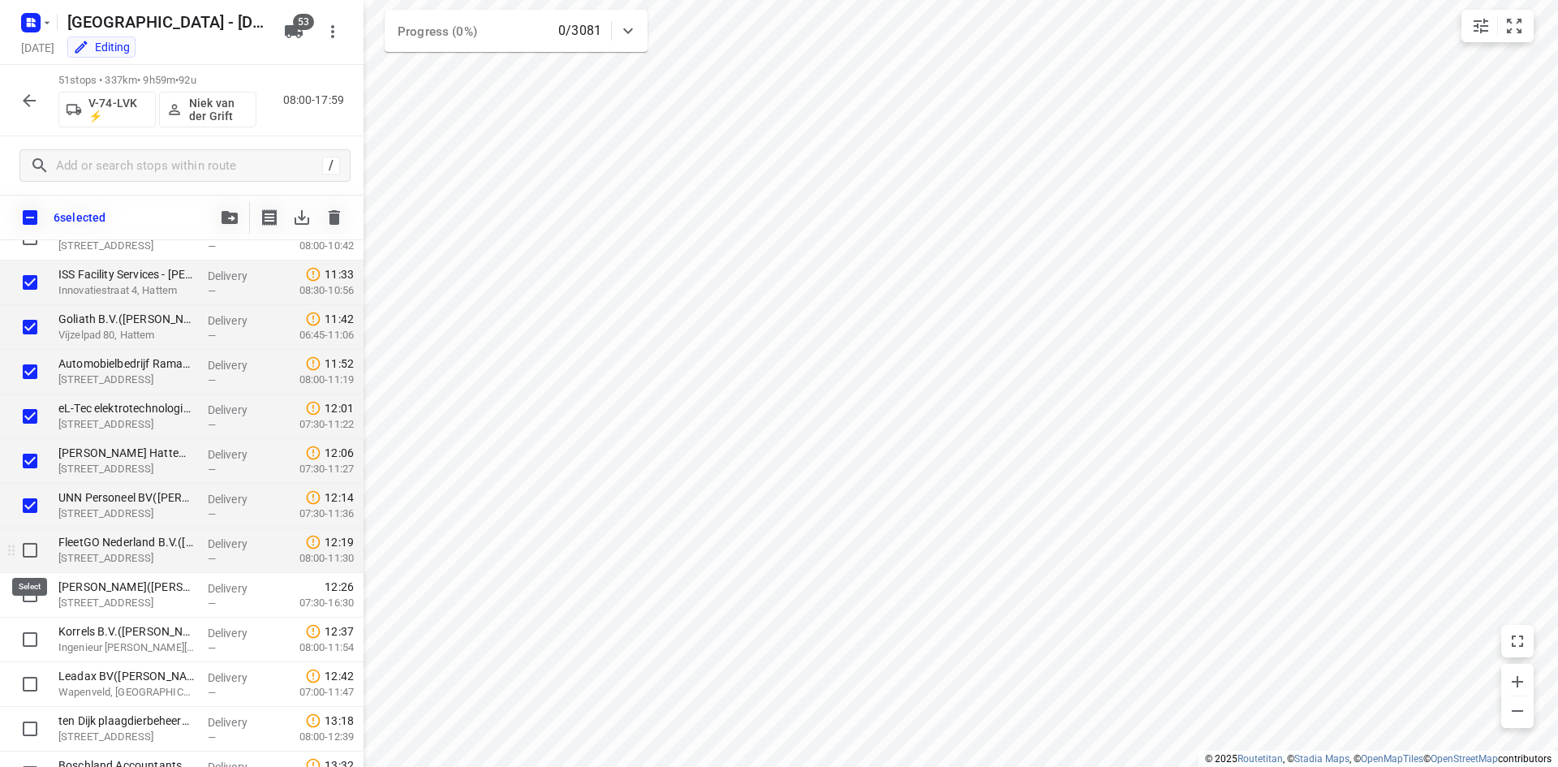
click at [30, 552] on input "checkbox" at bounding box center [30, 550] width 32 height 32
checkbox input "true"
click at [28, 601] on input "checkbox" at bounding box center [30, 594] width 32 height 32
checkbox input "true"
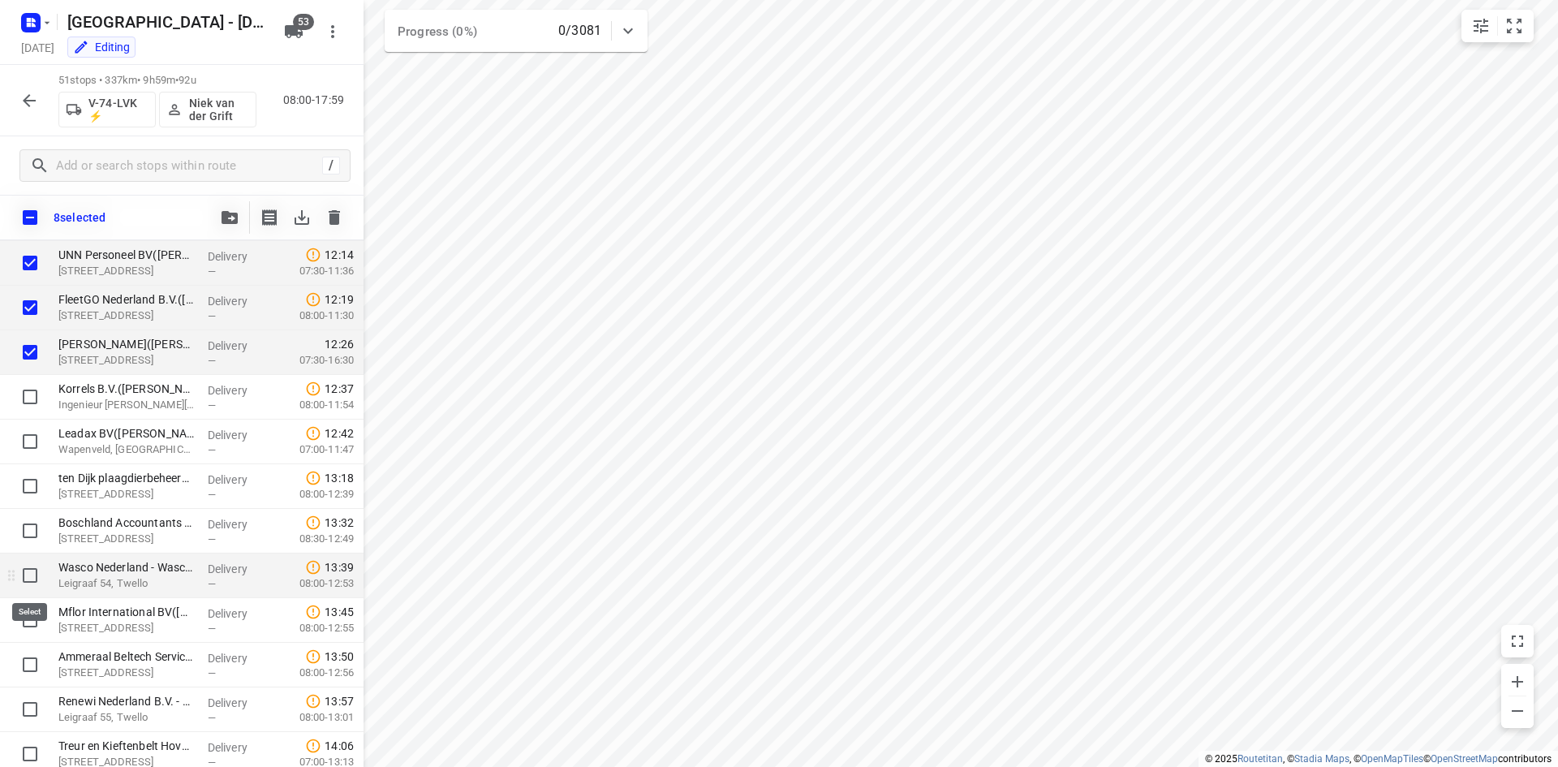
scroll to position [974, 0]
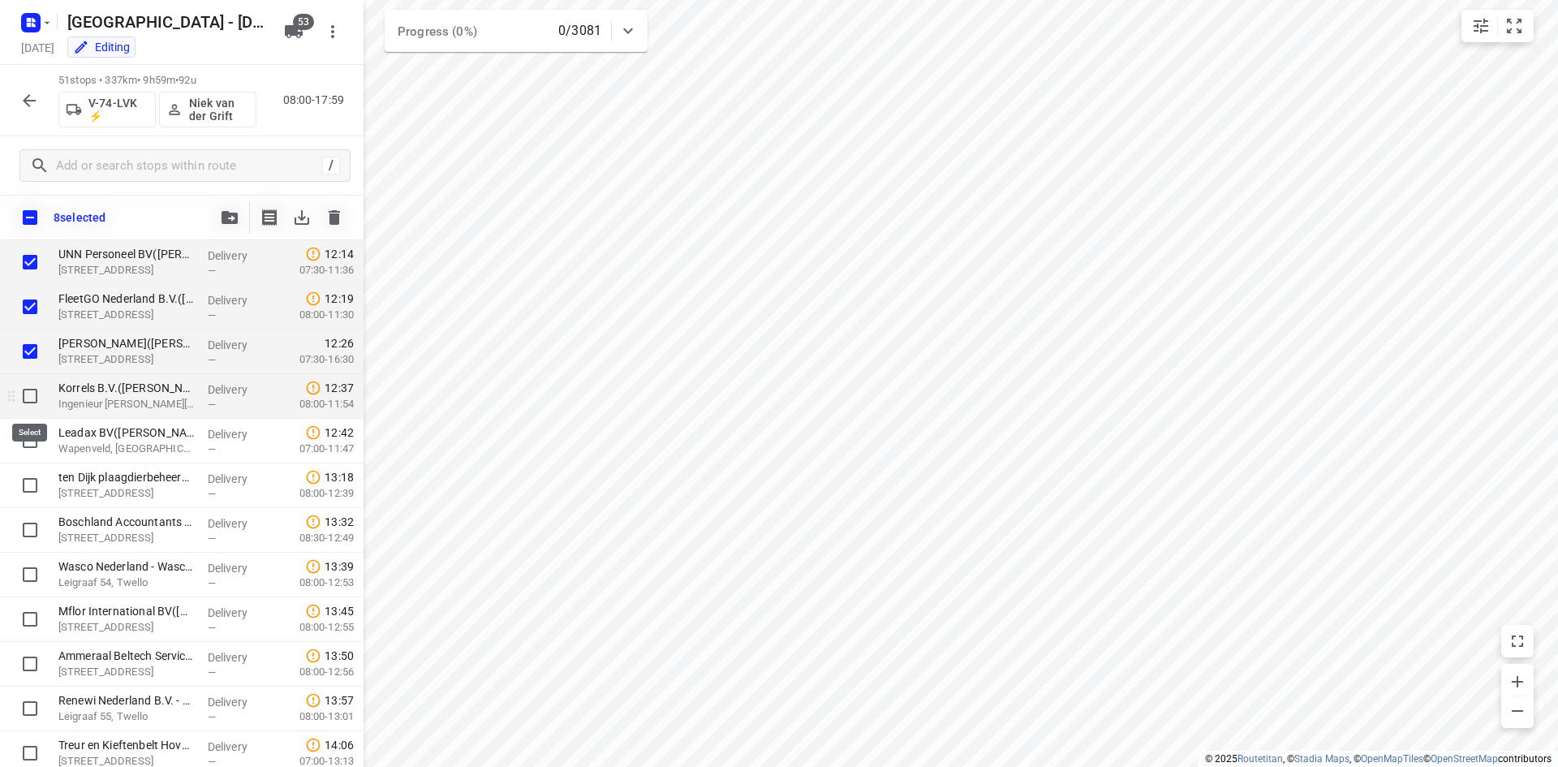
click at [27, 399] on input "checkbox" at bounding box center [30, 396] width 32 height 32
checkbox input "true"
click at [32, 447] on input "checkbox" at bounding box center [30, 440] width 32 height 32
checkbox input "true"
click at [227, 216] on icon "button" at bounding box center [230, 217] width 16 height 13
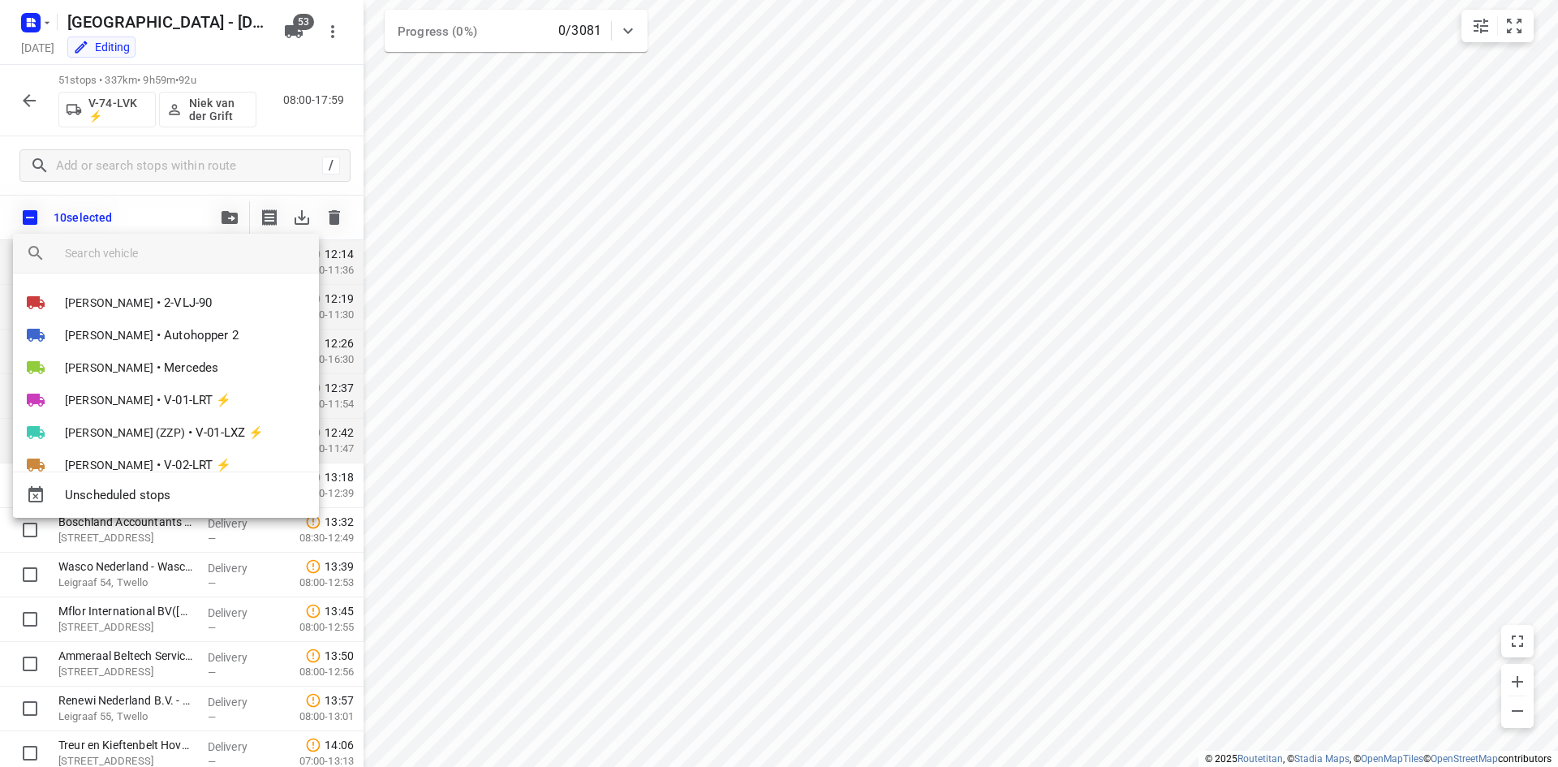
click at [187, 264] on input "search vehicle" at bounding box center [185, 253] width 241 height 24
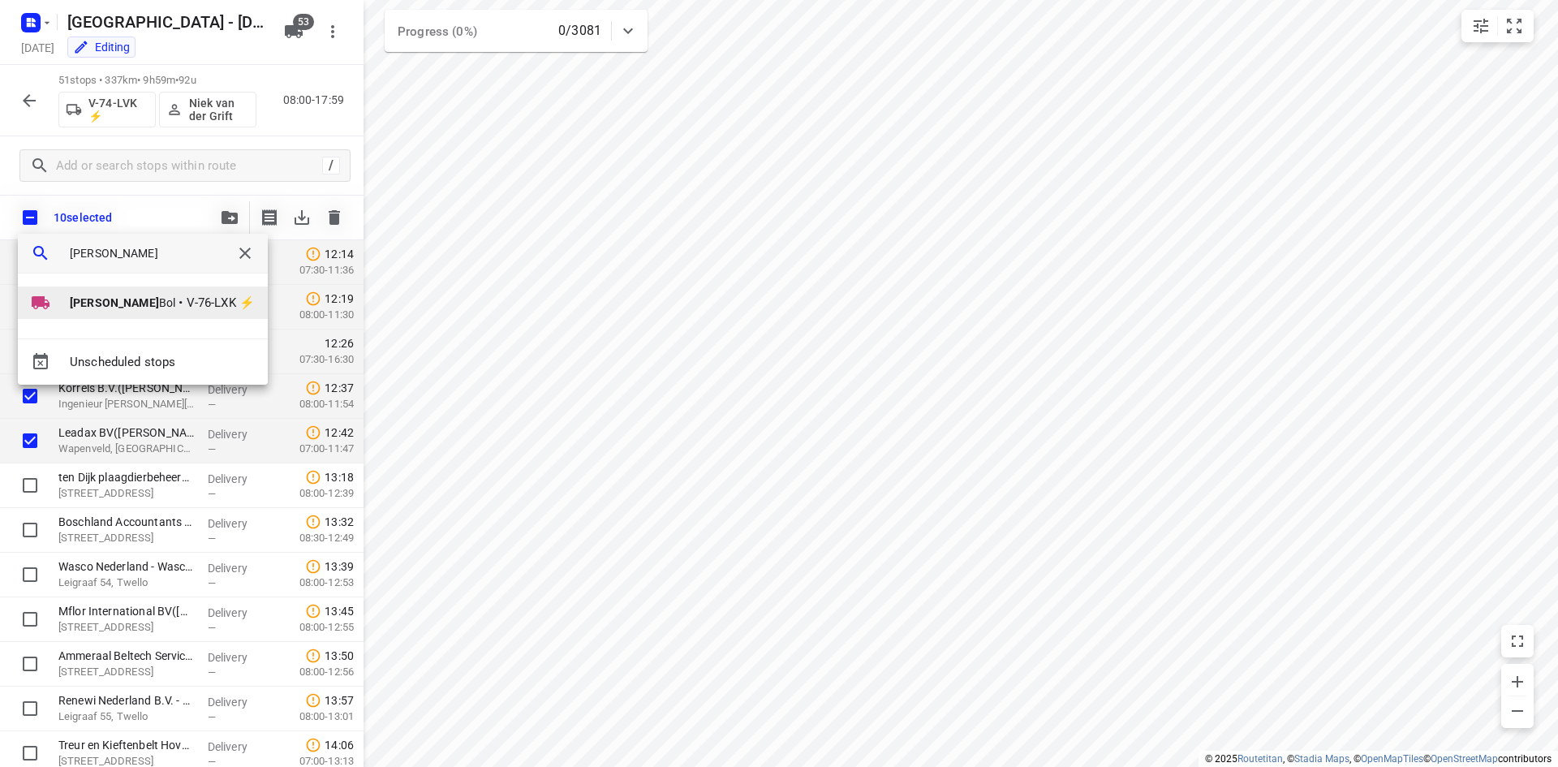
type input "[PERSON_NAME]"
click at [193, 295] on span "V-76-LXK ⚡" at bounding box center [221, 303] width 68 height 19
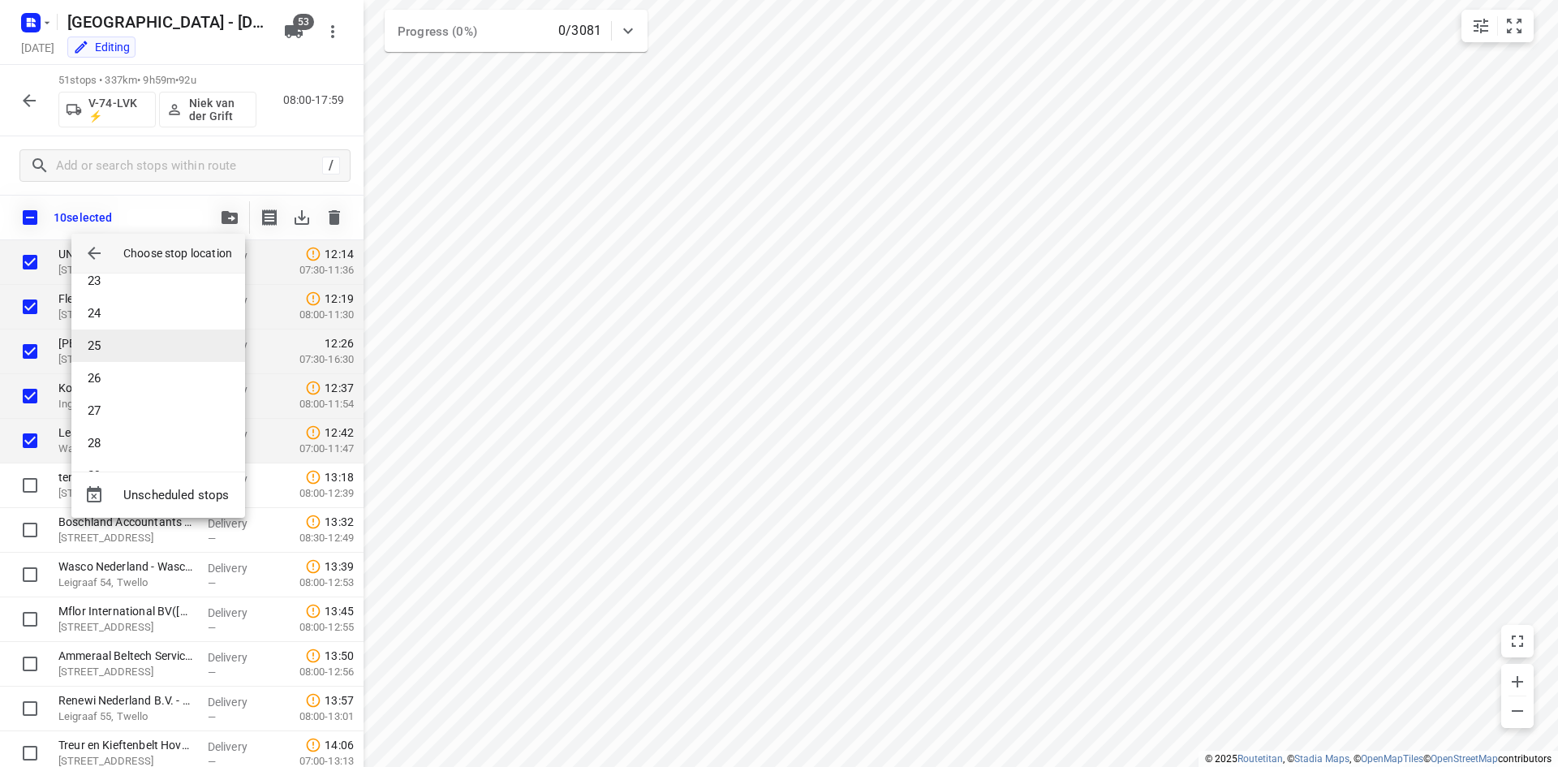
scroll to position [730, 0]
click at [114, 368] on li "26" at bounding box center [158, 377] width 174 height 32
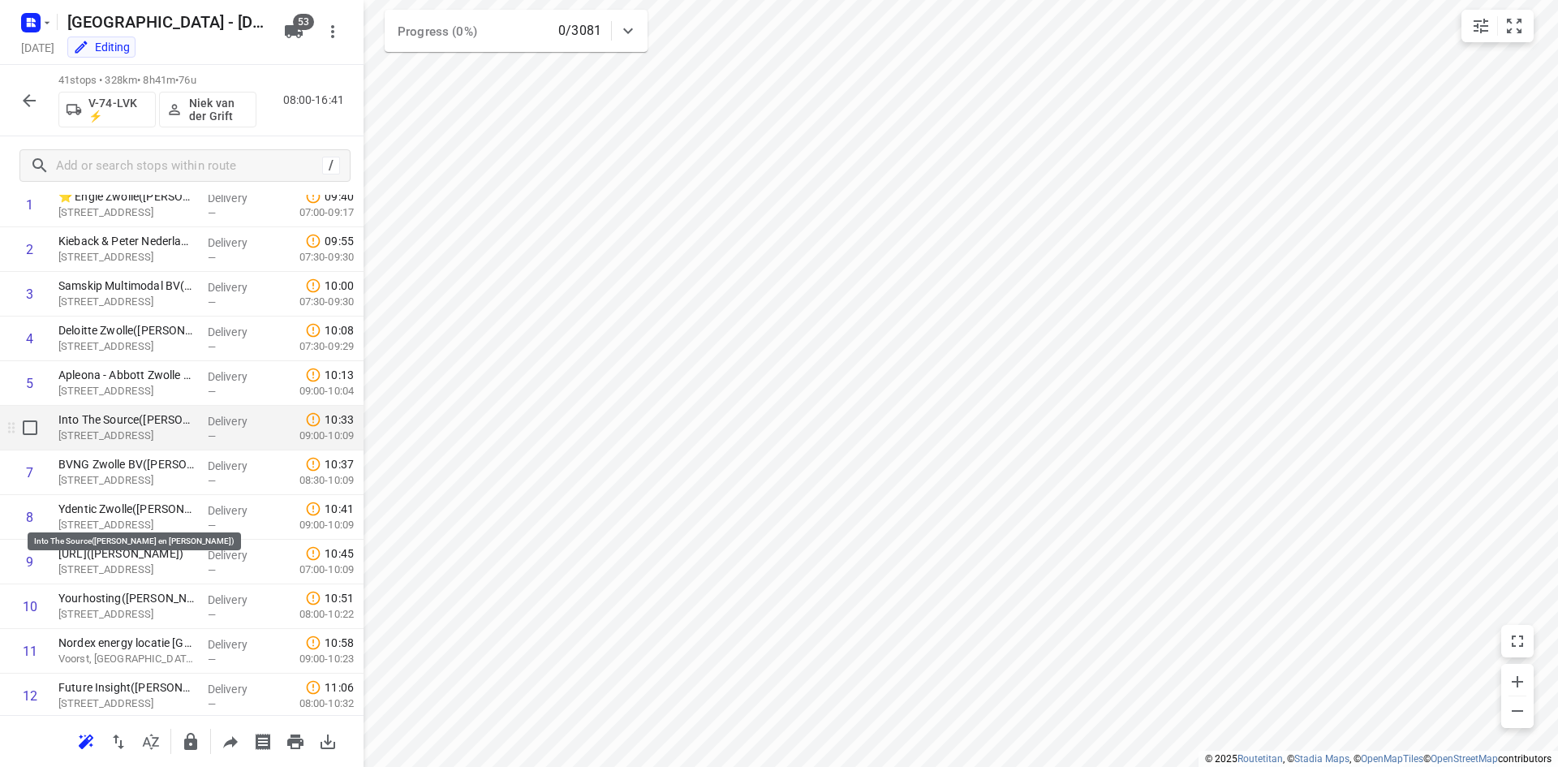
scroll to position [0, 0]
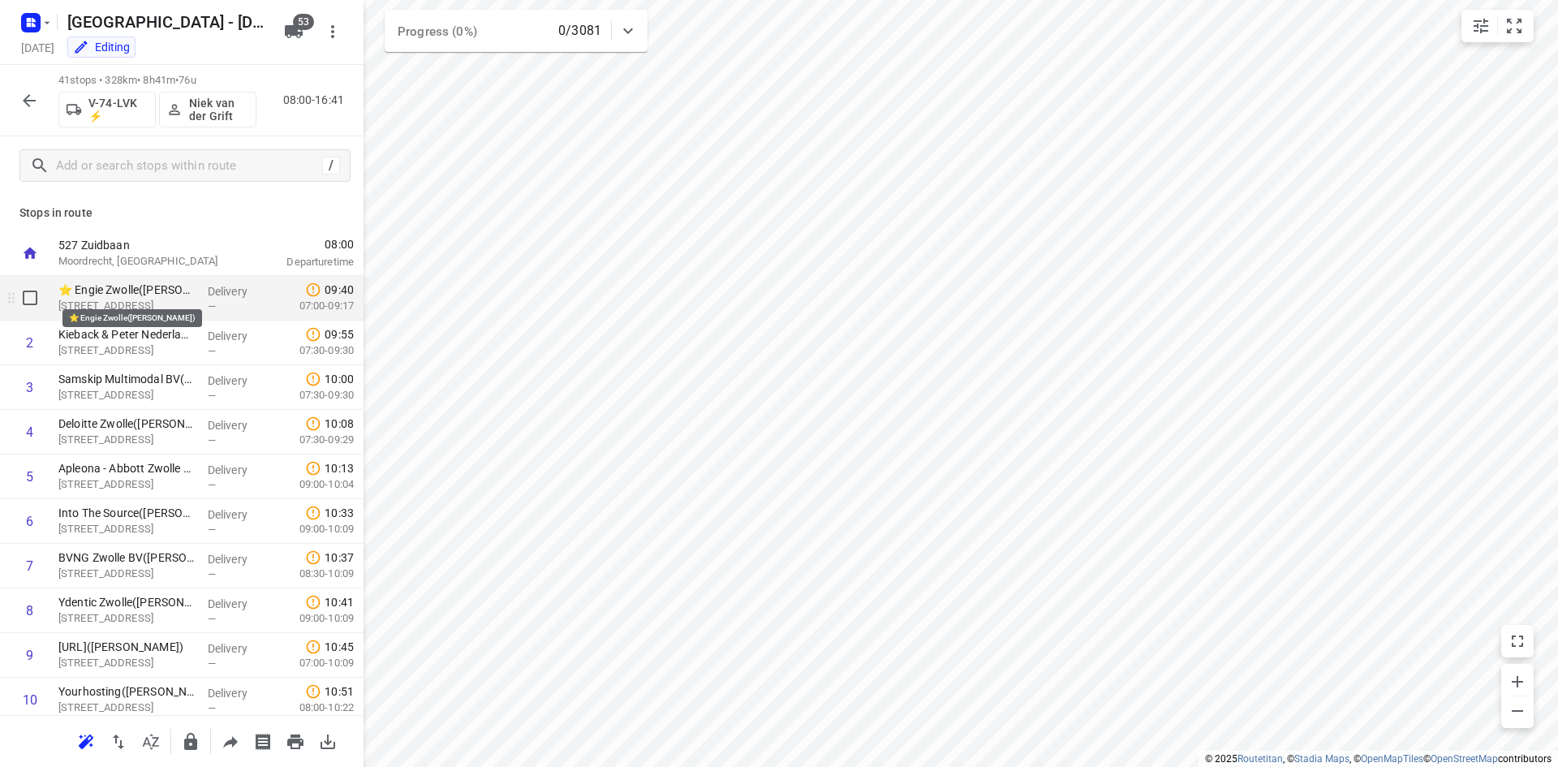
click at [133, 294] on p "⭐ Engie Zwolle([PERSON_NAME])" at bounding box center [126, 290] width 136 height 16
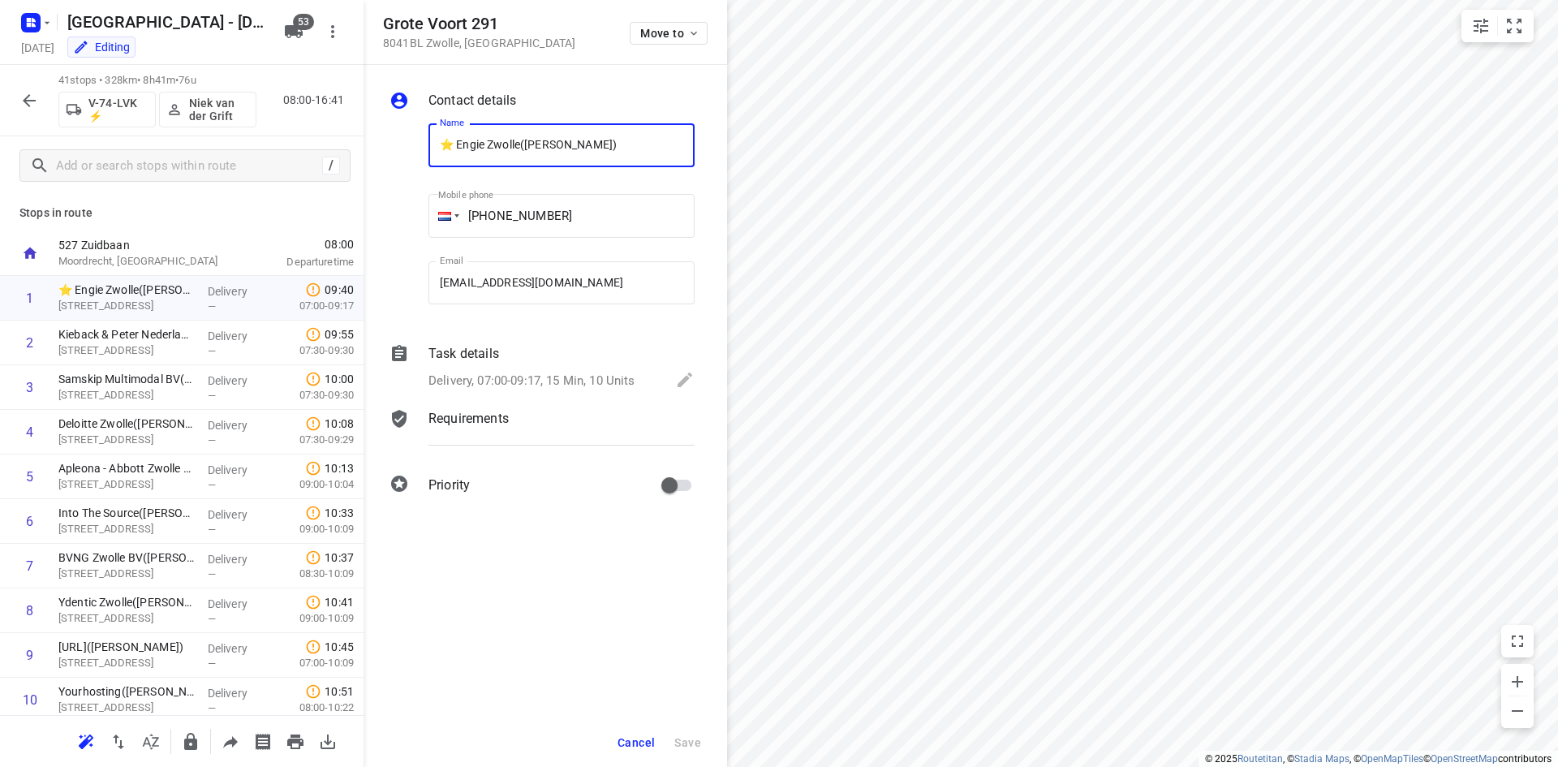
click at [474, 414] on p "Requirements" at bounding box center [468, 418] width 80 height 19
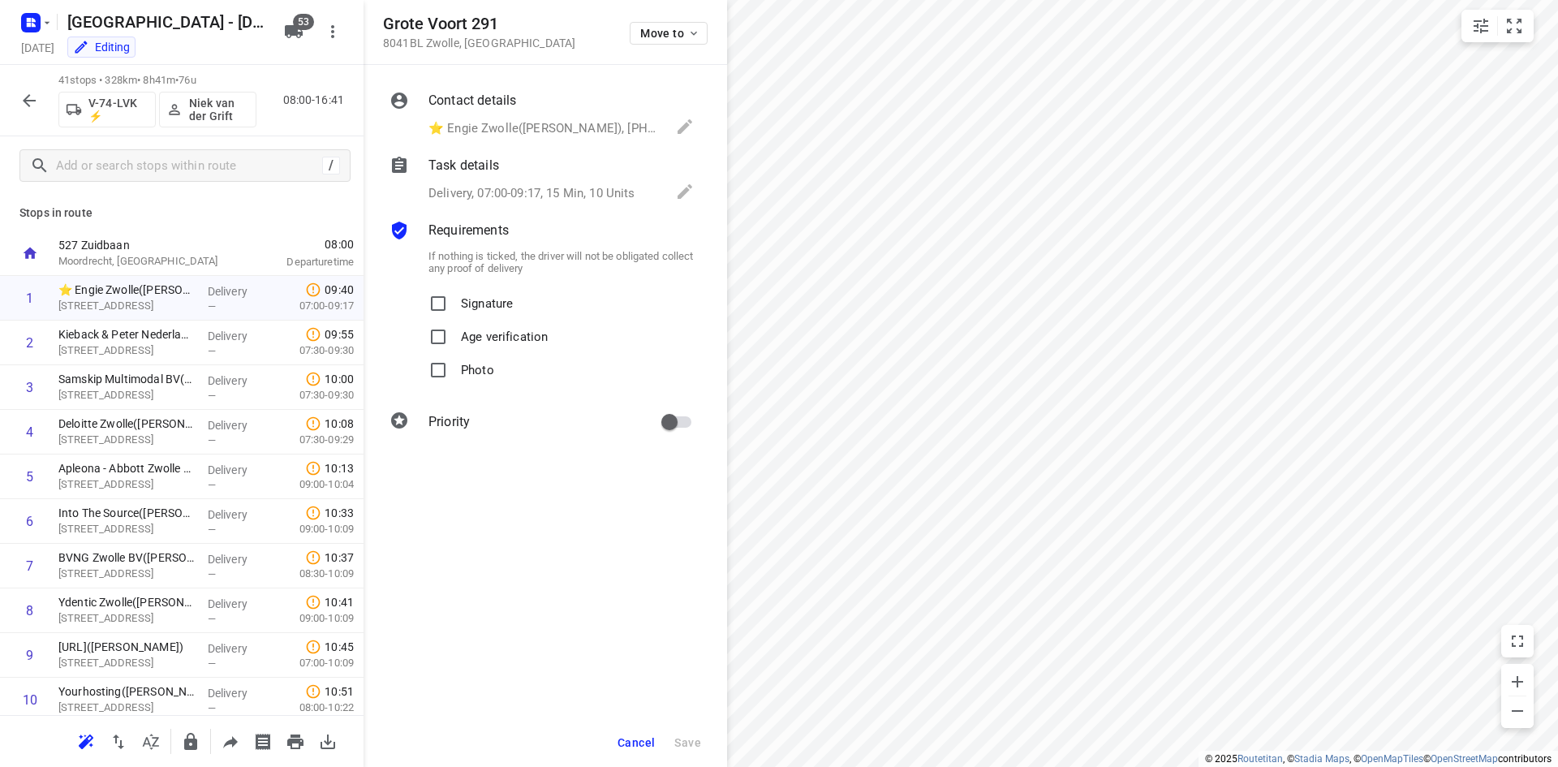
click at [511, 196] on p "Delivery, 07:00-09:17, 15 Min, 10 Units" at bounding box center [531, 193] width 207 height 19
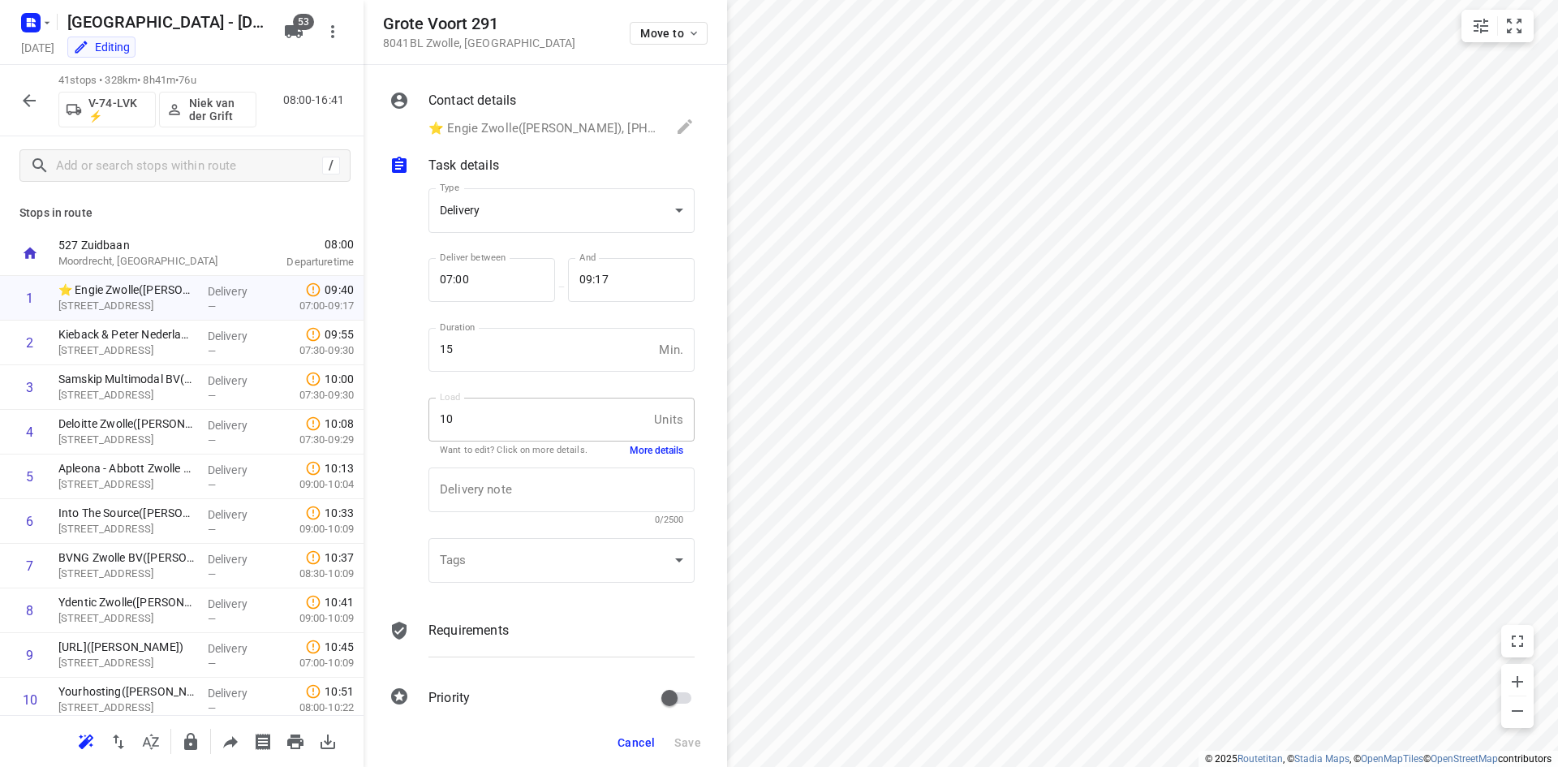
click at [651, 450] on button "More details" at bounding box center [657, 451] width 54 height 14
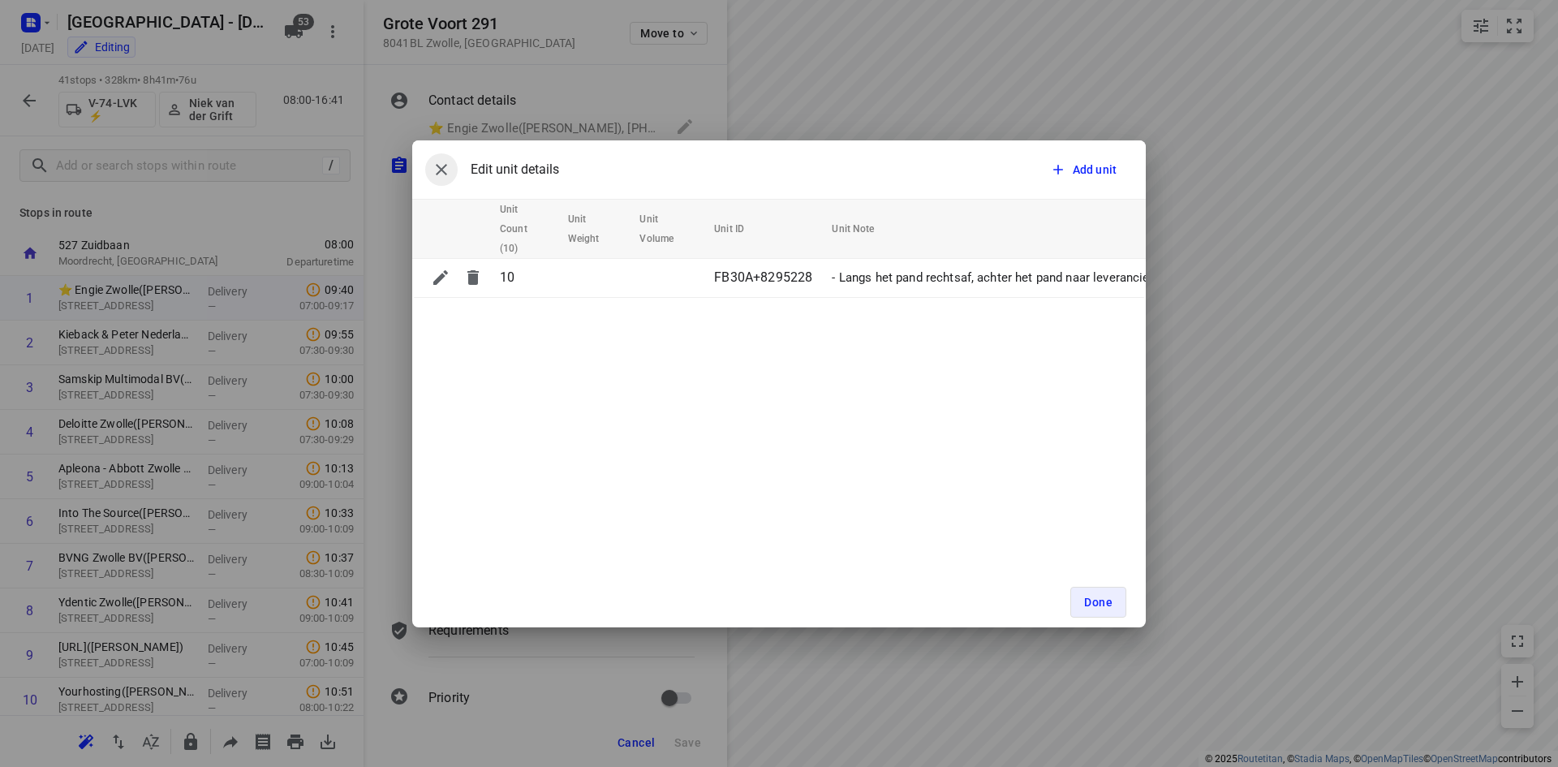
click at [440, 166] on icon "button" at bounding box center [441, 169] width 19 height 19
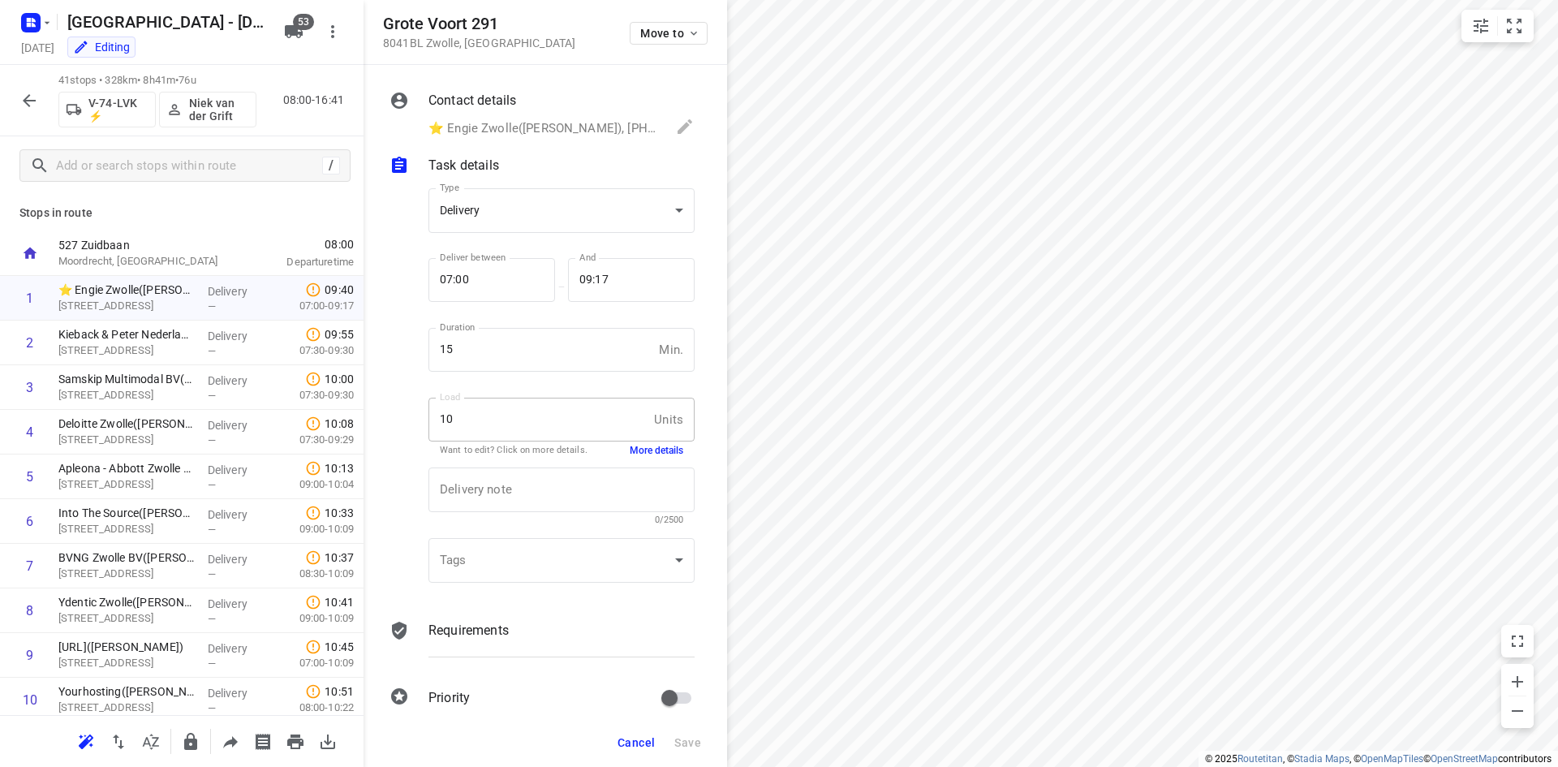
click at [263, 213] on p "Stops in route" at bounding box center [181, 212] width 325 height 17
click at [639, 741] on span "Cancel" at bounding box center [635, 742] width 37 height 13
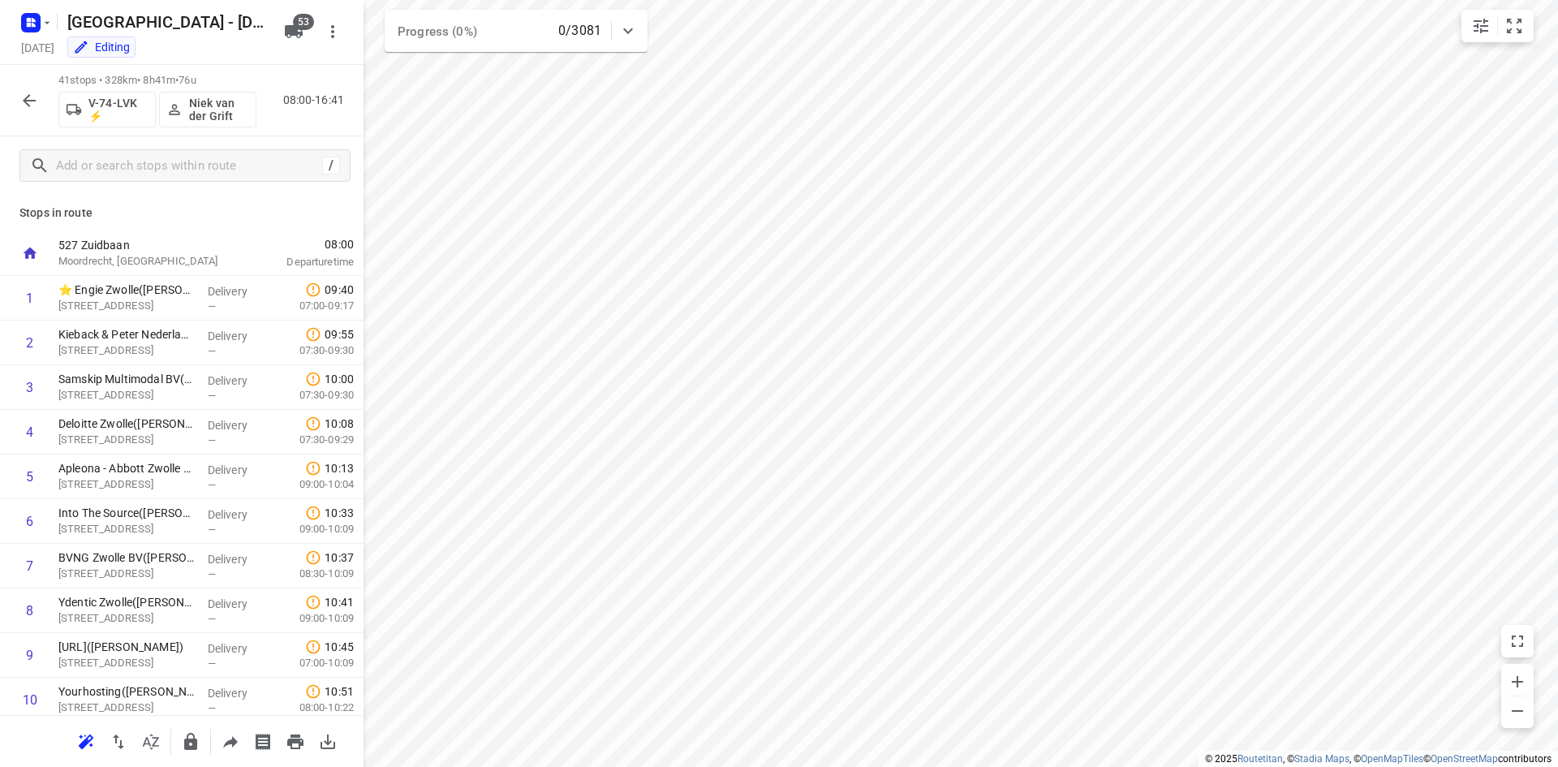
click at [38, 89] on button "button" at bounding box center [29, 100] width 32 height 32
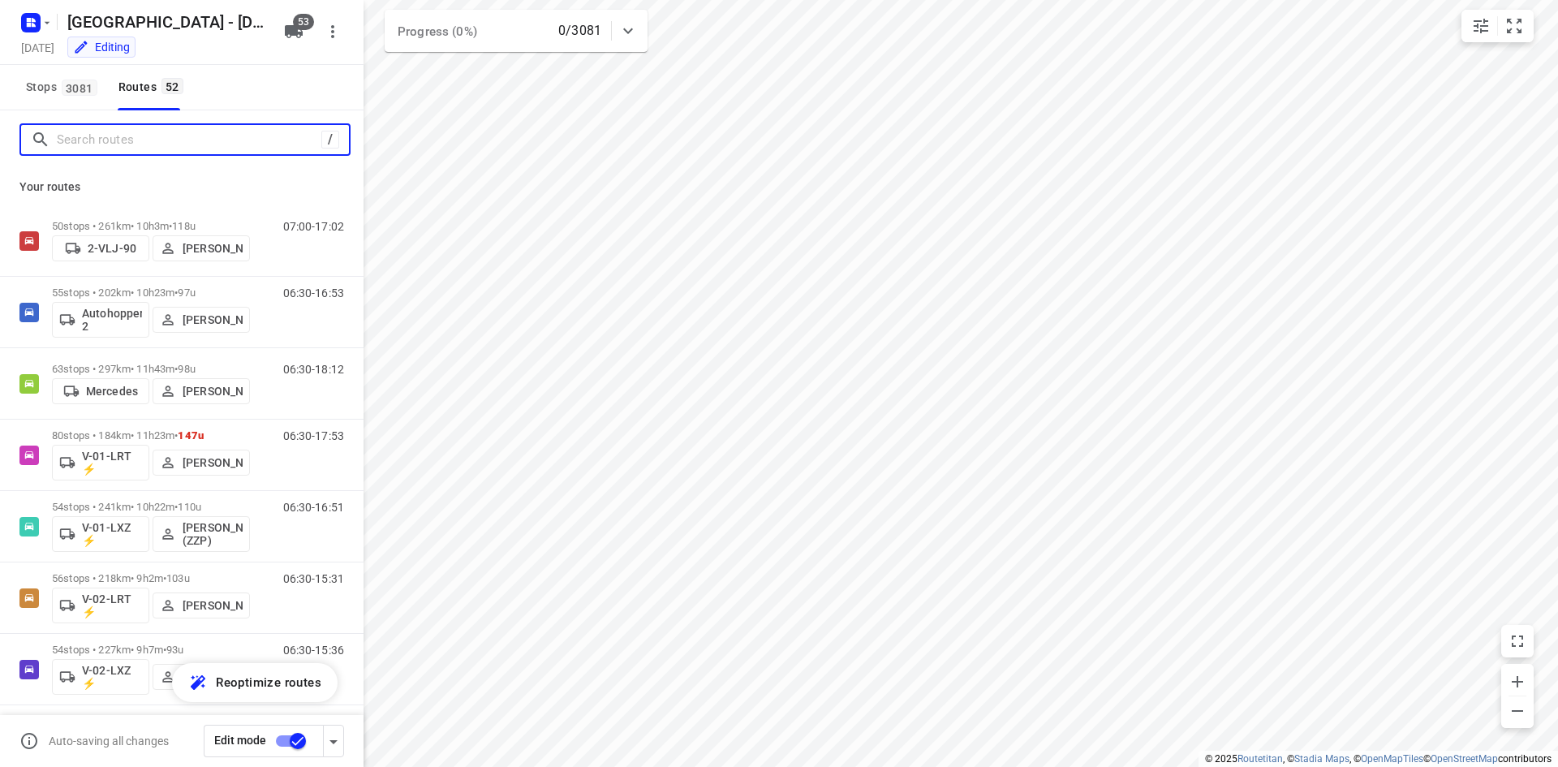
click at [140, 135] on input "Search routes" at bounding box center [189, 139] width 265 height 25
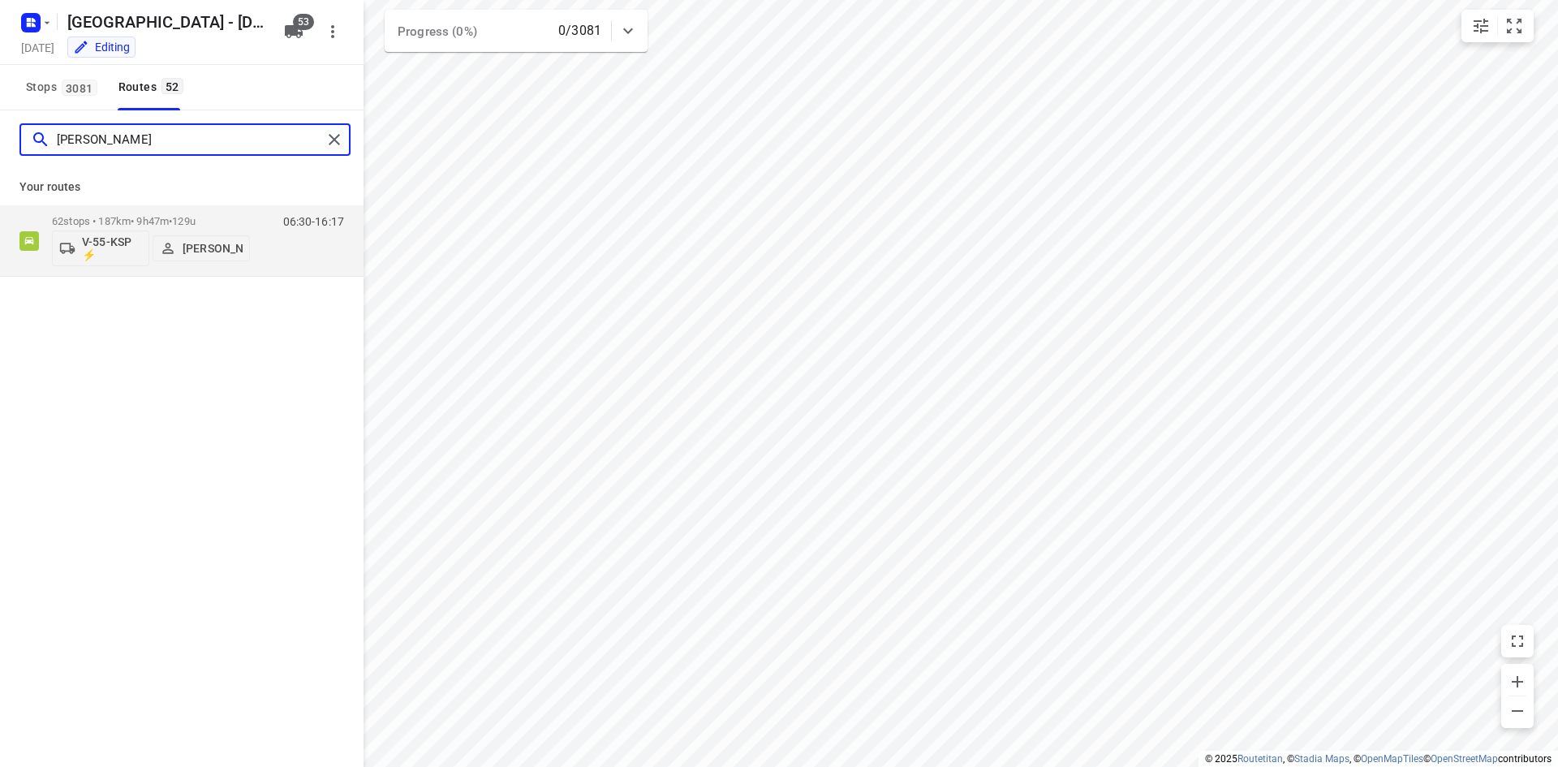
type input "[PERSON_NAME]"
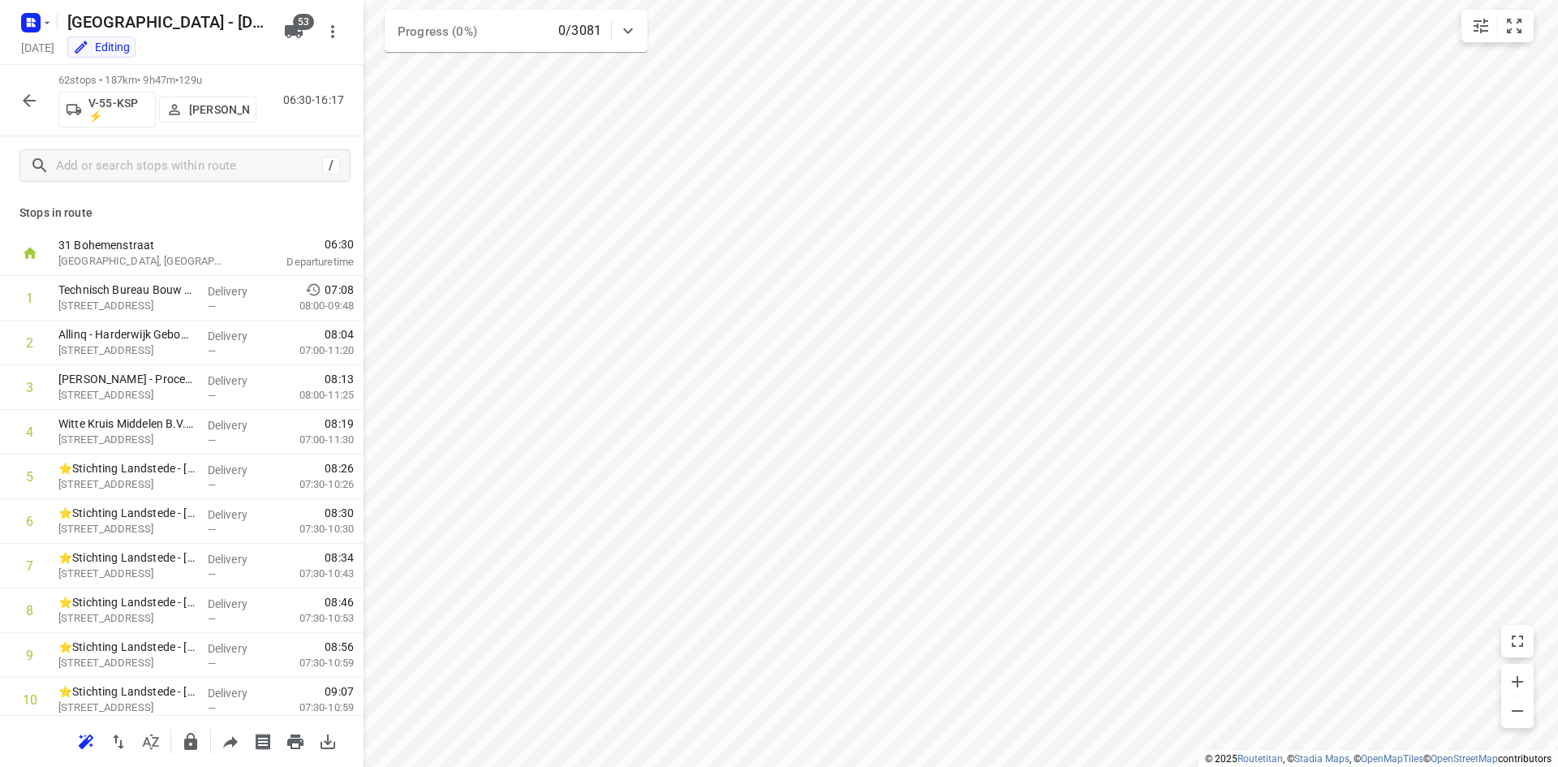
click at [307, 128] on div "62 stops • 187km • 9h47m • 129u V-55-KSP ⚡ [PERSON_NAME] 06:30-16:17" at bounding box center [181, 100] width 363 height 71
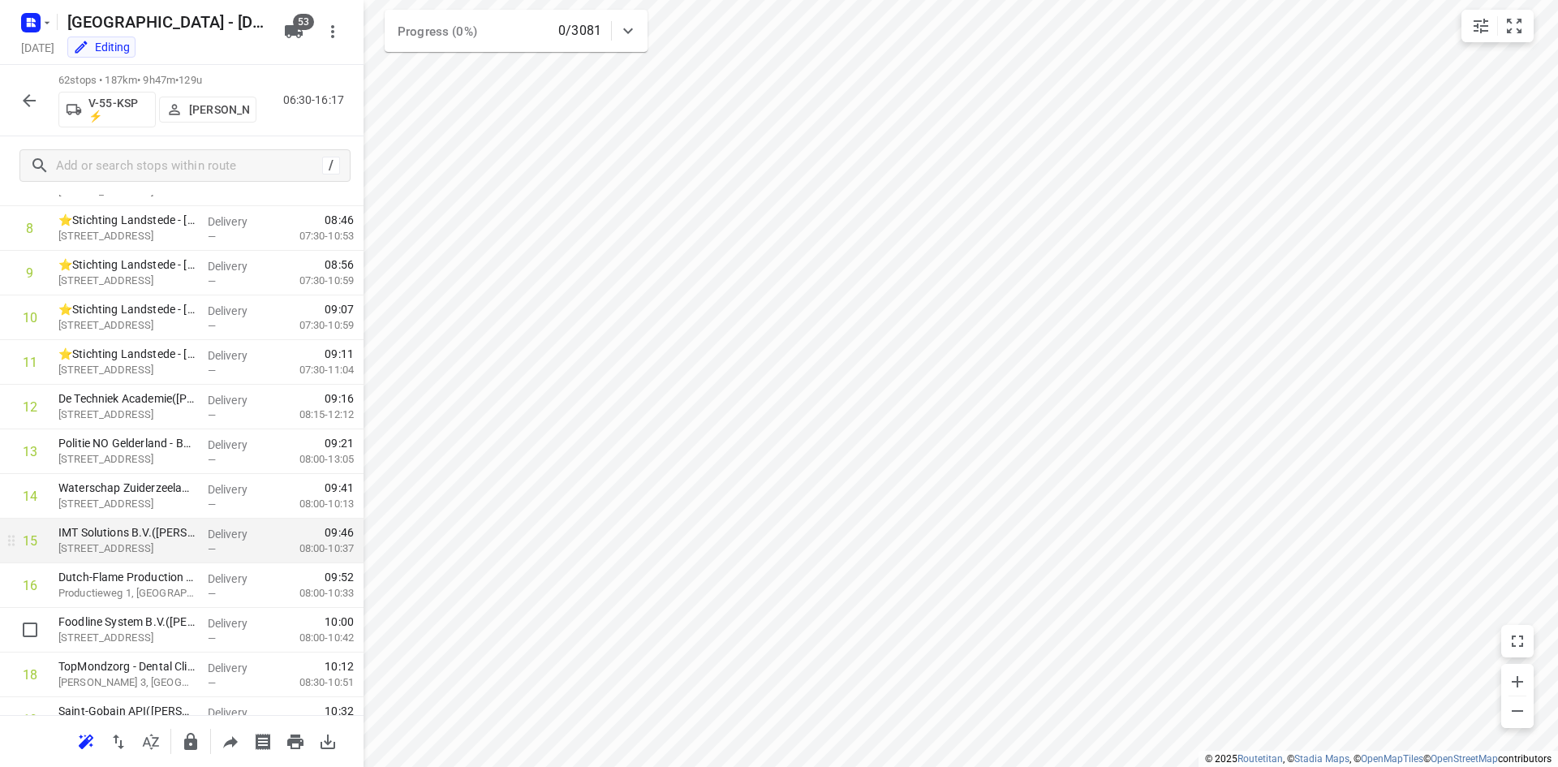
scroll to position [406, 0]
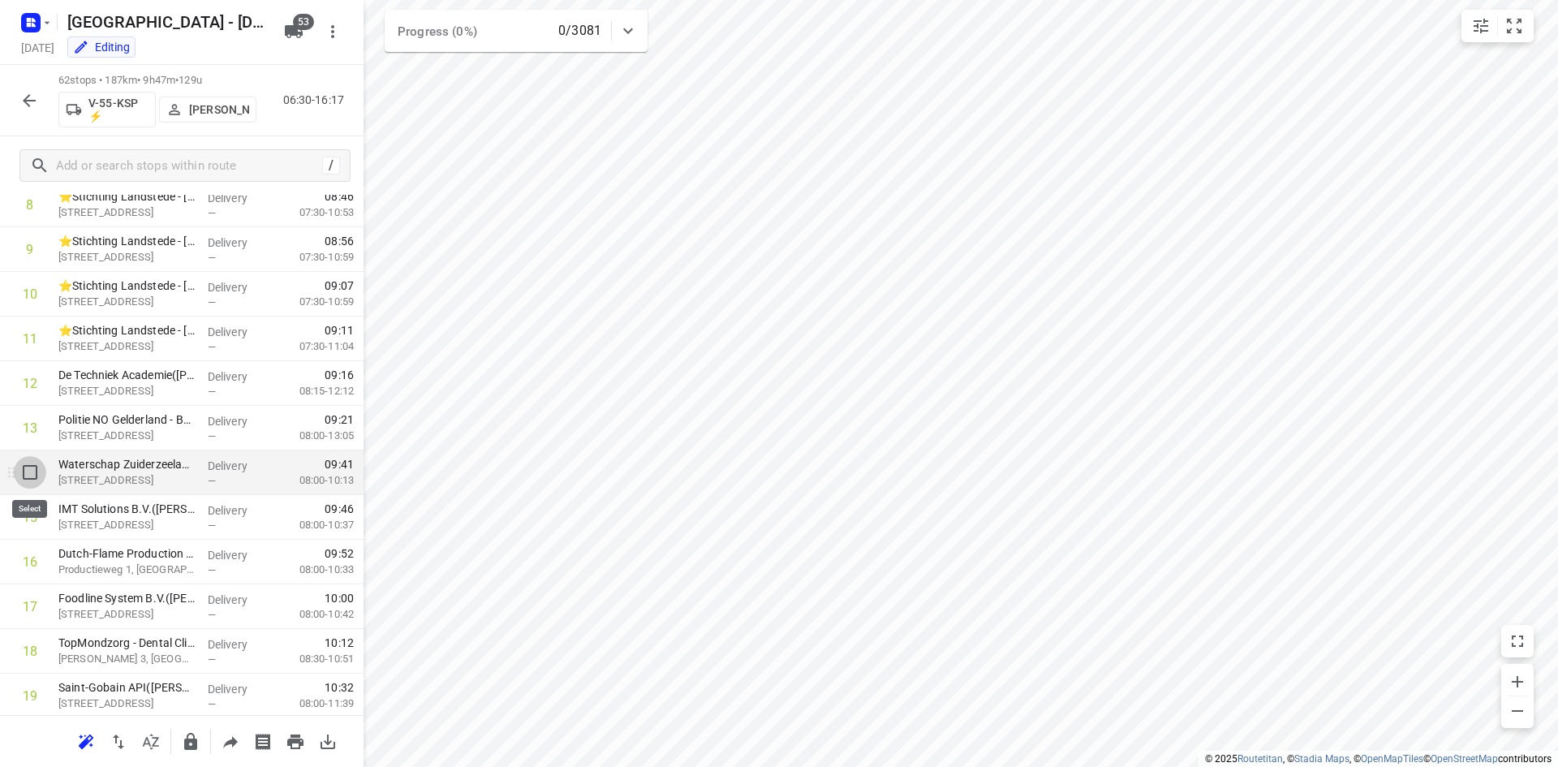
click at [28, 472] on input "checkbox" at bounding box center [30, 472] width 32 height 32
checkbox input "true"
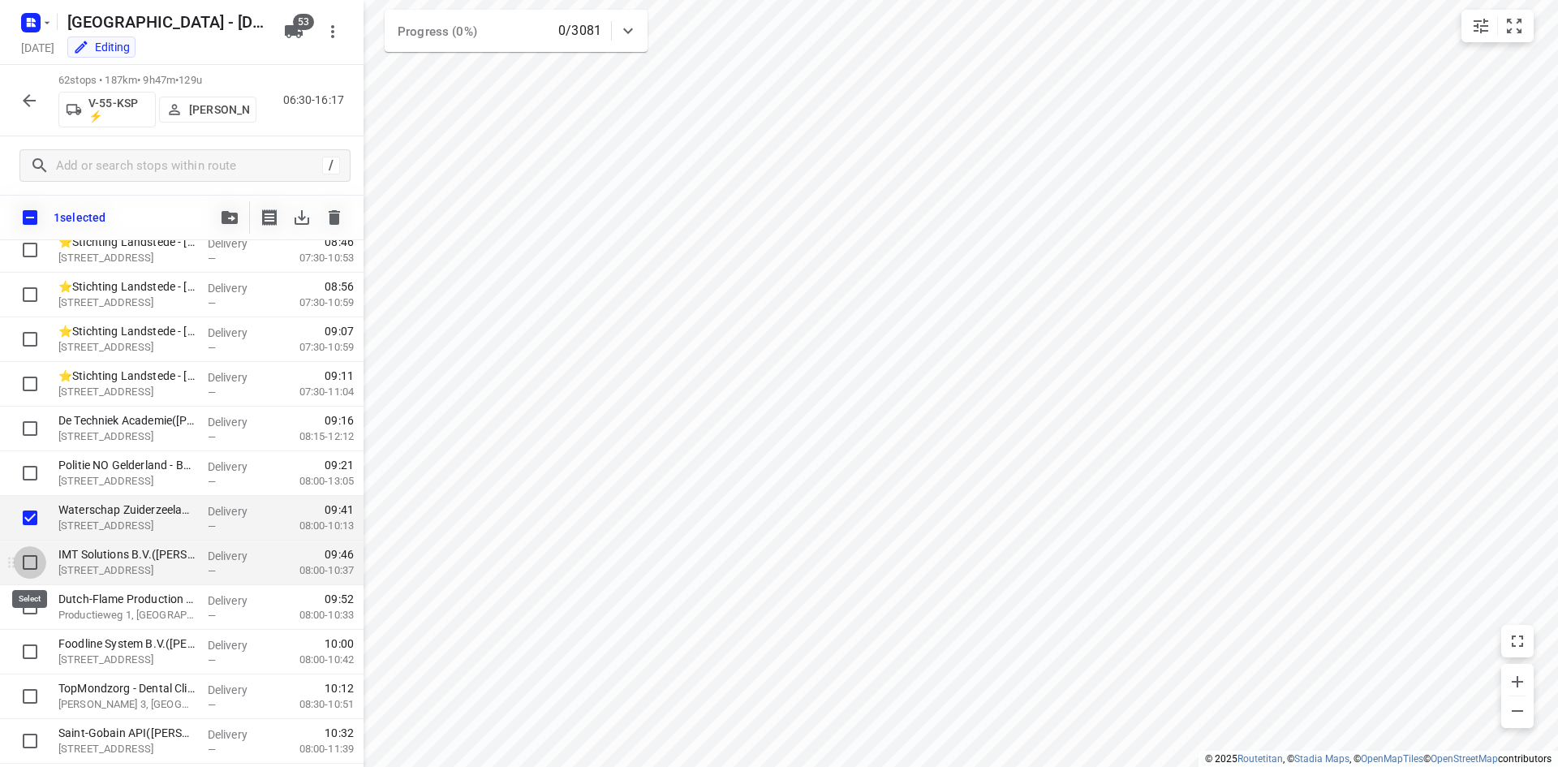
click at [32, 565] on input "checkbox" at bounding box center [30, 562] width 32 height 32
checkbox input "true"
click at [32, 605] on input "checkbox" at bounding box center [30, 607] width 32 height 32
checkbox input "true"
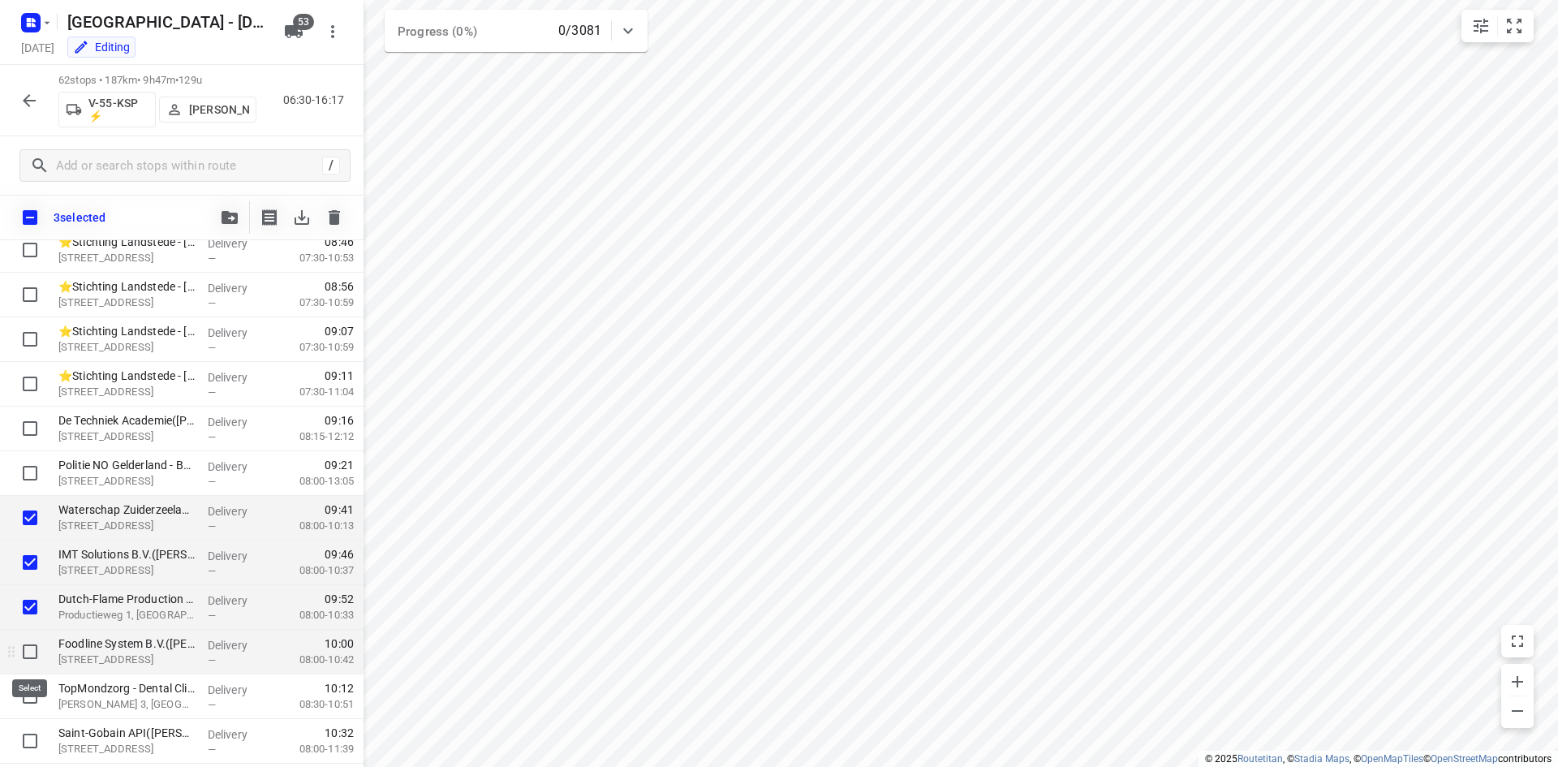
click at [29, 650] on input "checkbox" at bounding box center [30, 651] width 32 height 32
checkbox input "true"
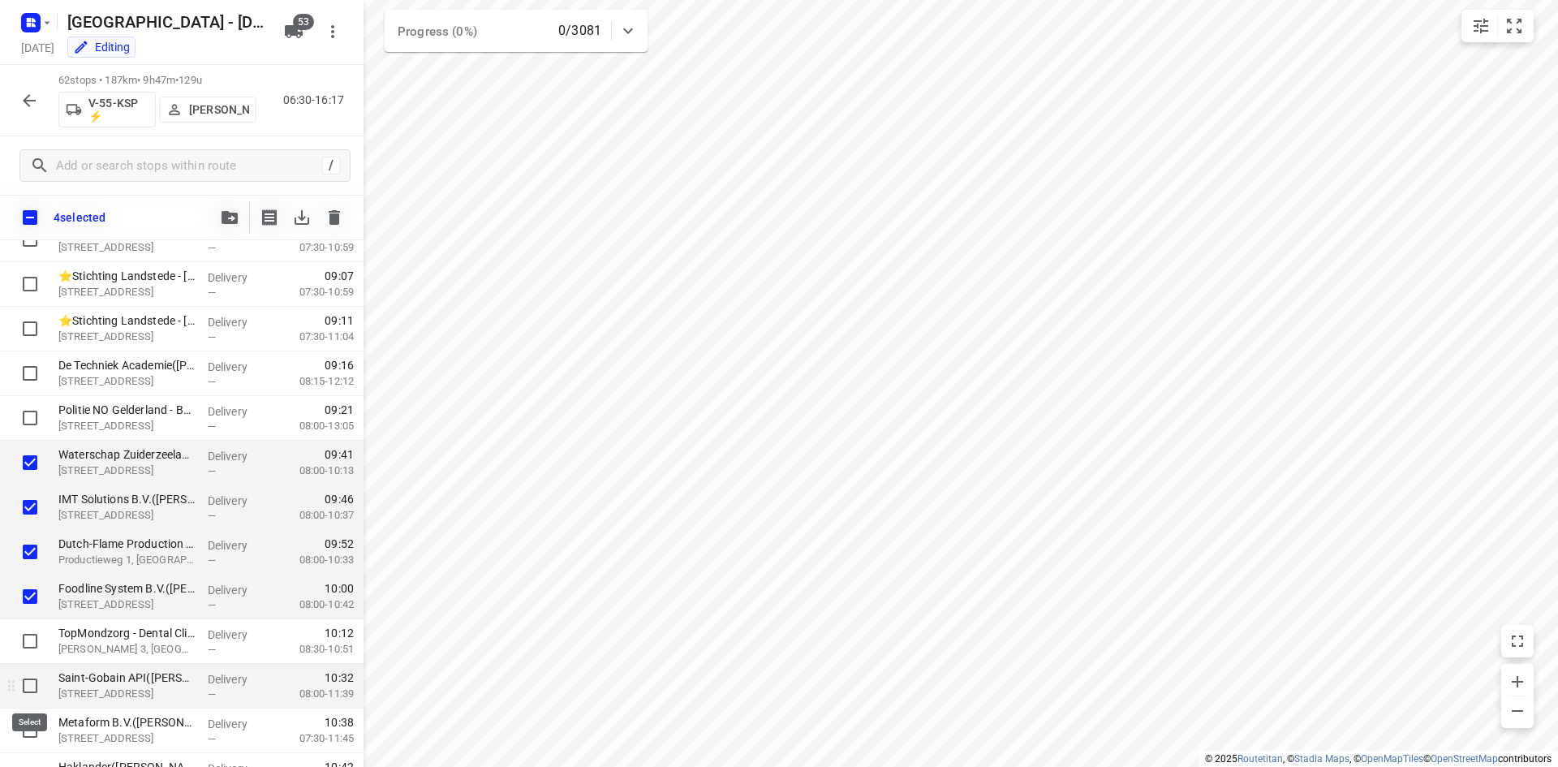
scroll to position [487, 0]
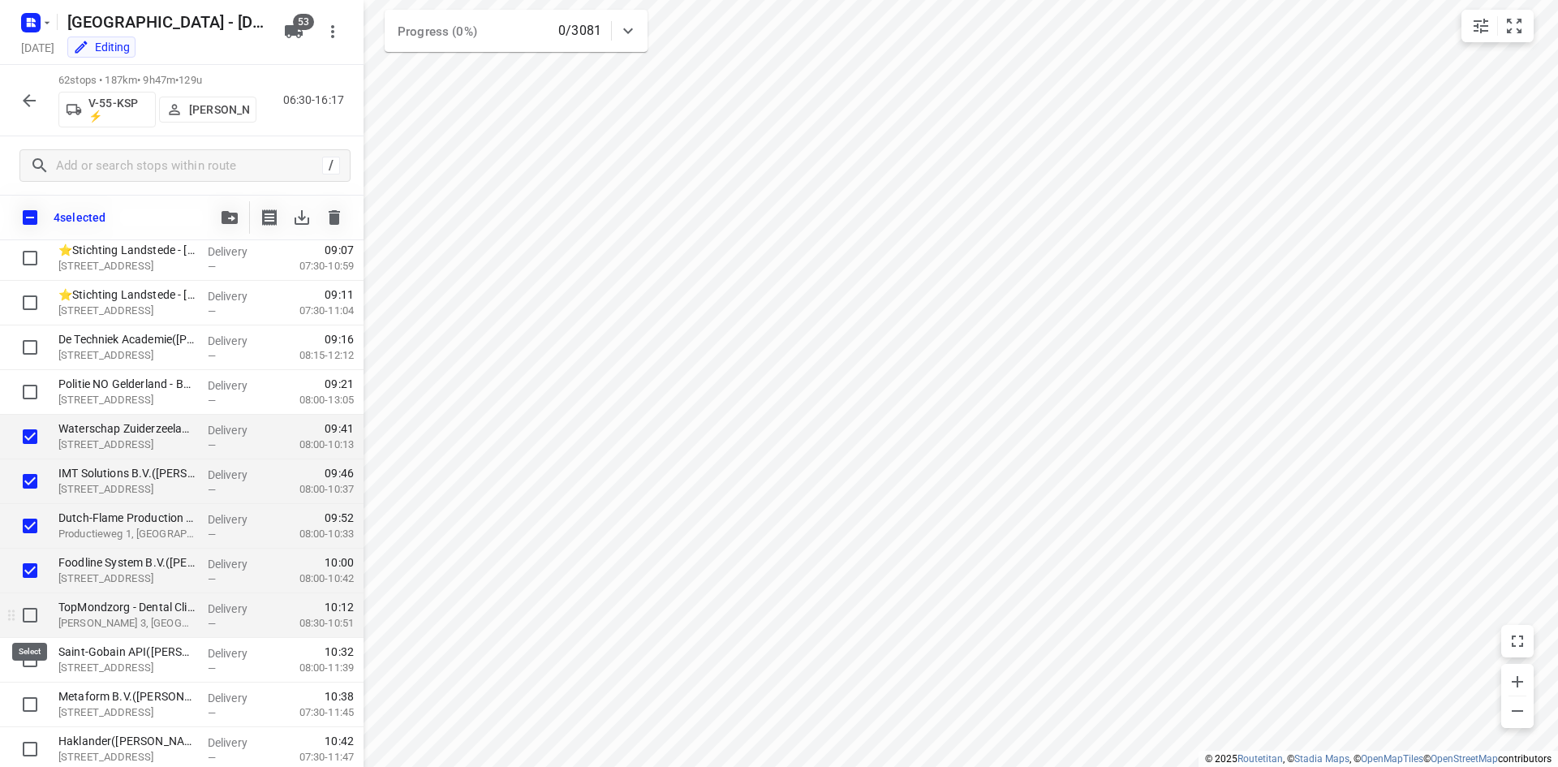
click at [32, 613] on input "checkbox" at bounding box center [30, 615] width 32 height 32
checkbox input "true"
click at [234, 220] on icon "button" at bounding box center [230, 217] width 16 height 13
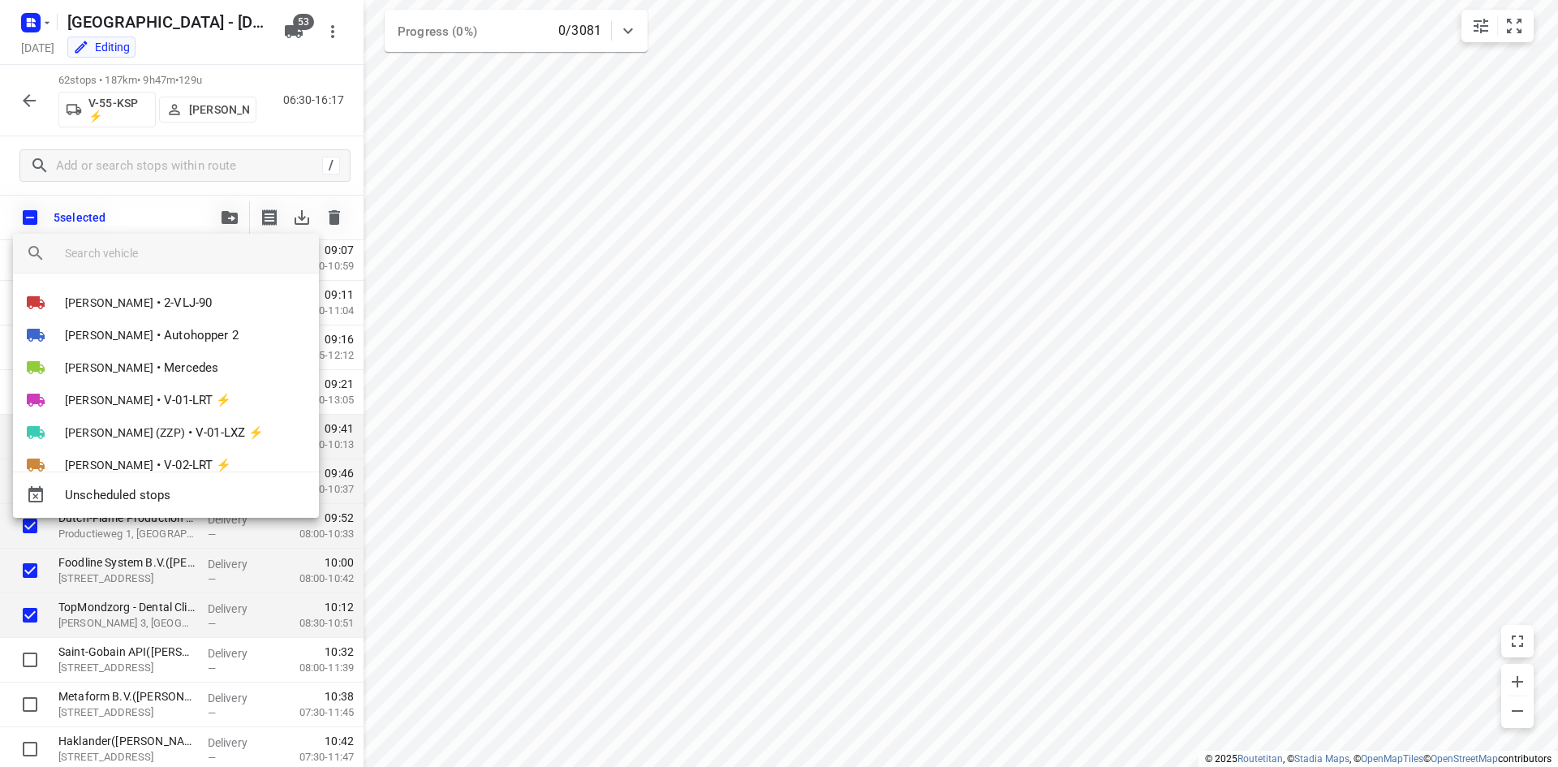
click at [214, 262] on input "search vehicle" at bounding box center [185, 253] width 241 height 24
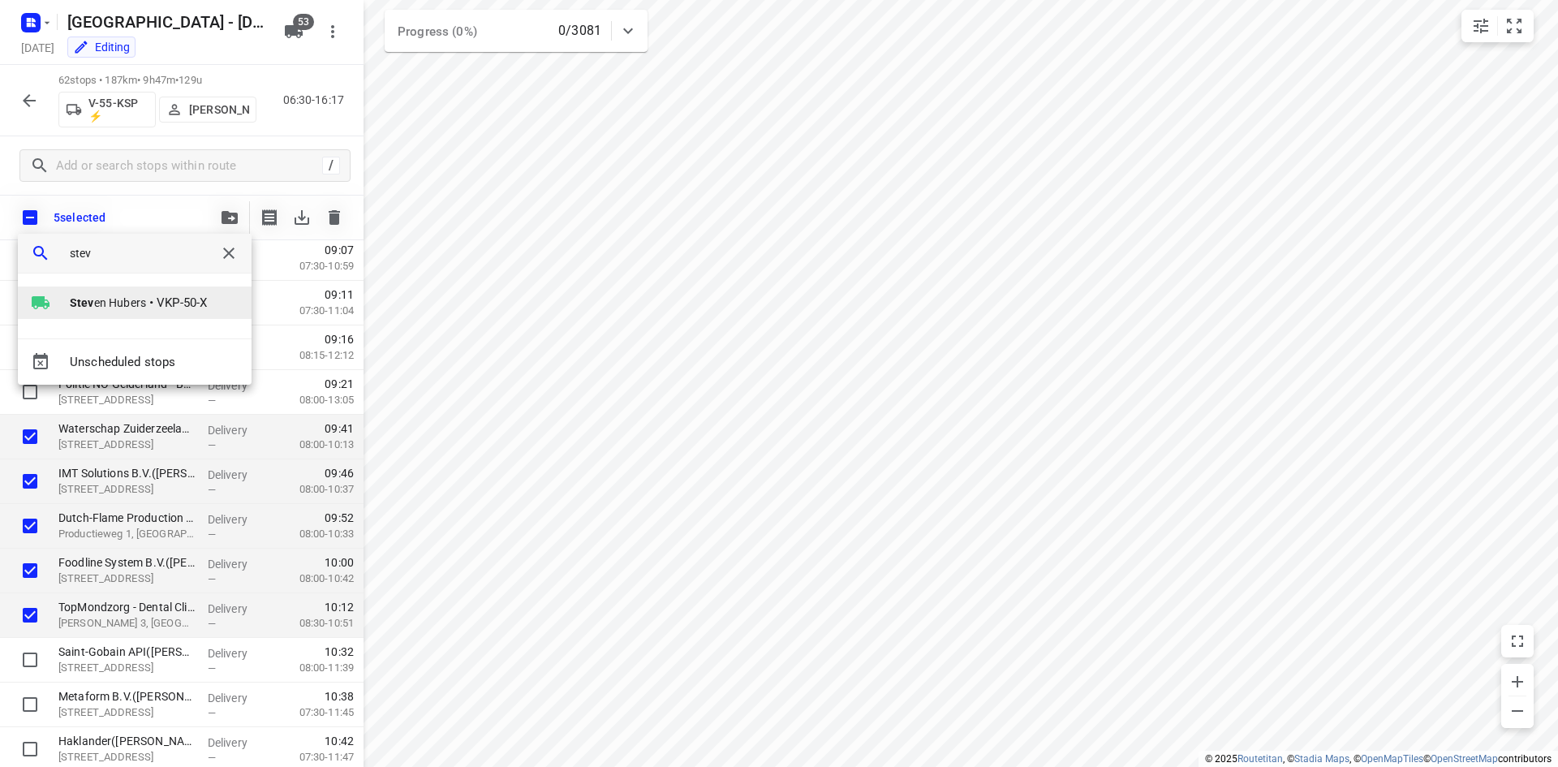
type input "stev"
click at [180, 294] on span "VKP-50-X" at bounding box center [182, 303] width 50 height 19
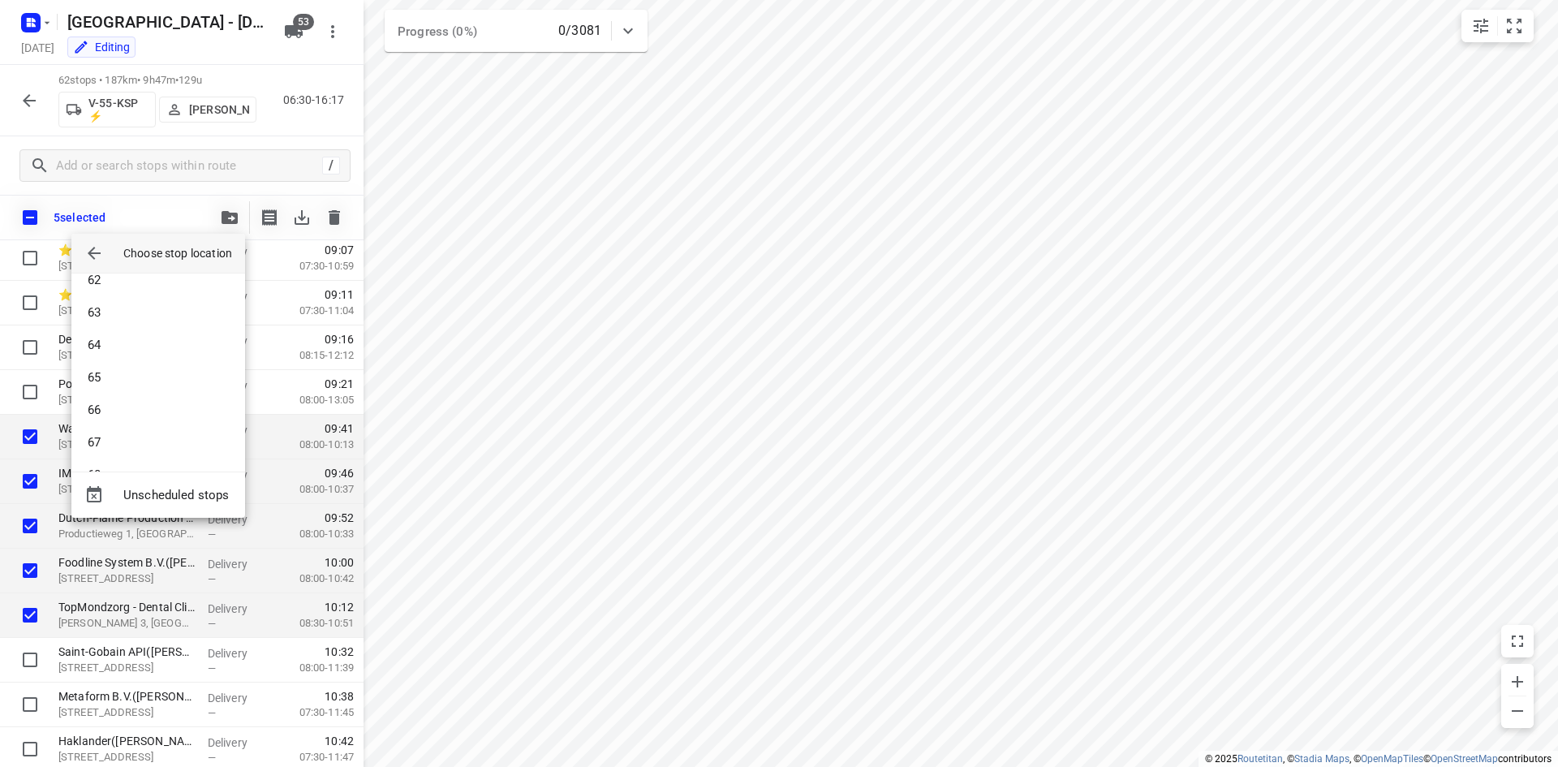
scroll to position [2061, 0]
click at [153, 445] on li "69" at bounding box center [158, 442] width 174 height 32
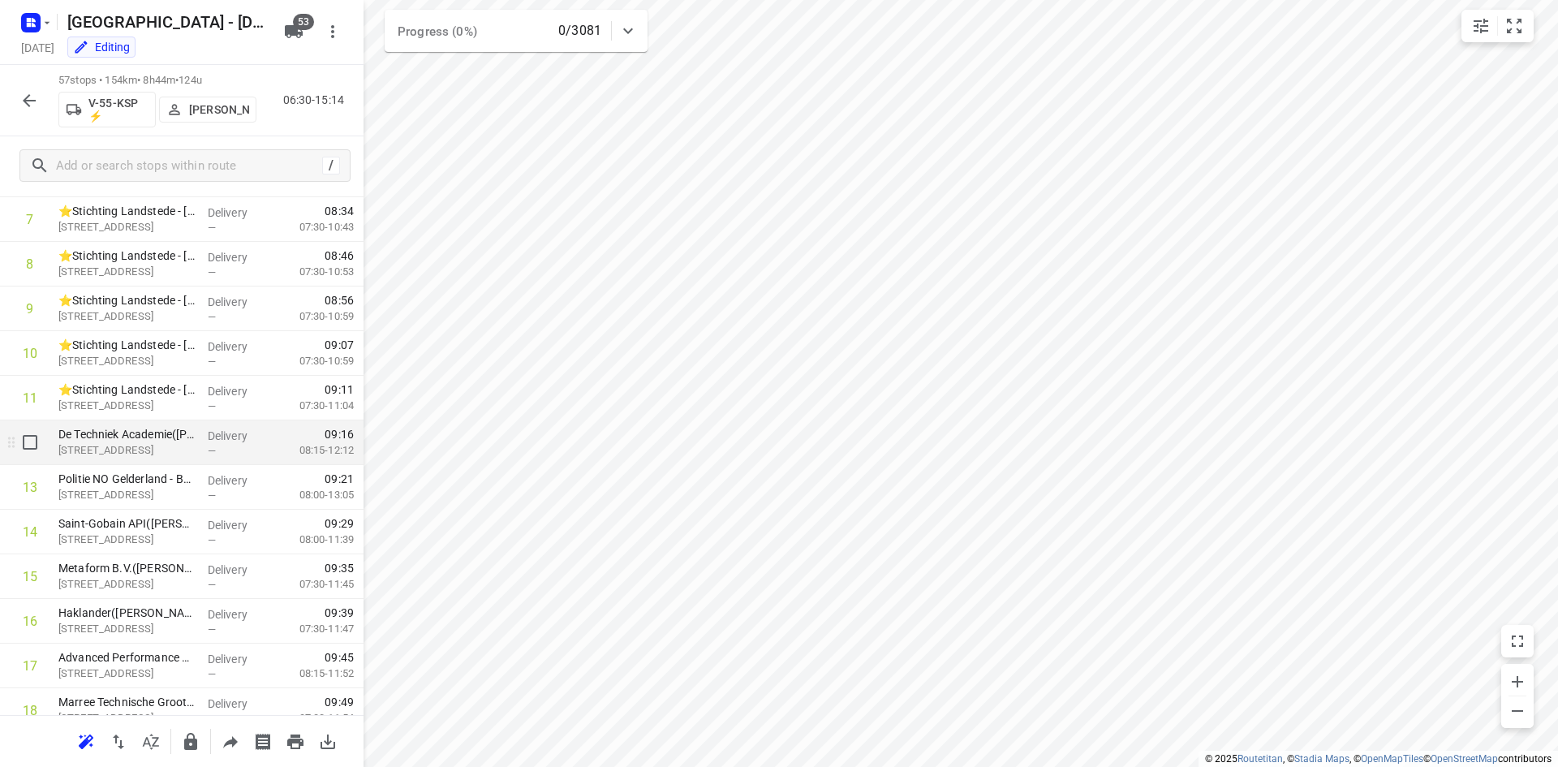
scroll to position [0, 0]
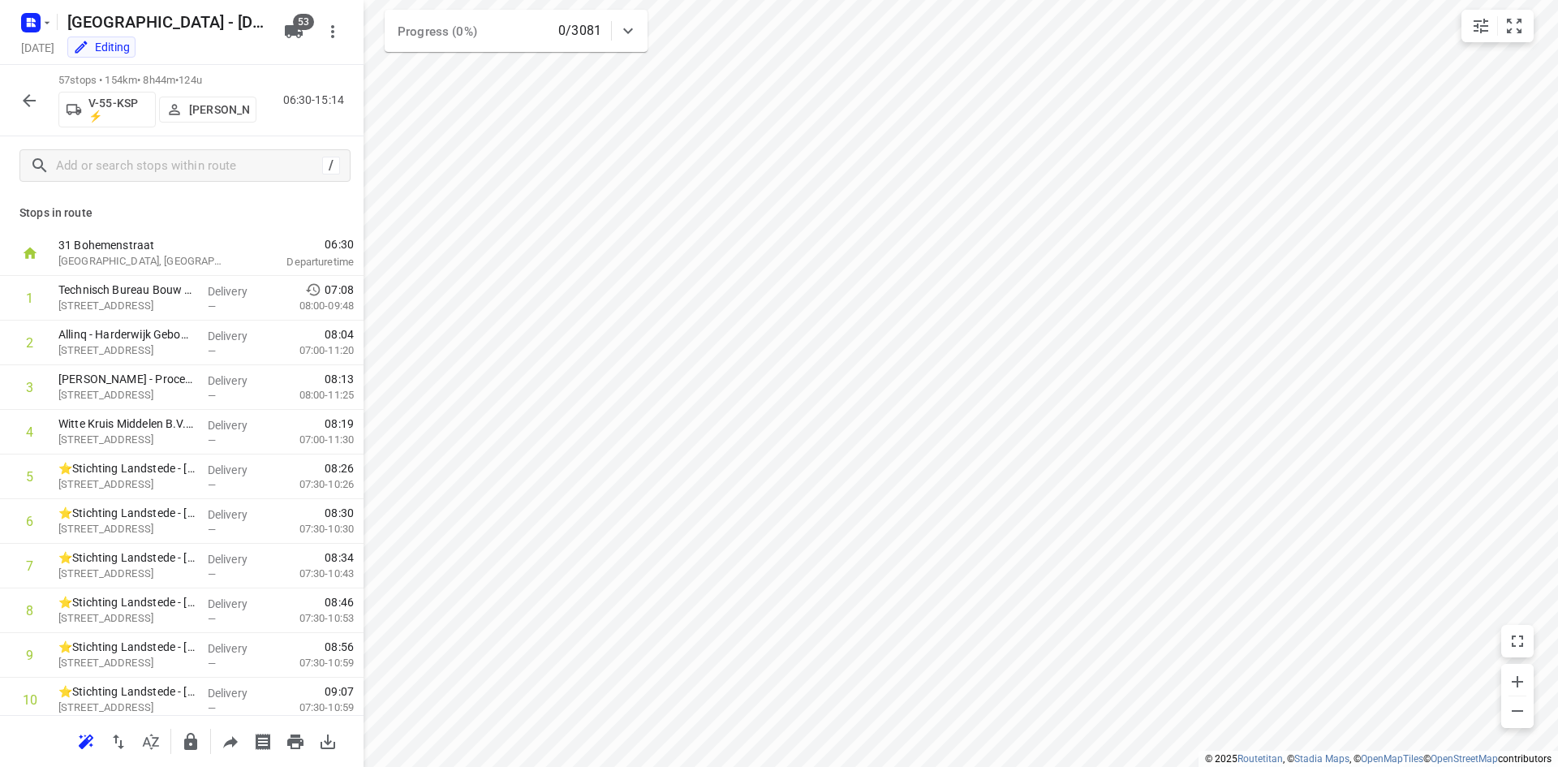
click at [273, 131] on div "57 stops • 154km • 8h44m • 124u V-55-KSP ⚡ [PERSON_NAME] 06:30-15:14" at bounding box center [181, 100] width 363 height 71
click at [31, 97] on icon "button" at bounding box center [28, 100] width 19 height 19
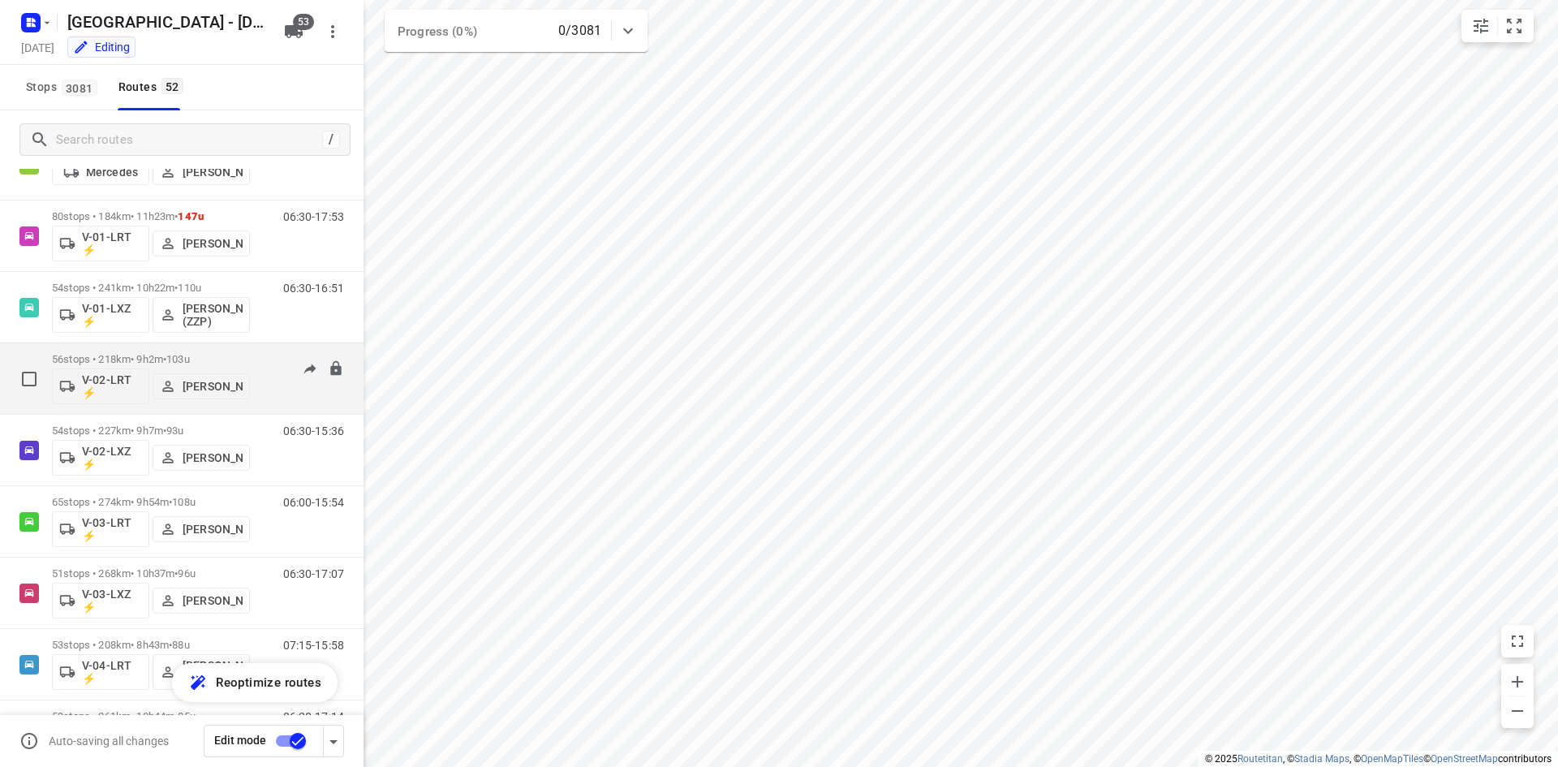
scroll to position [243, 0]
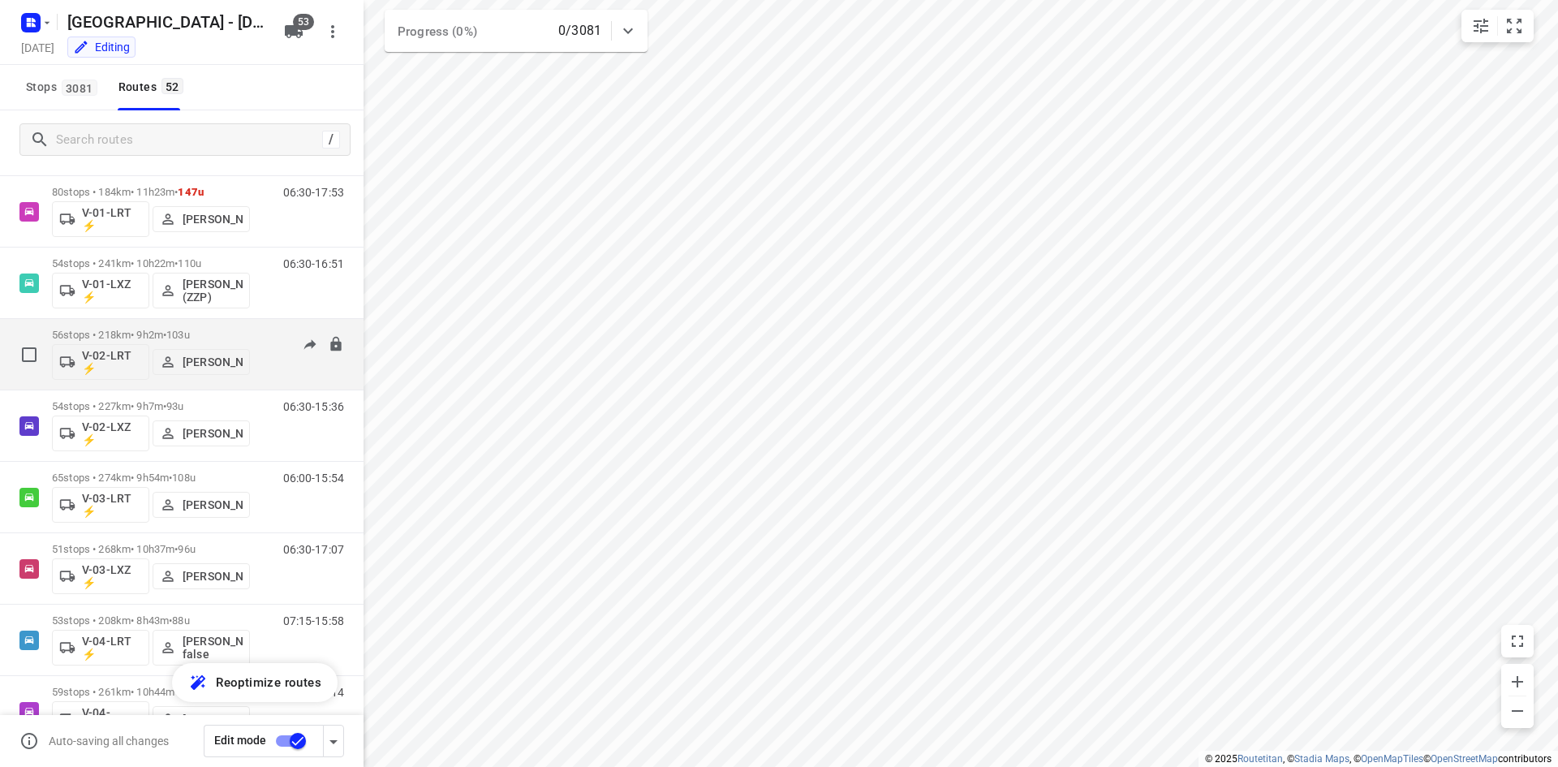
click at [269, 372] on div "06:30-15:31" at bounding box center [303, 358] width 81 height 59
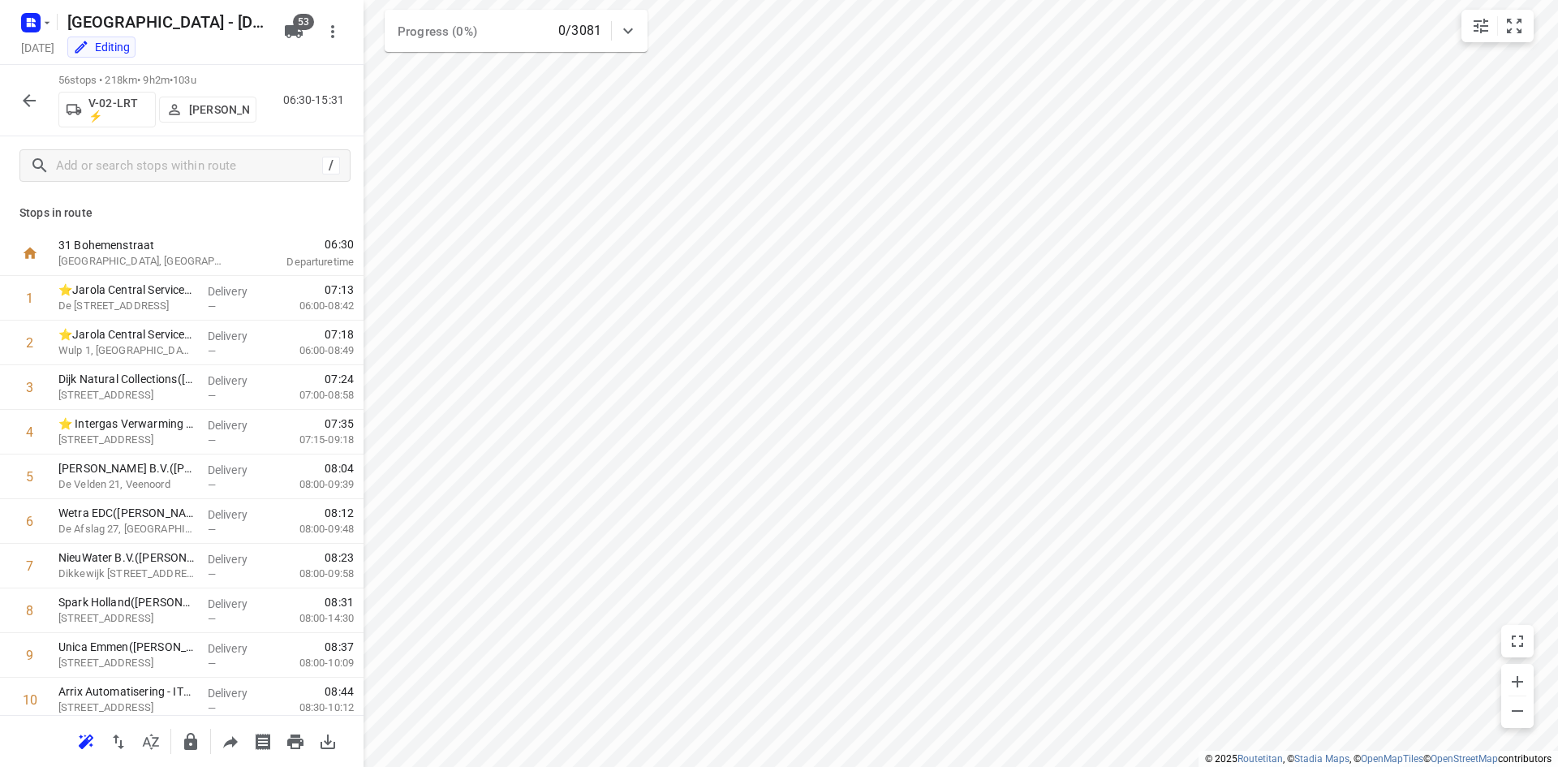
click at [37, 100] on icon "button" at bounding box center [28, 100] width 19 height 19
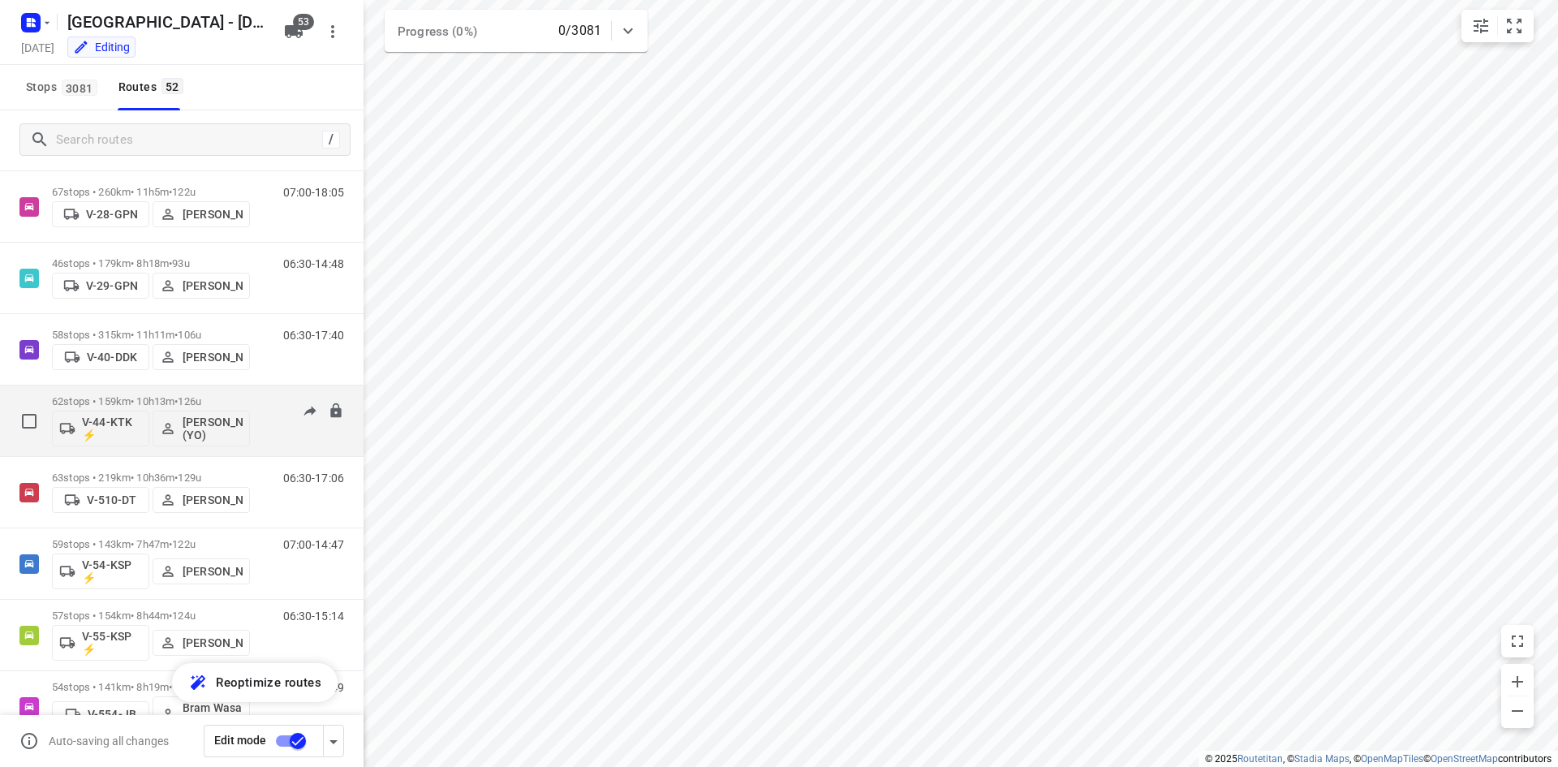
scroll to position [1136, 0]
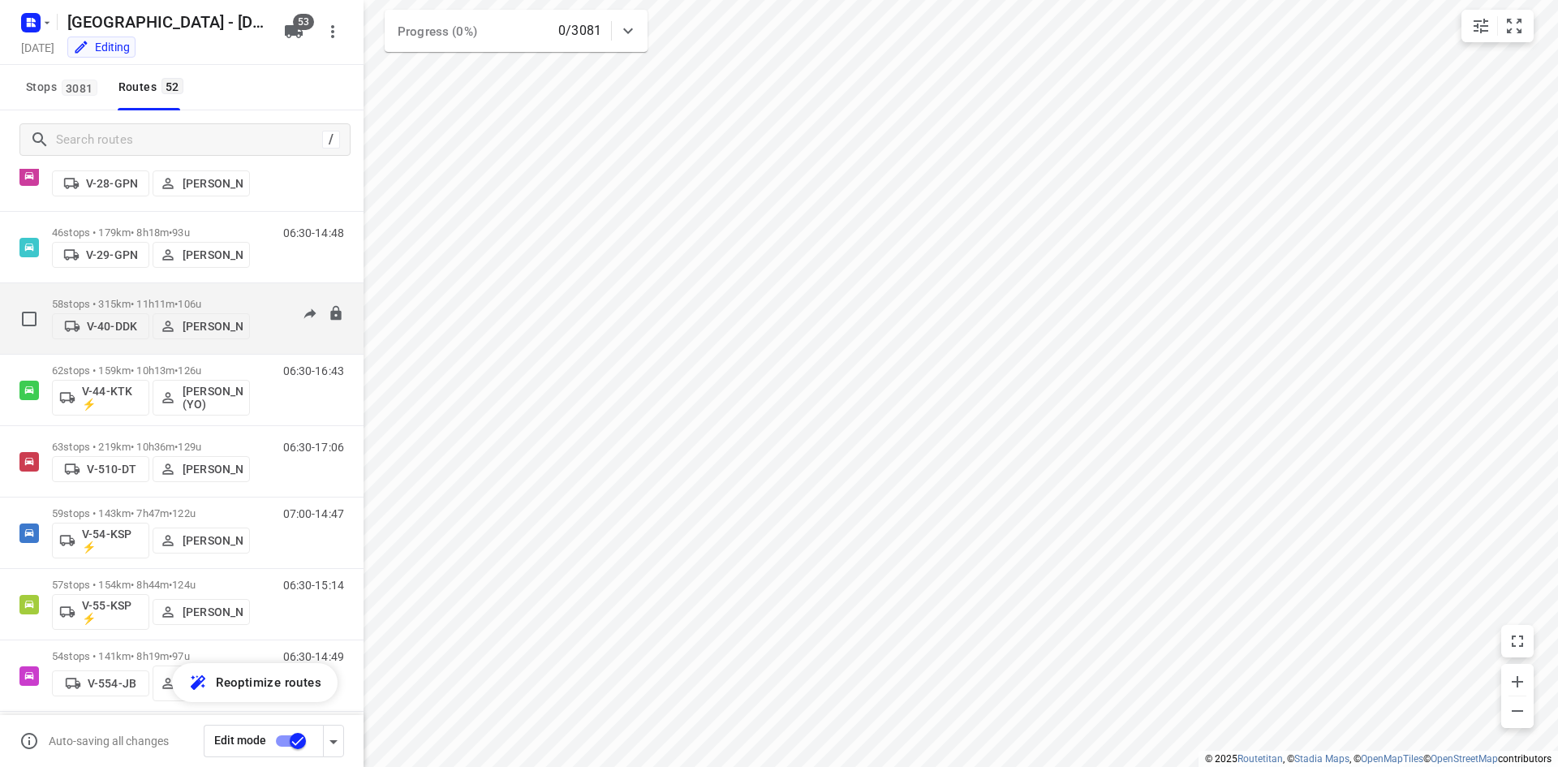
click at [271, 338] on div "06:30-17:40" at bounding box center [303, 322] width 81 height 49
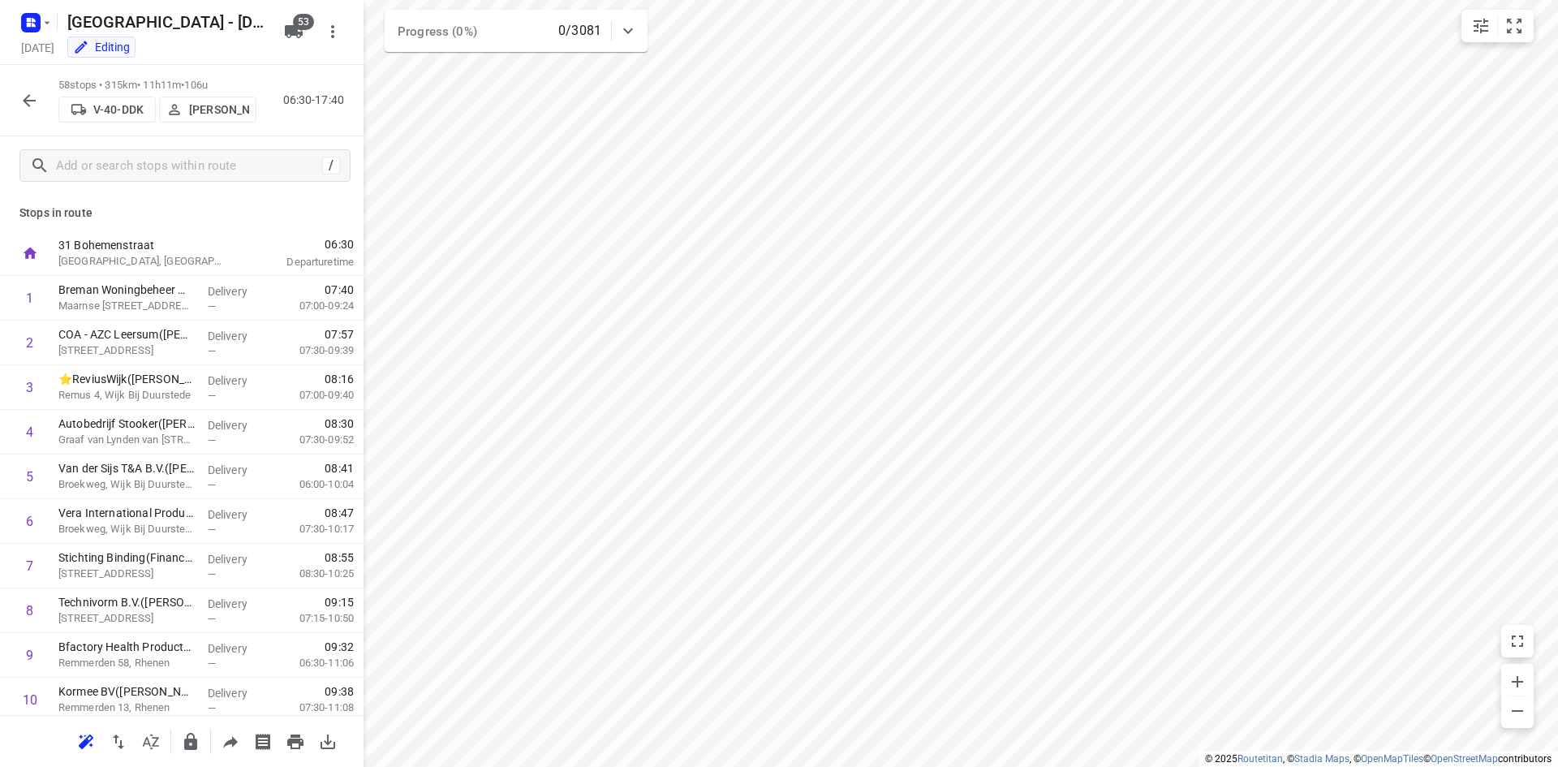
click at [35, 92] on icon "button" at bounding box center [28, 100] width 19 height 19
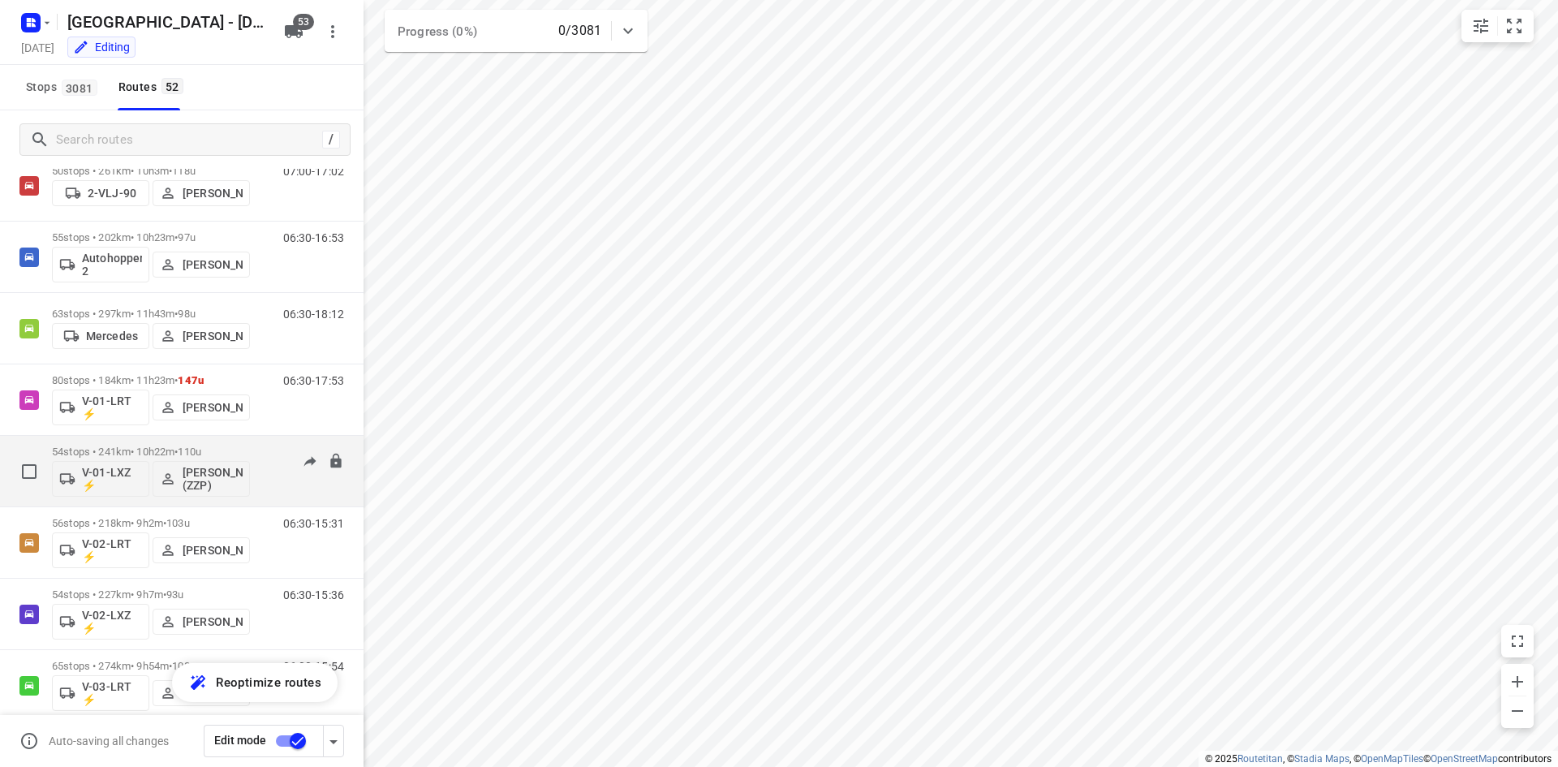
scroll to position [0, 0]
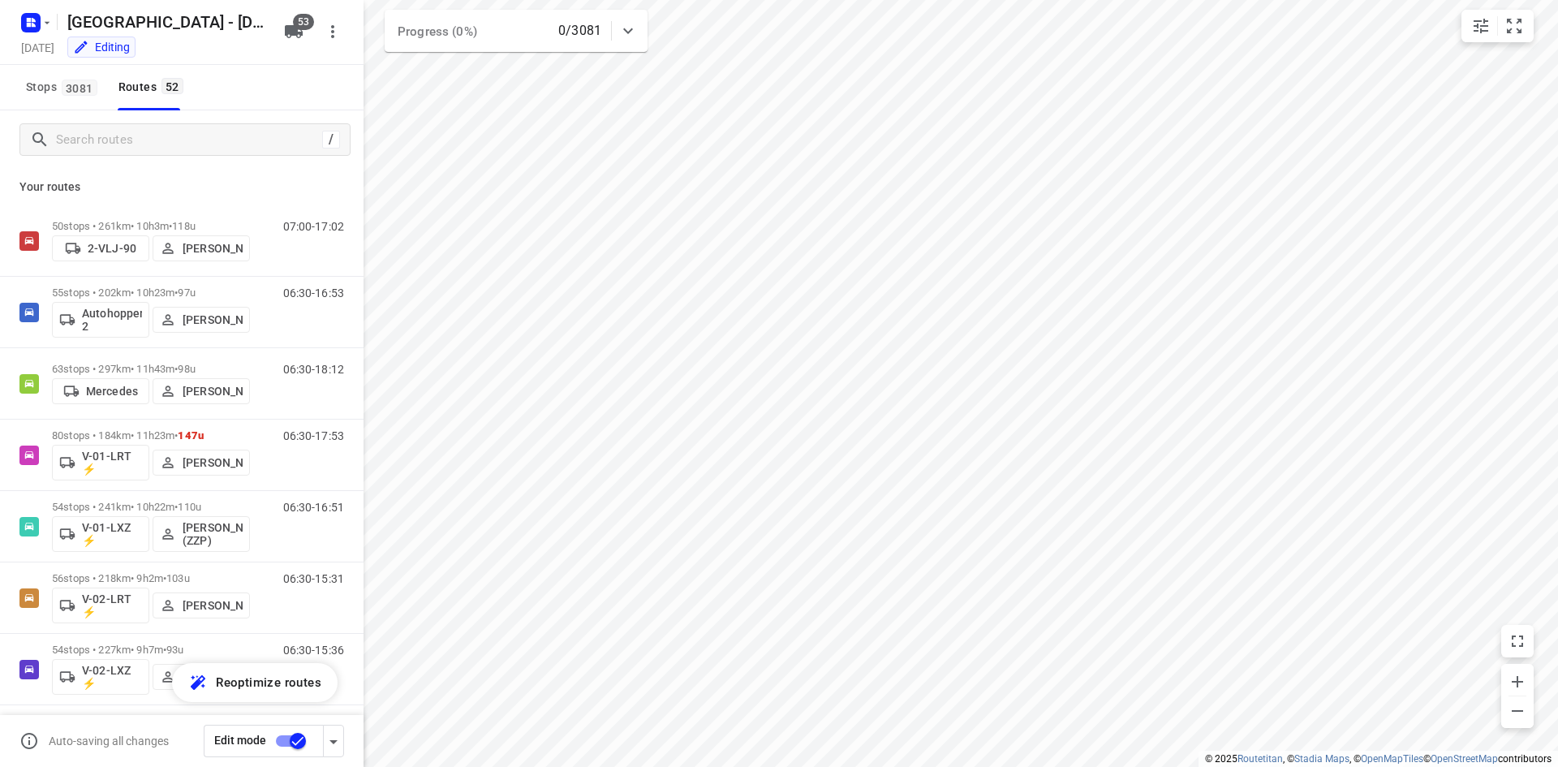
click at [214, 166] on div "/" at bounding box center [181, 139] width 363 height 58
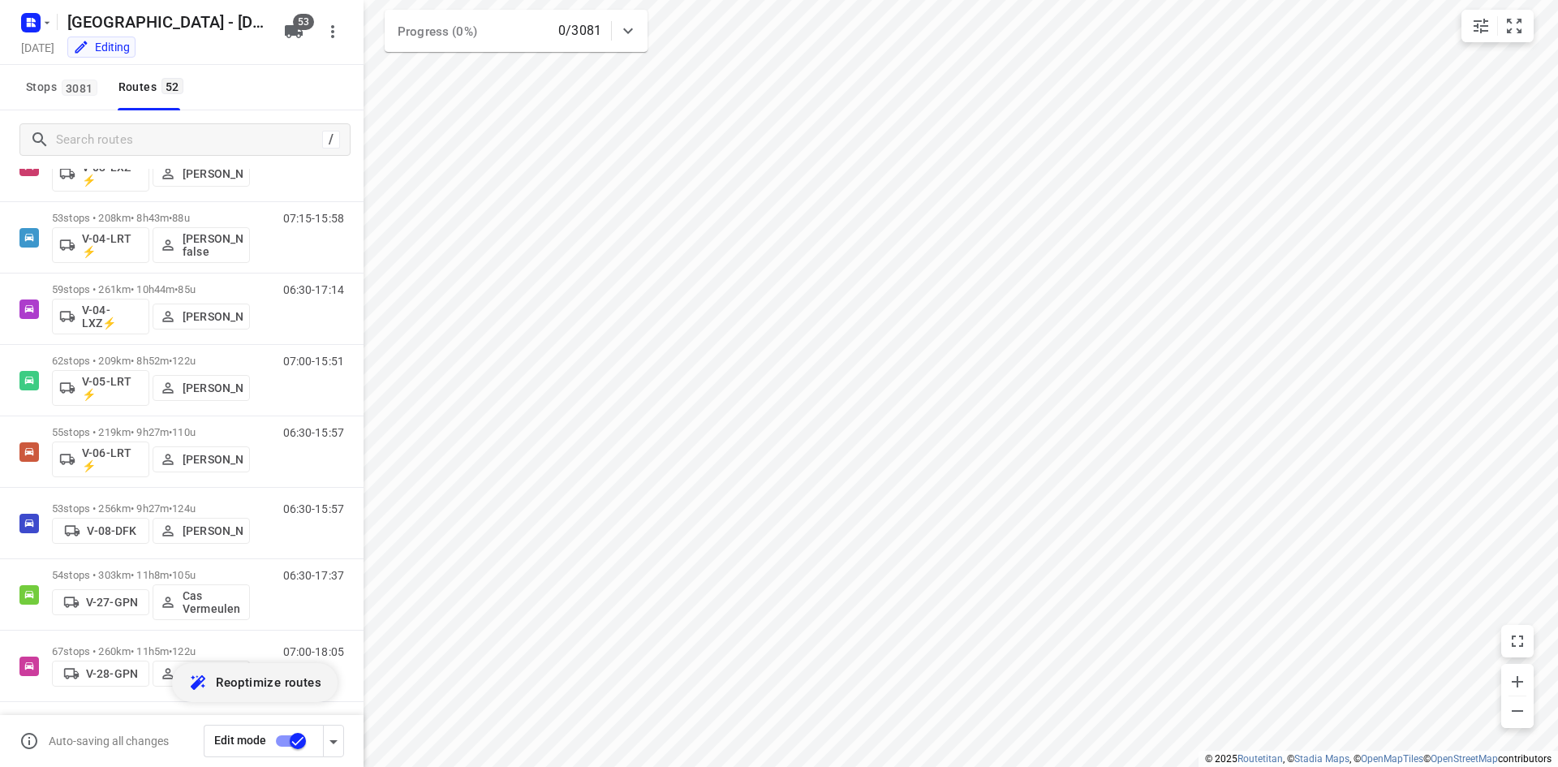
scroll to position [730, 0]
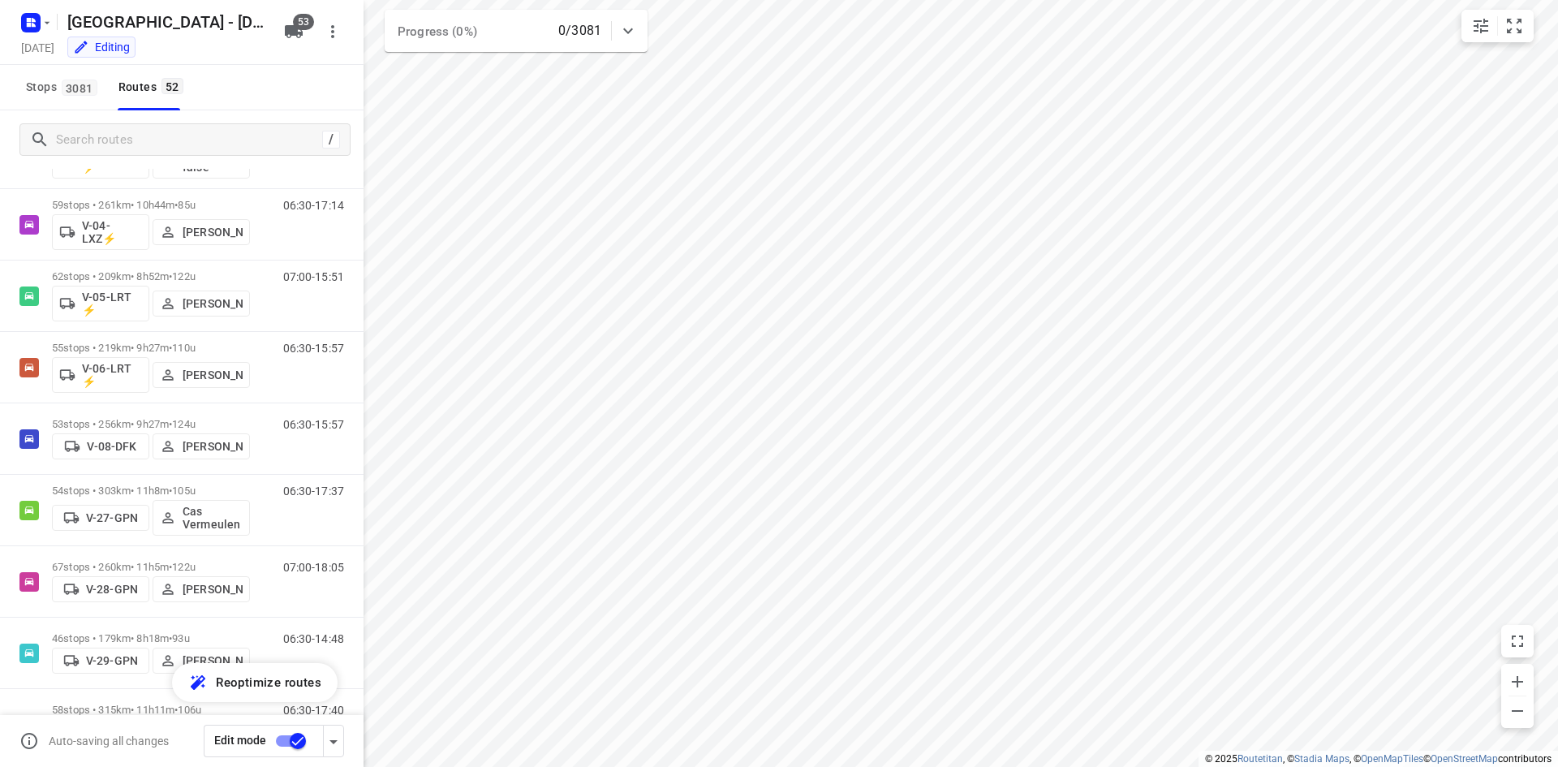
click at [295, 733] on input "checkbox" at bounding box center [298, 740] width 92 height 31
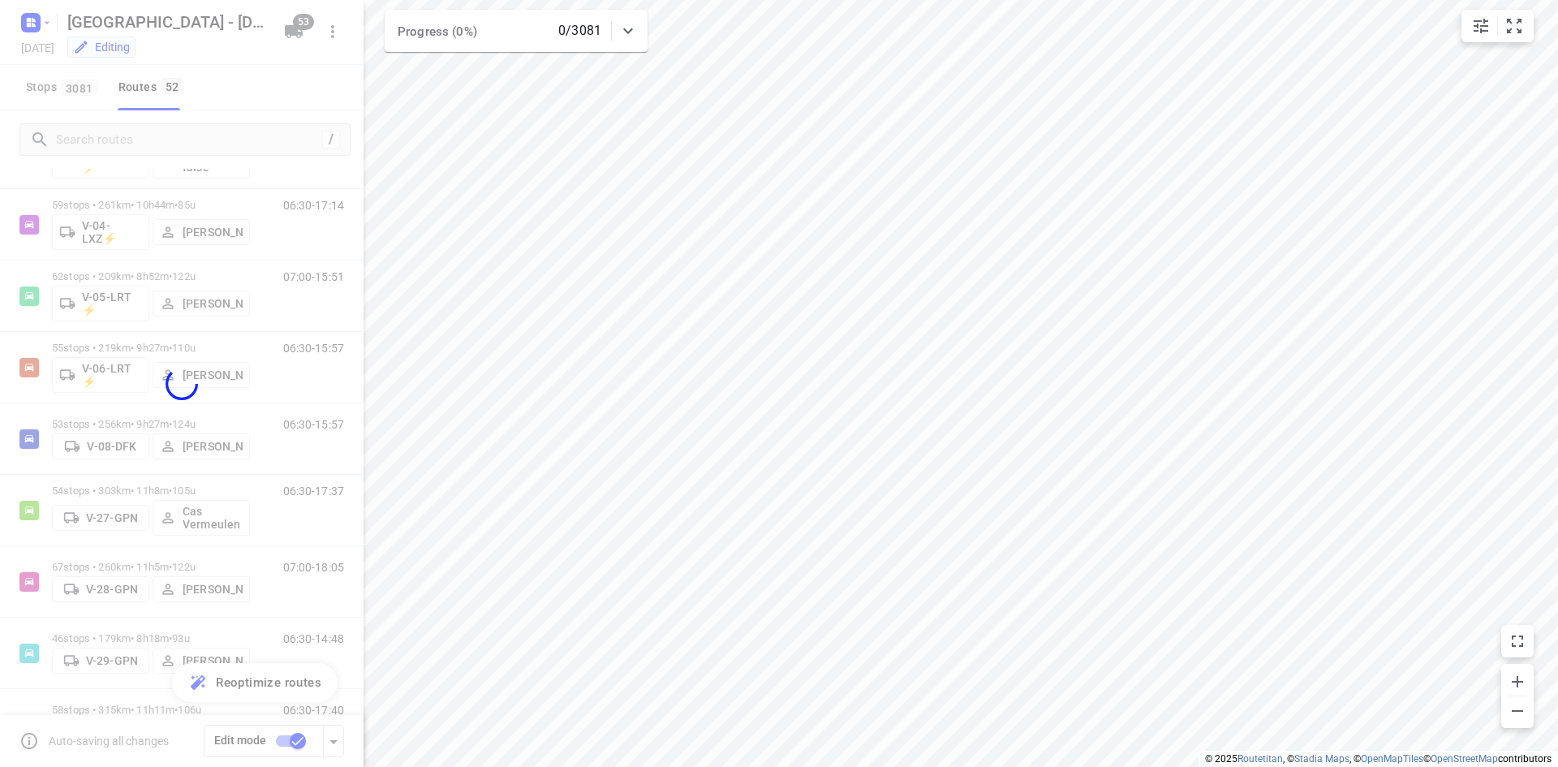
checkbox input "false"
